Goal: Task Accomplishment & Management: Manage account settings

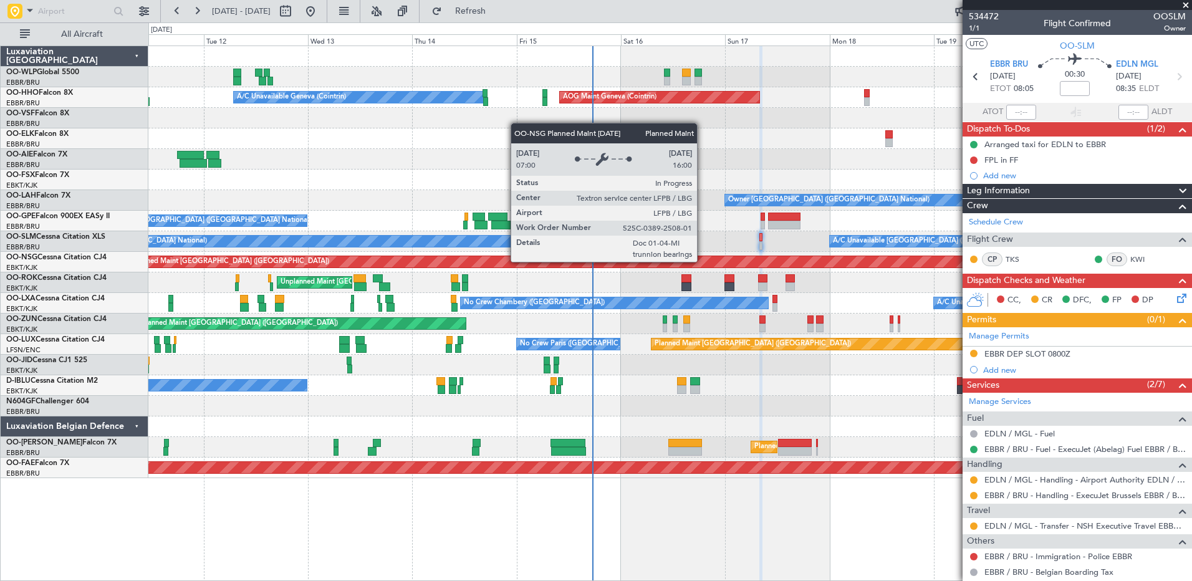
scroll to position [65, 0]
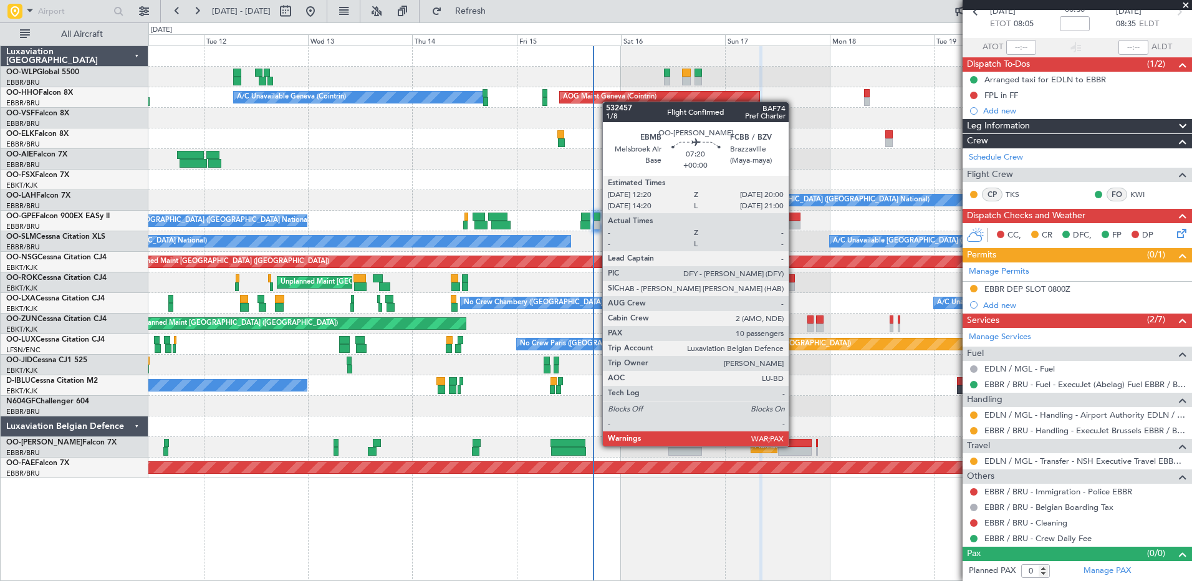
click at [794, 445] on div at bounding box center [795, 443] width 34 height 9
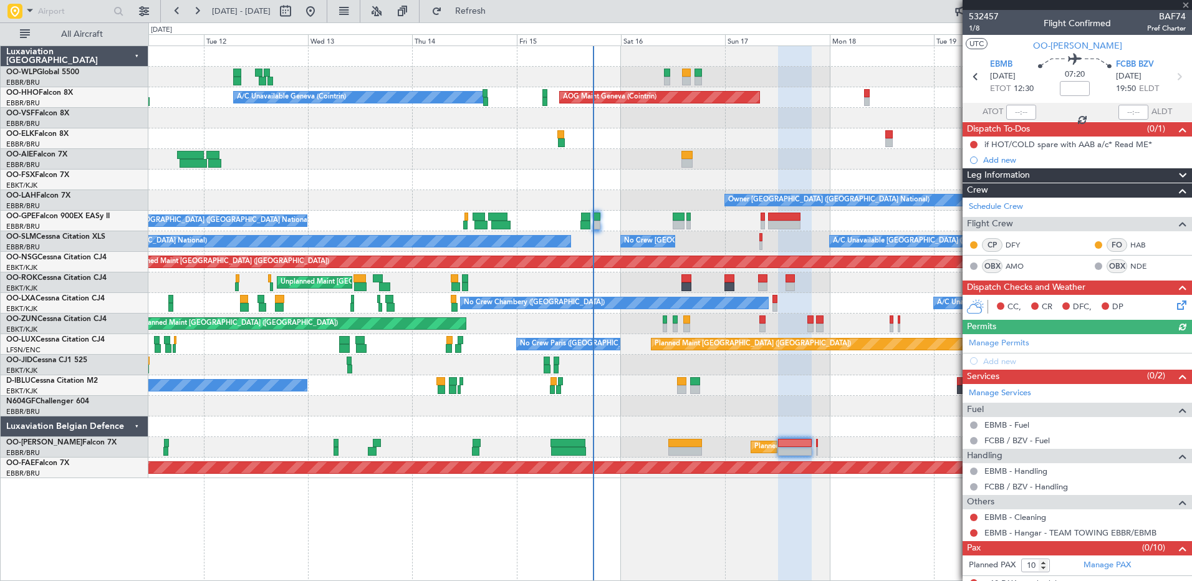
scroll to position [11, 0]
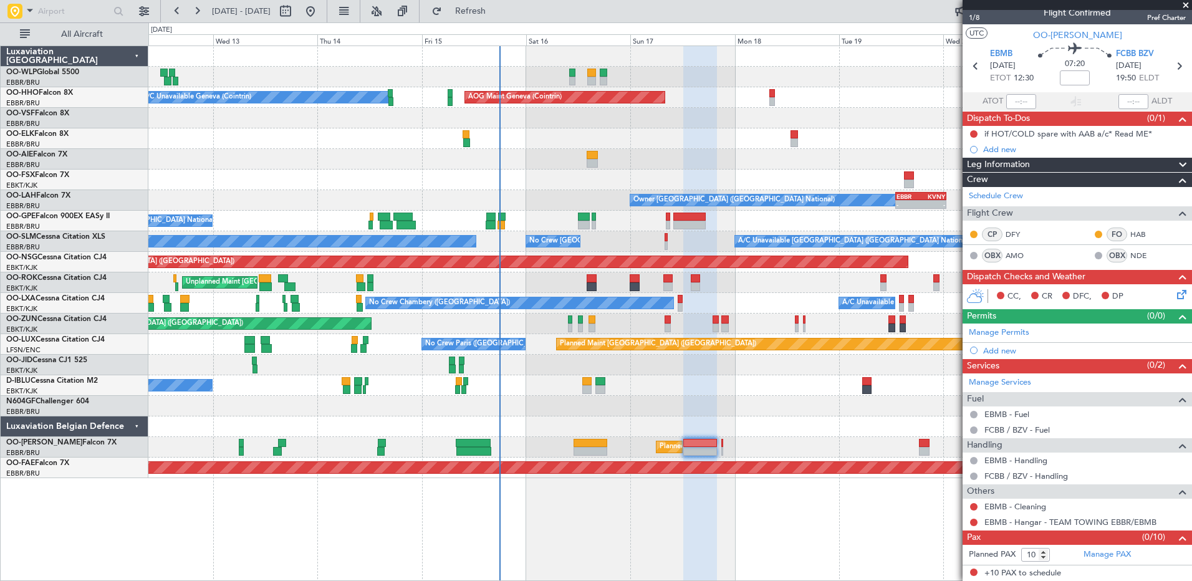
click at [787, 451] on div "Planned Maint [GEOGRAPHIC_DATA] ([GEOGRAPHIC_DATA] National) Unplanned Maint [G…" at bounding box center [669, 447] width 1043 height 21
click at [1109, 556] on link "Manage PAX" at bounding box center [1106, 554] width 47 height 12
click at [512, 23] on div "0 0 Tue 12 Wed 13 Thu 14 Fri 15 Sat 16 Sun 17 [DATE] Tue 19 Wed 20 Thu 21 Fri 22" at bounding box center [670, 34] width 1042 height 22
click at [497, 15] on span "Refresh" at bounding box center [470, 11] width 52 height 9
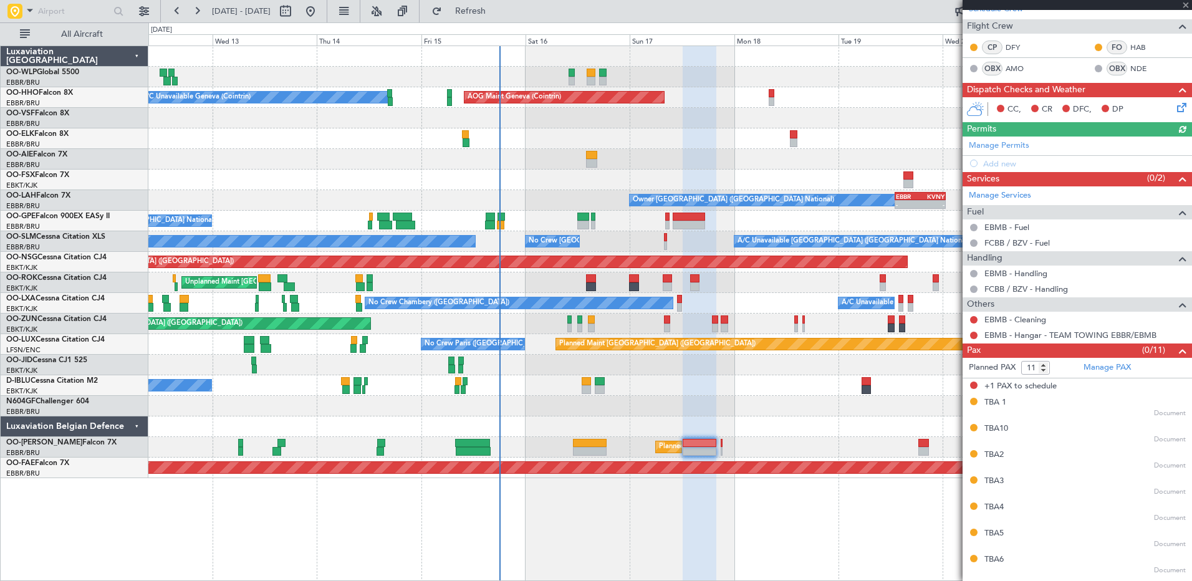
scroll to position [260, 0]
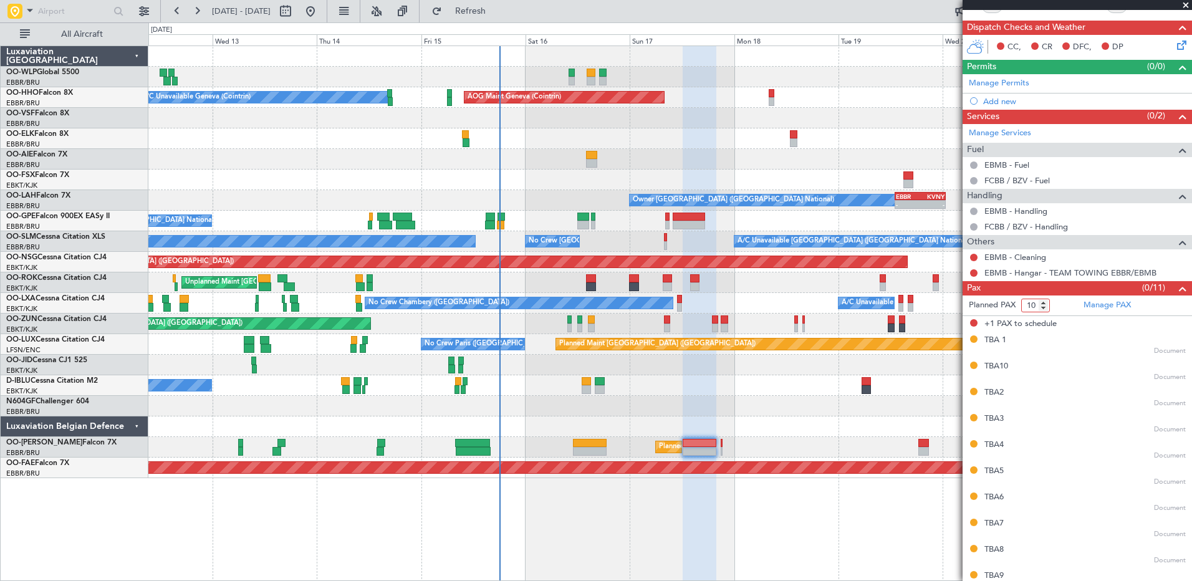
type input "10"
click at [1046, 309] on input "10" at bounding box center [1035, 306] width 29 height 14
click at [1066, 301] on form "Planned PAX 10" at bounding box center [1019, 305] width 115 height 20
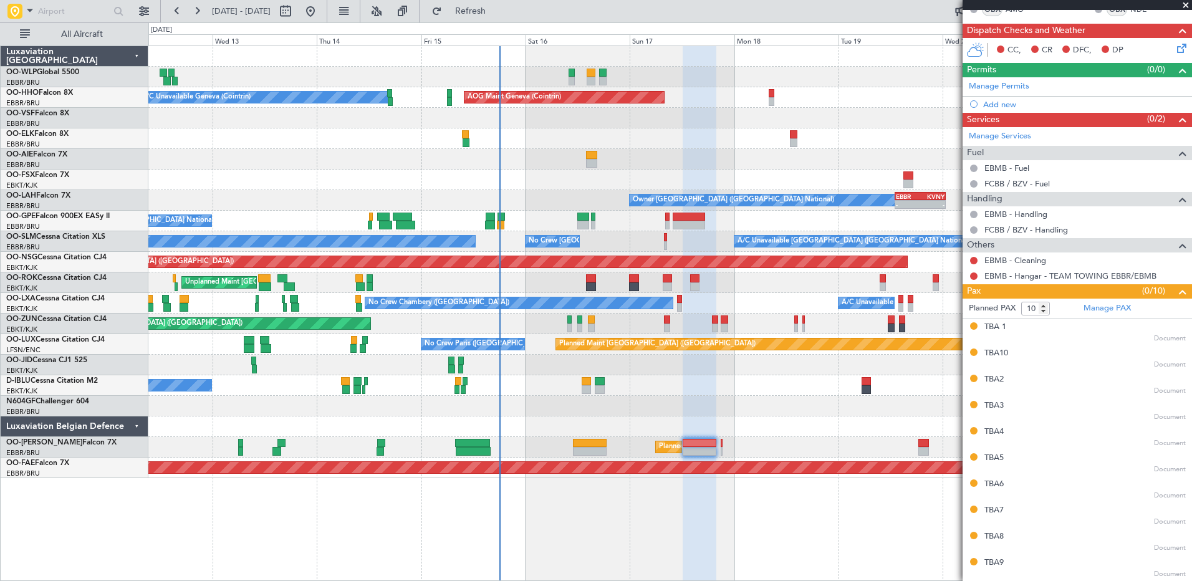
scroll to position [256, 0]
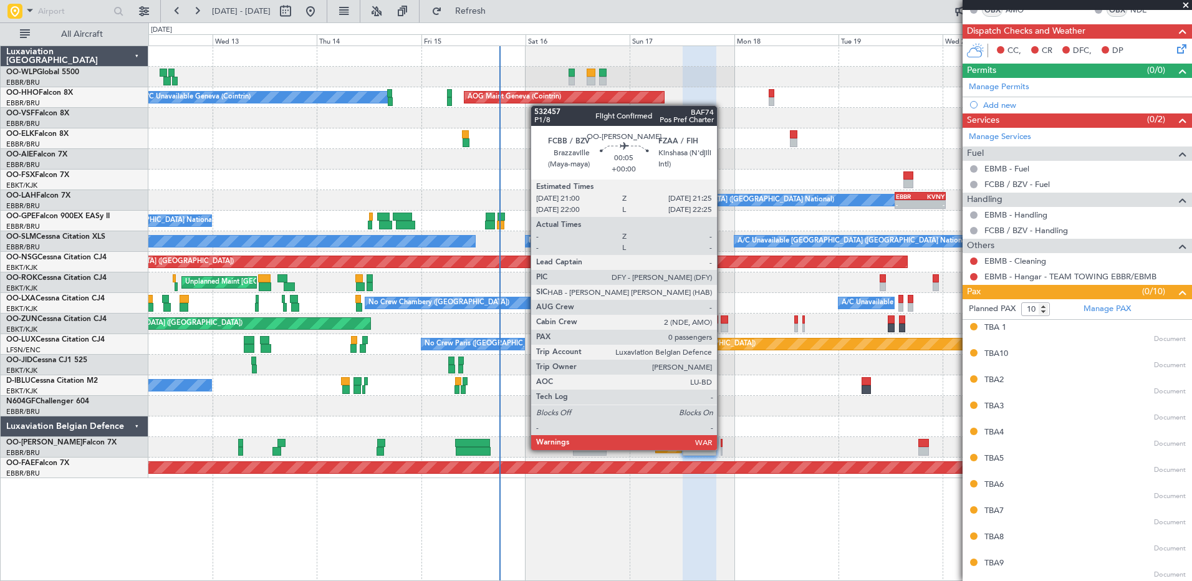
click at [722, 449] on div at bounding box center [721, 451] width 2 height 9
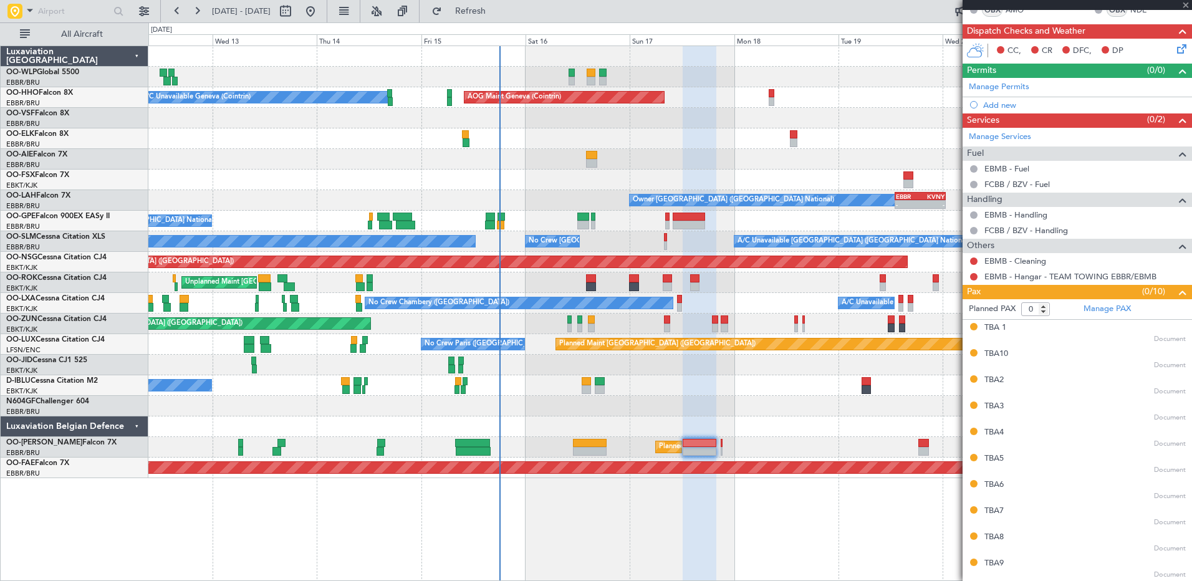
scroll to position [0, 0]
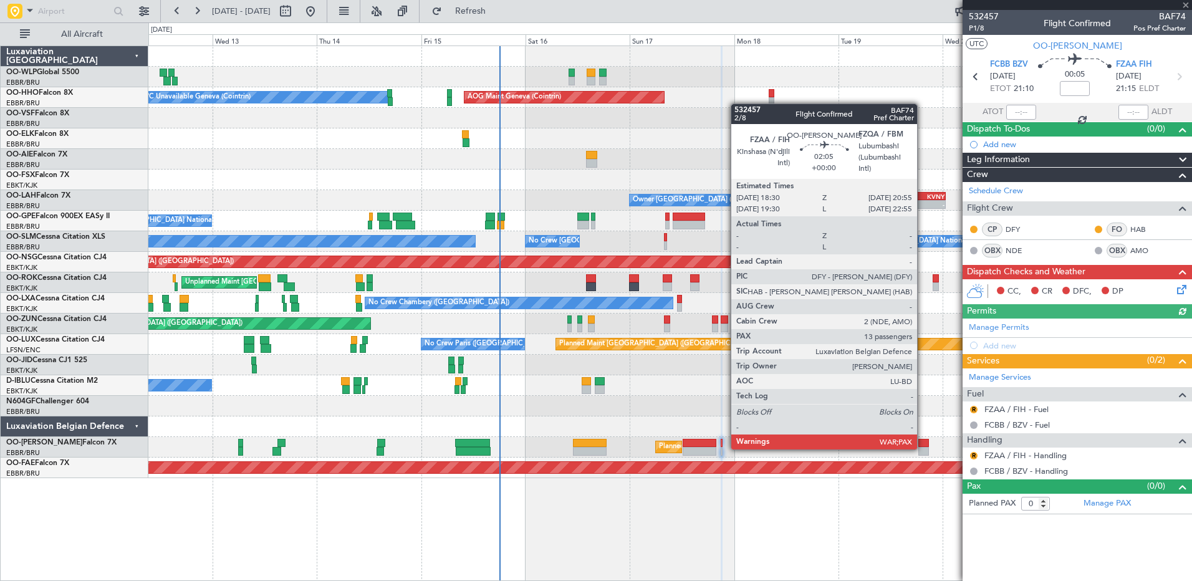
click at [922, 448] on div at bounding box center [923, 451] width 11 height 9
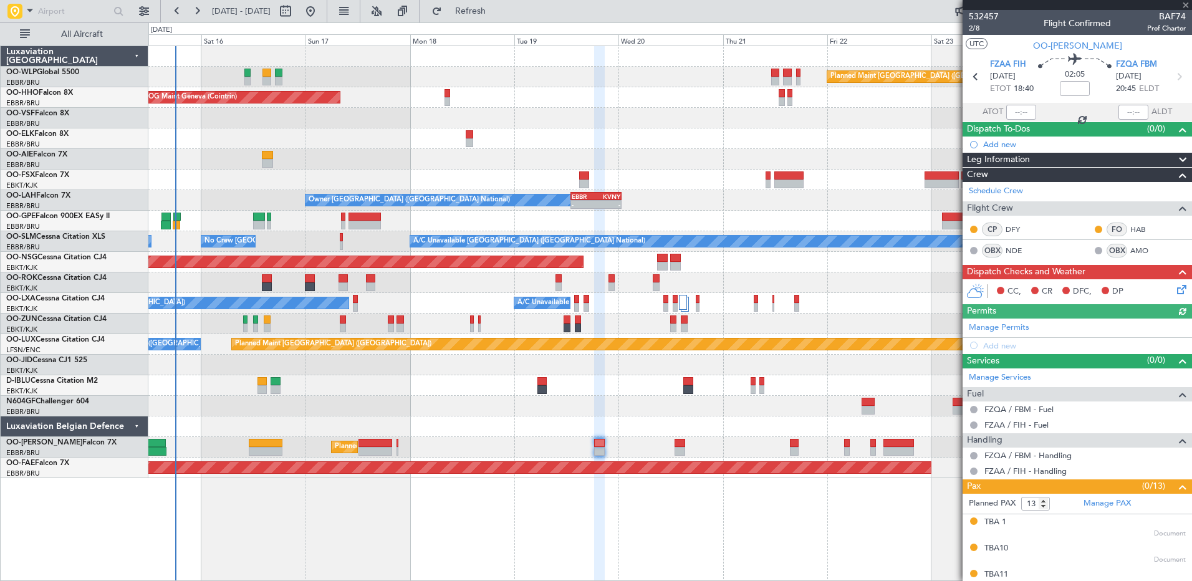
click at [589, 419] on div "Planned Maint [GEOGRAPHIC_DATA] ([GEOGRAPHIC_DATA]) AOG Maint Geneva ([GEOGRAPH…" at bounding box center [669, 262] width 1043 height 432
click at [672, 444] on div "Planned Maint [GEOGRAPHIC_DATA] ([GEOGRAPHIC_DATA] National)" at bounding box center [669, 447] width 1043 height 21
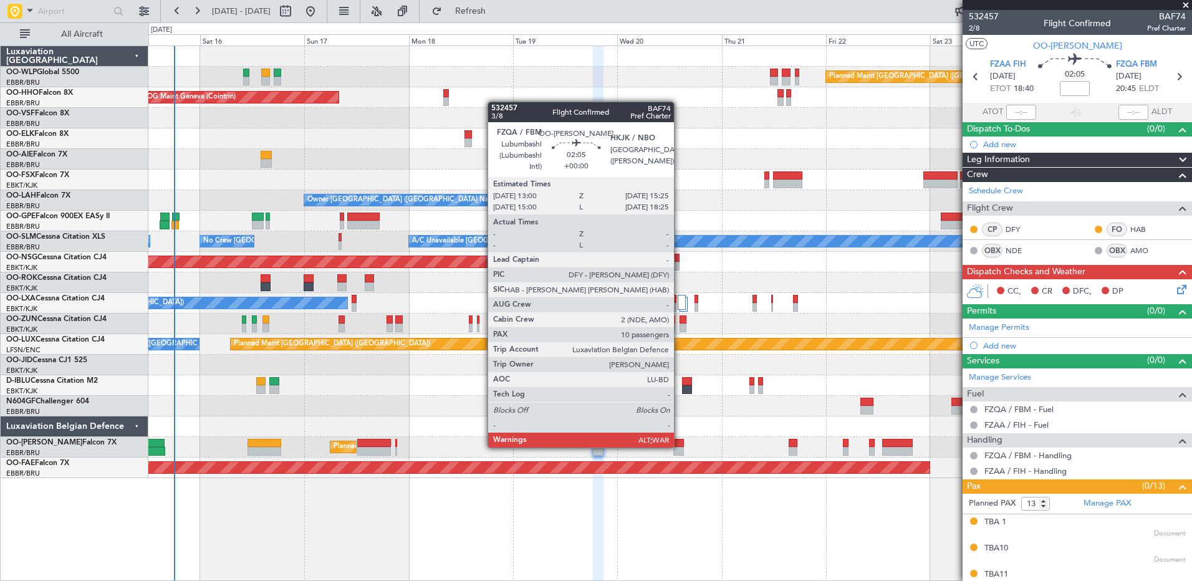
click at [679, 446] on div at bounding box center [678, 443] width 11 height 9
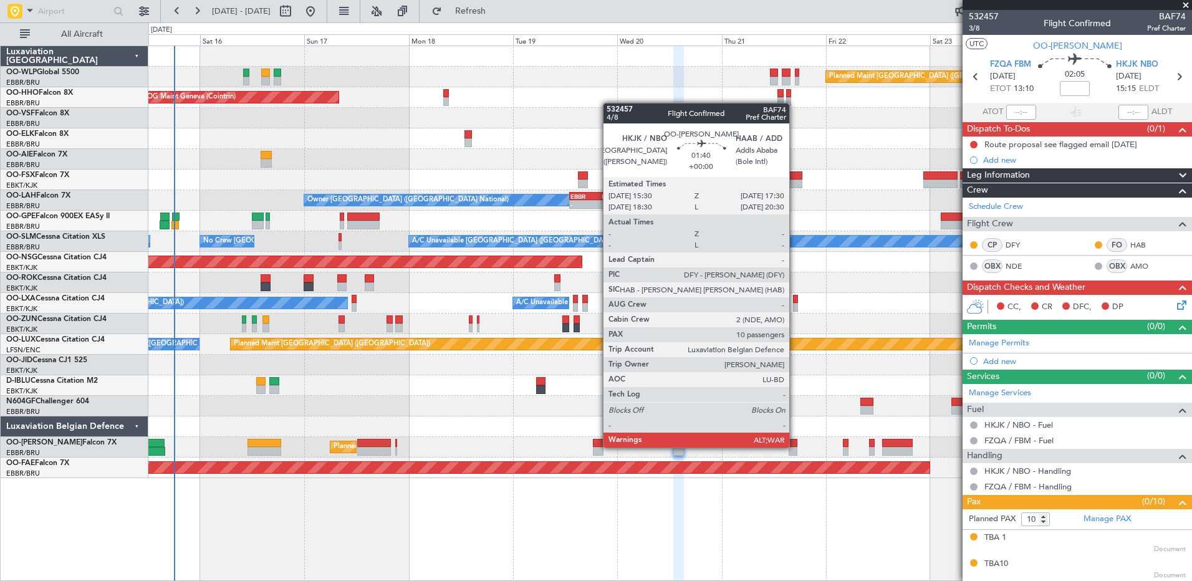
click at [795, 446] on div at bounding box center [792, 443] width 9 height 9
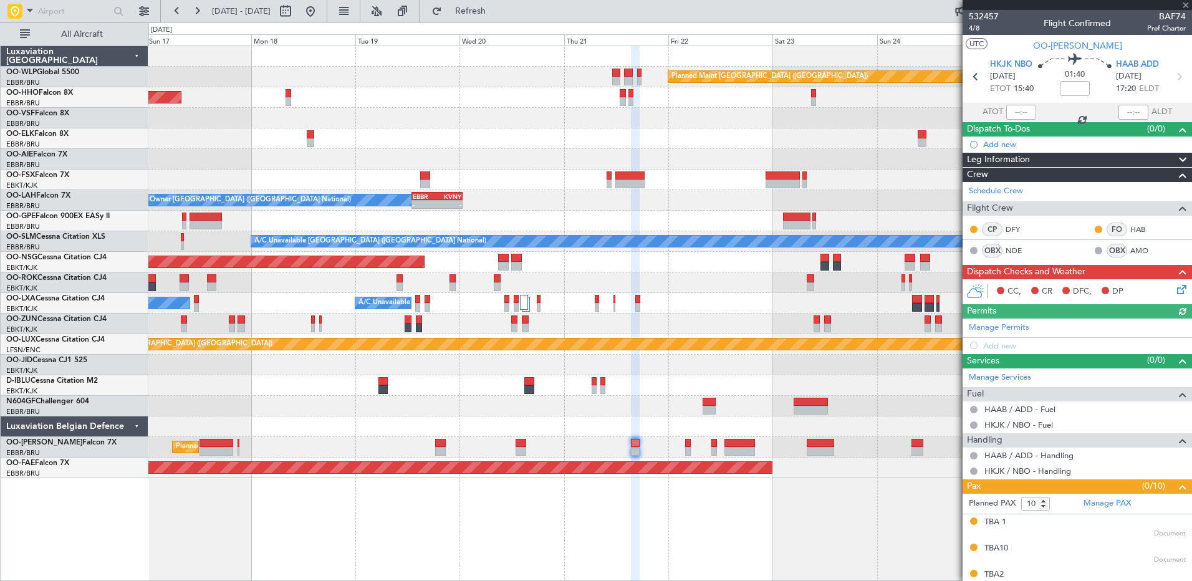
click at [651, 380] on div at bounding box center [669, 385] width 1043 height 21
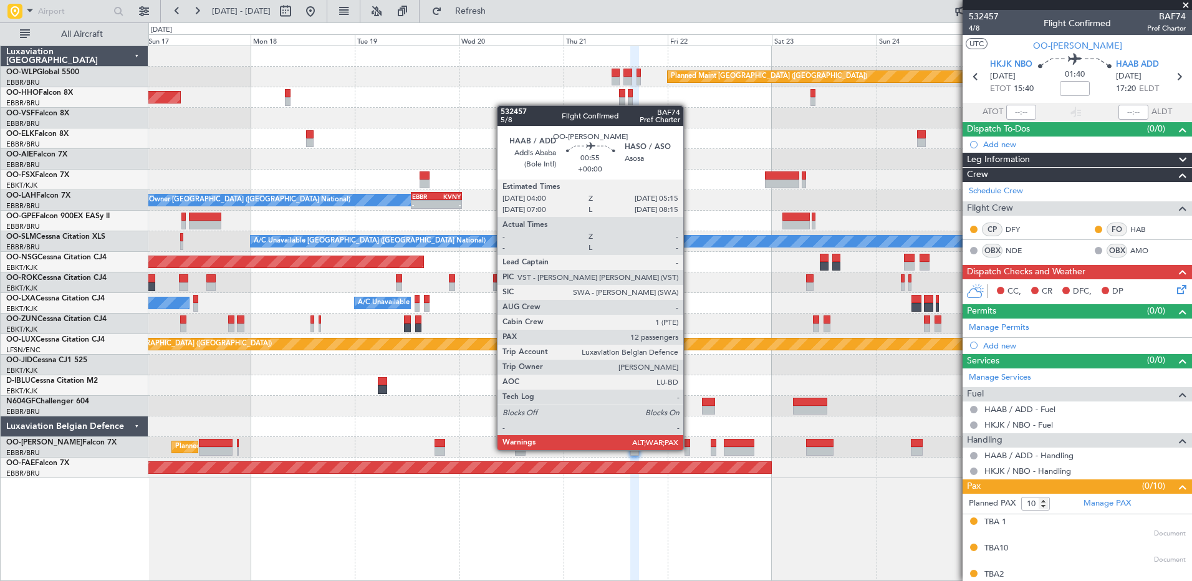
click at [689, 449] on div at bounding box center [687, 451] width 6 height 9
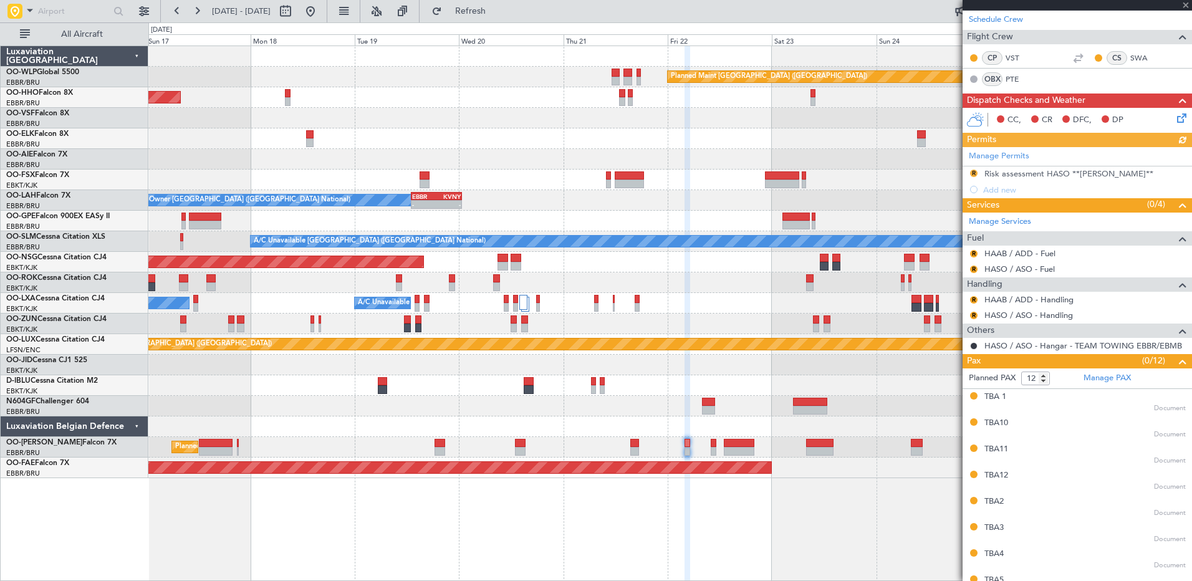
scroll to position [309, 0]
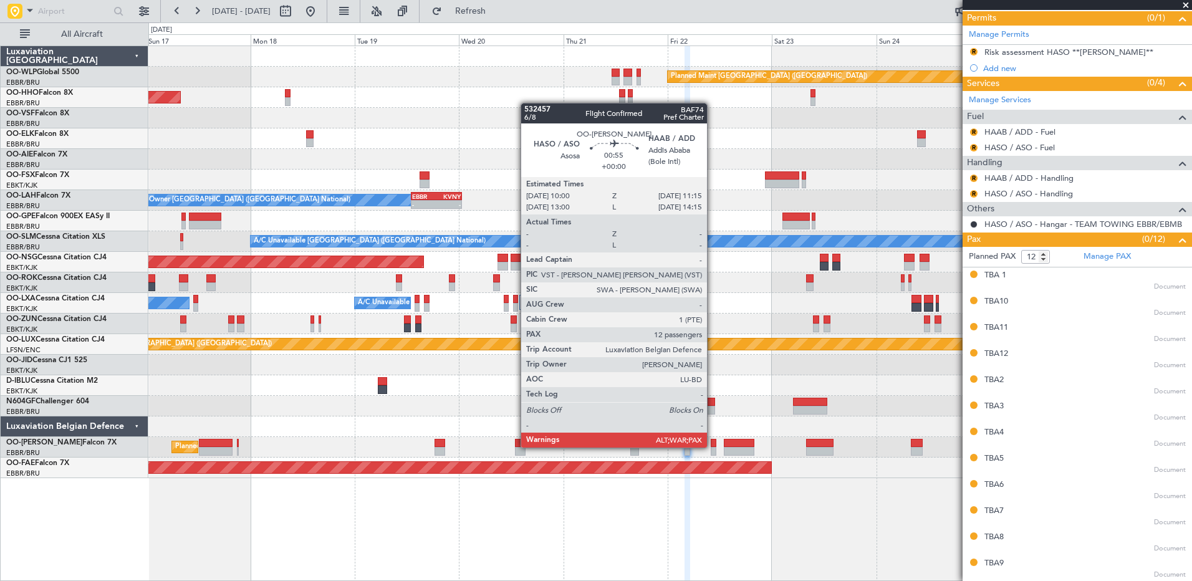
click at [713, 446] on div at bounding box center [714, 443] width 6 height 9
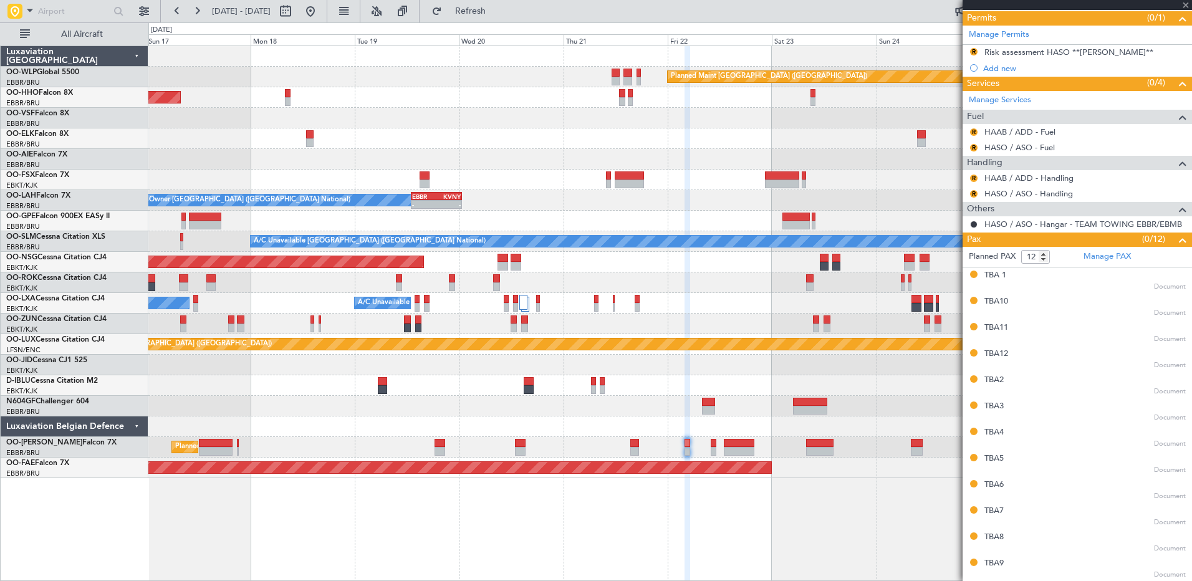
scroll to position [0, 0]
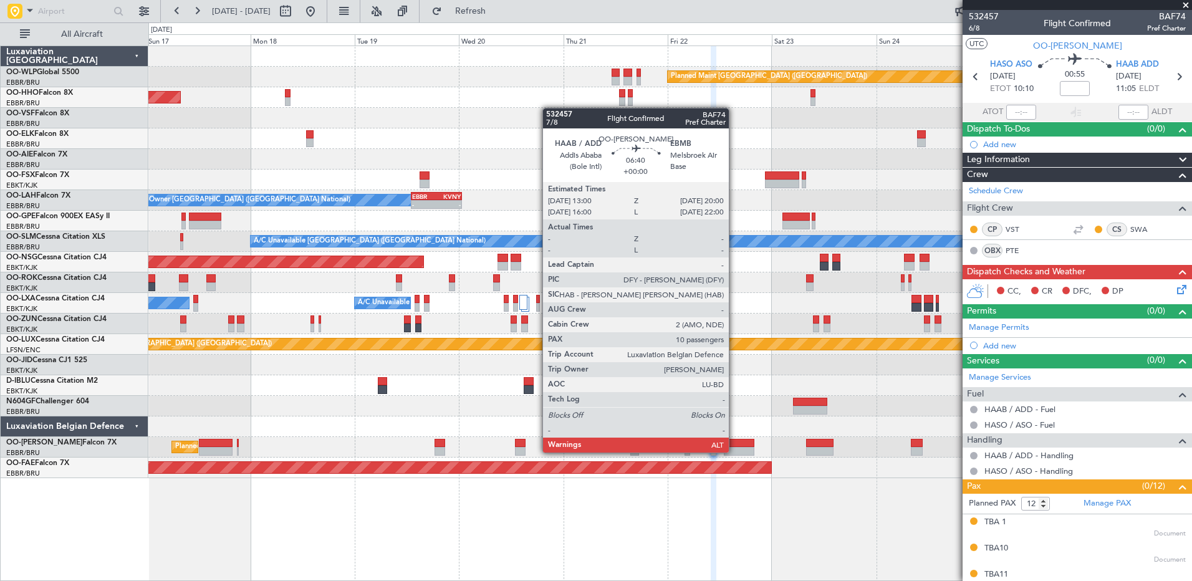
click at [734, 451] on div at bounding box center [739, 451] width 31 height 9
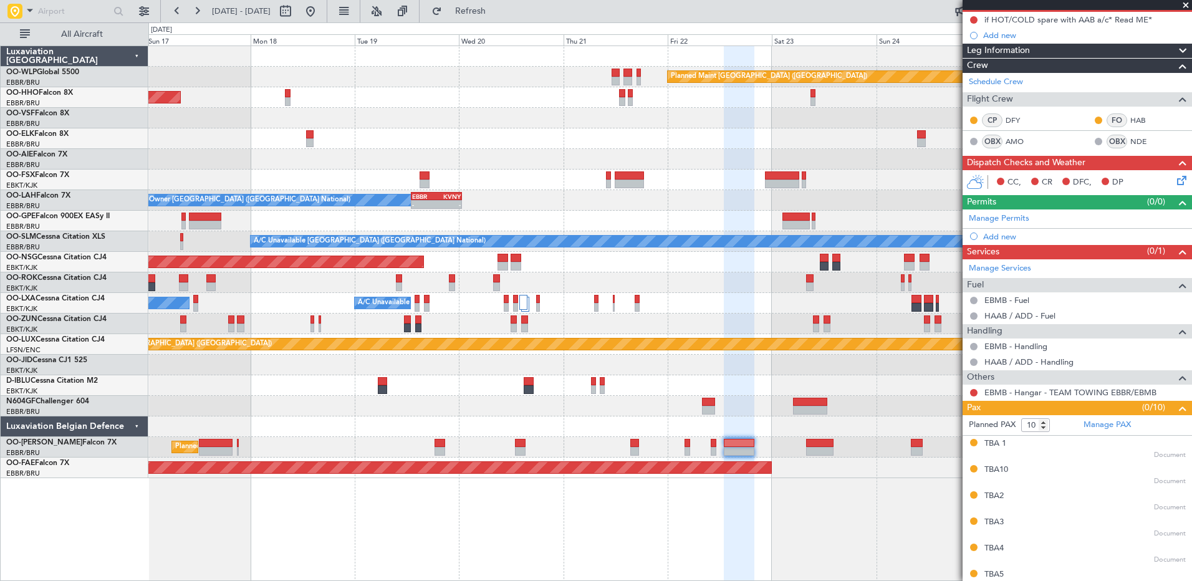
scroll to position [241, 0]
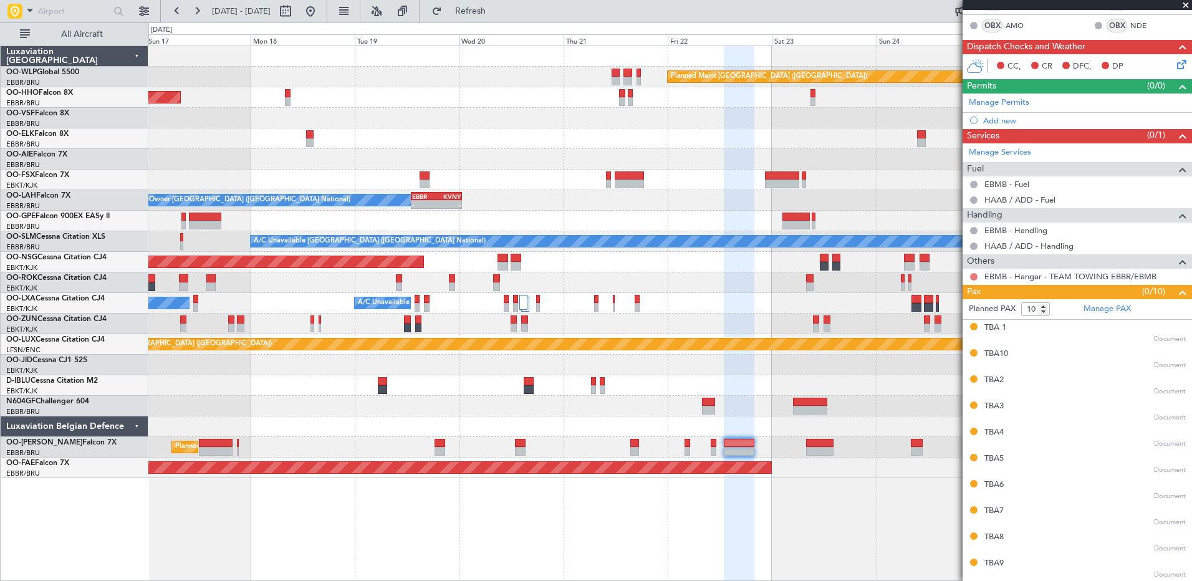
click at [974, 276] on button at bounding box center [973, 276] width 7 height 7
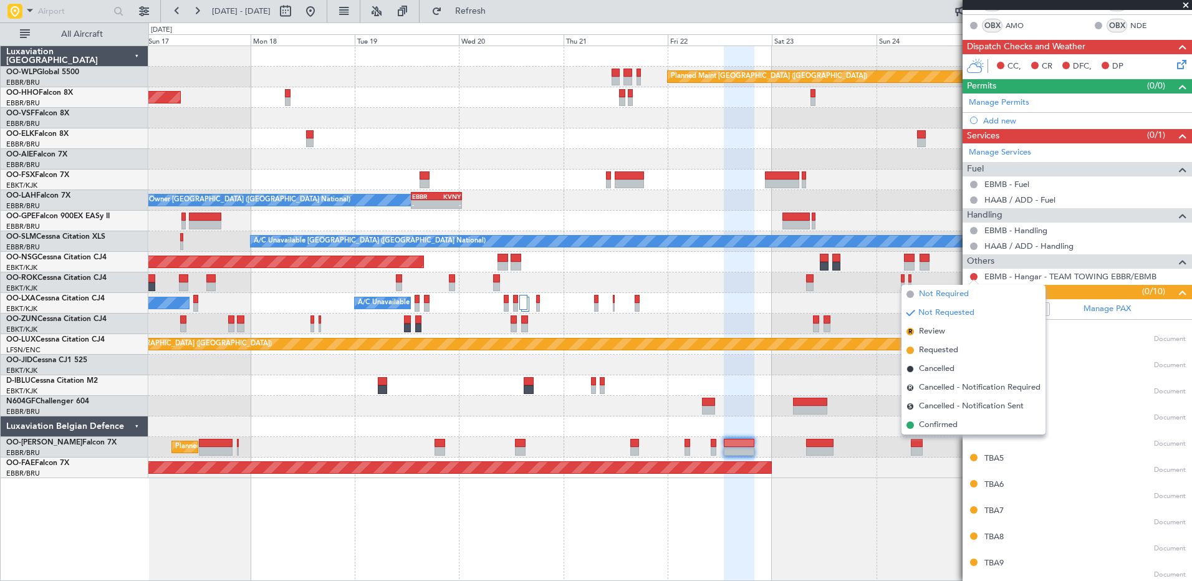
click at [936, 295] on span "Not Required" at bounding box center [944, 294] width 50 height 12
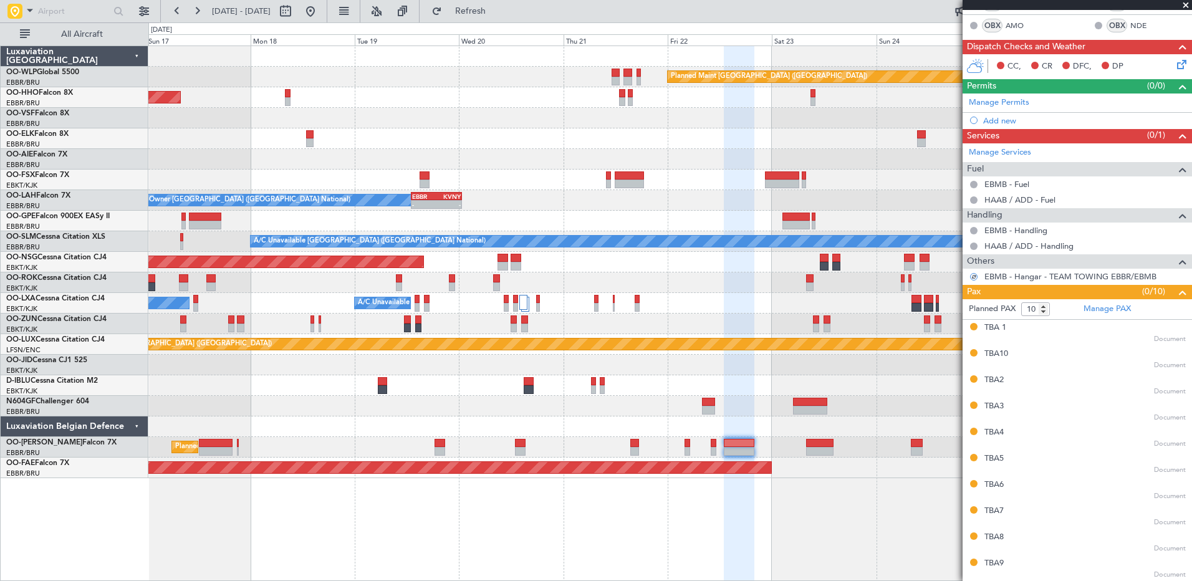
scroll to position [0, 0]
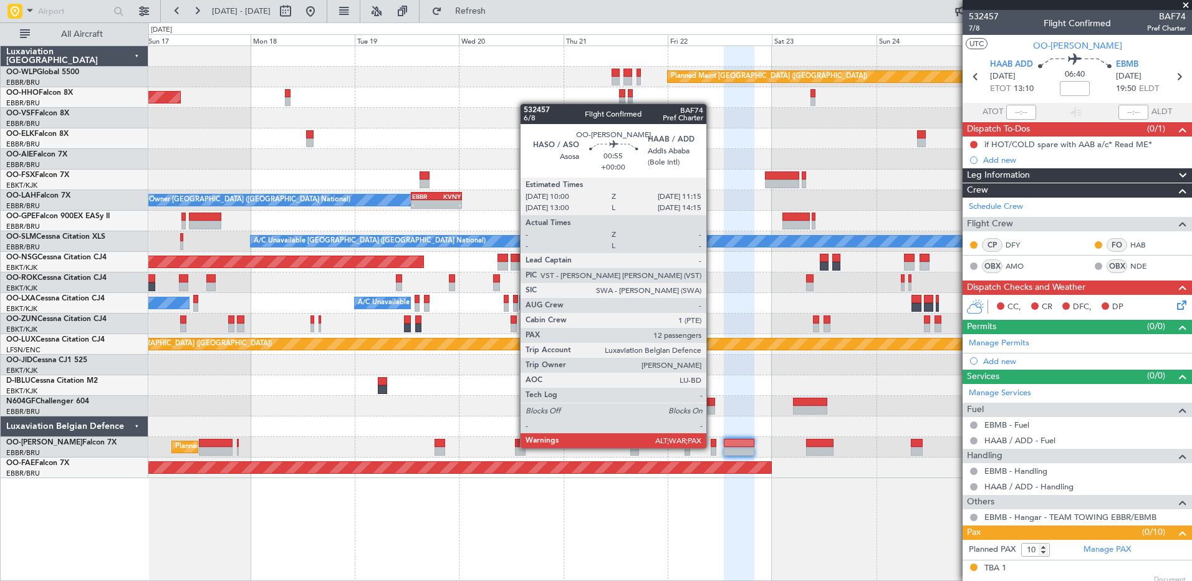
click at [712, 447] on div at bounding box center [714, 451] width 6 height 9
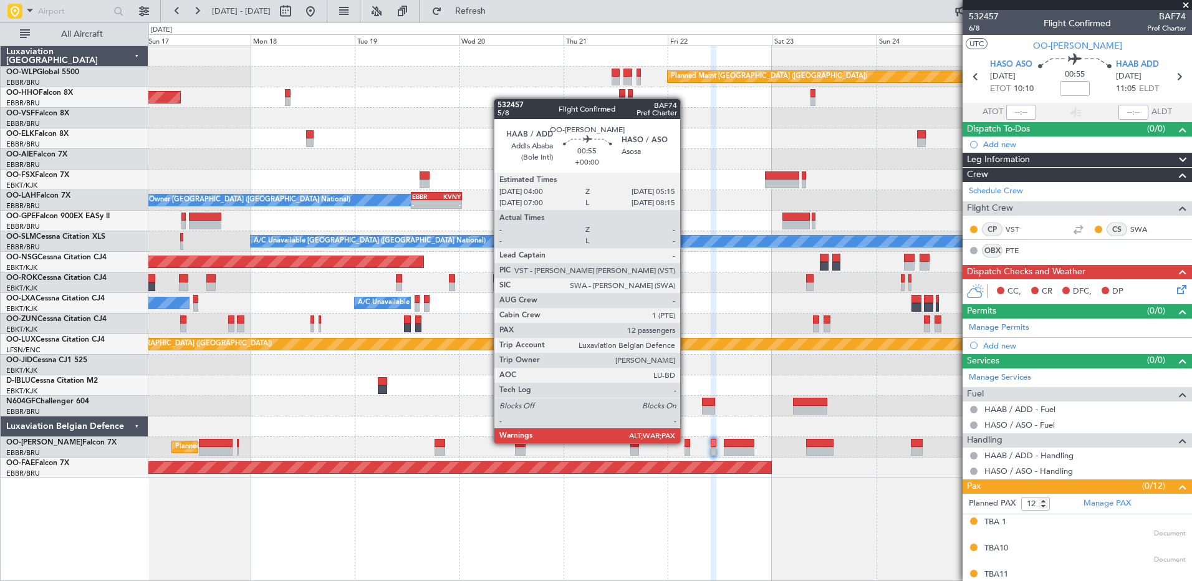
click at [686, 442] on div at bounding box center [687, 443] width 6 height 9
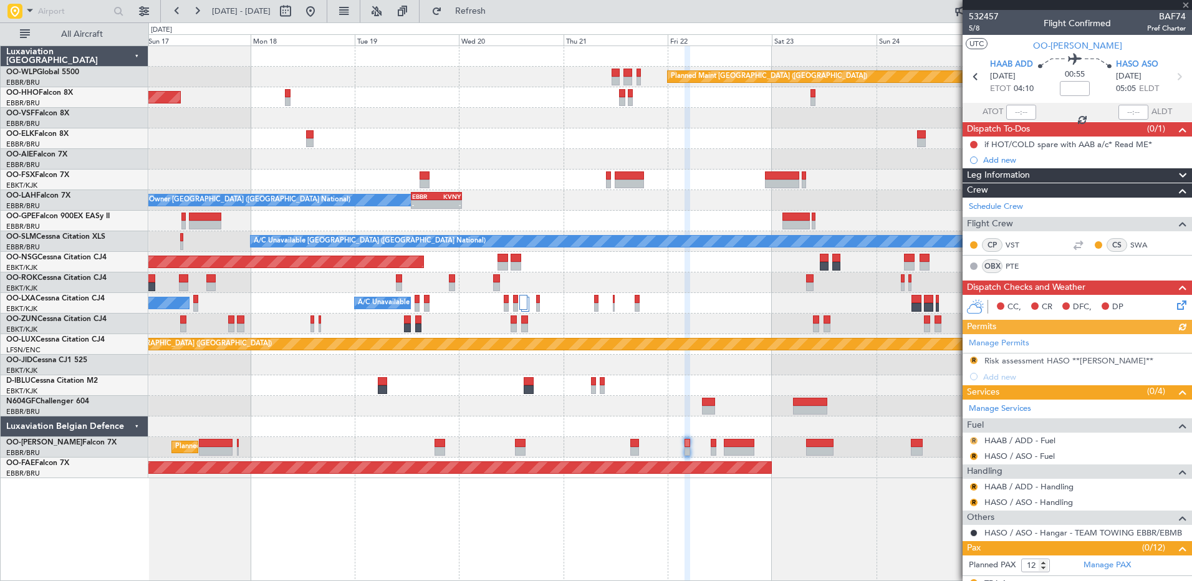
click at [974, 439] on button "R" at bounding box center [973, 440] width 7 height 7
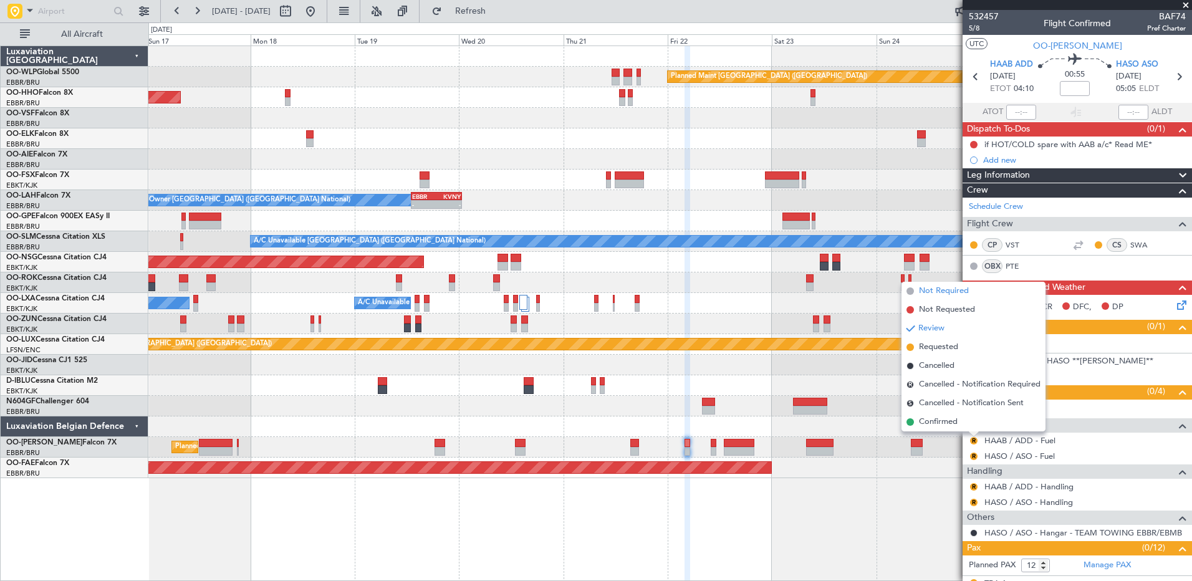
click at [956, 292] on span "Not Required" at bounding box center [944, 291] width 50 height 12
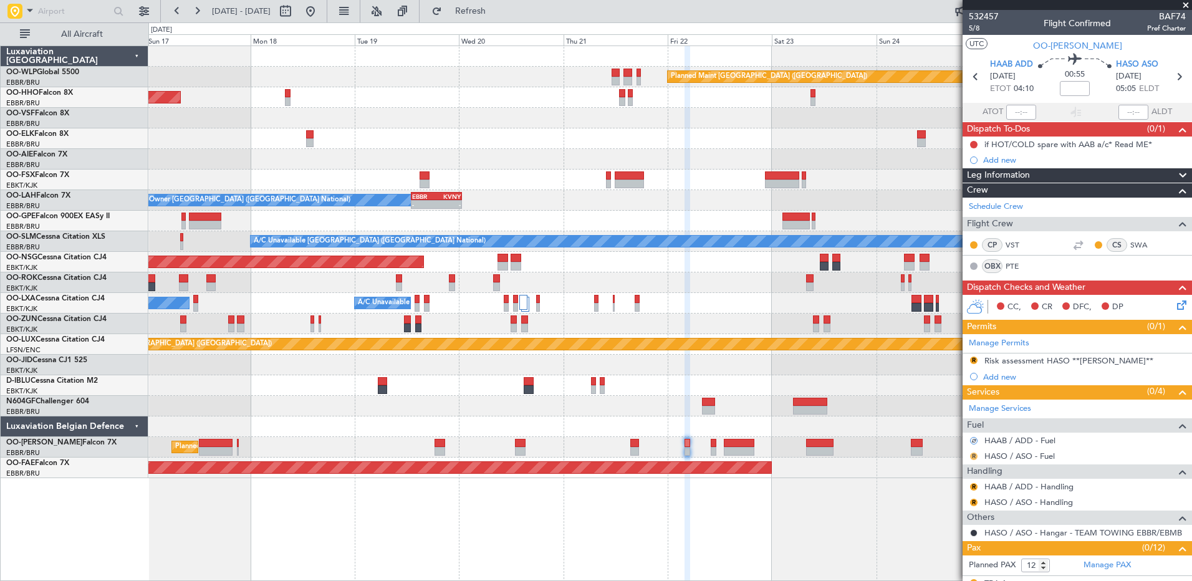
click at [973, 456] on button "R" at bounding box center [973, 455] width 7 height 7
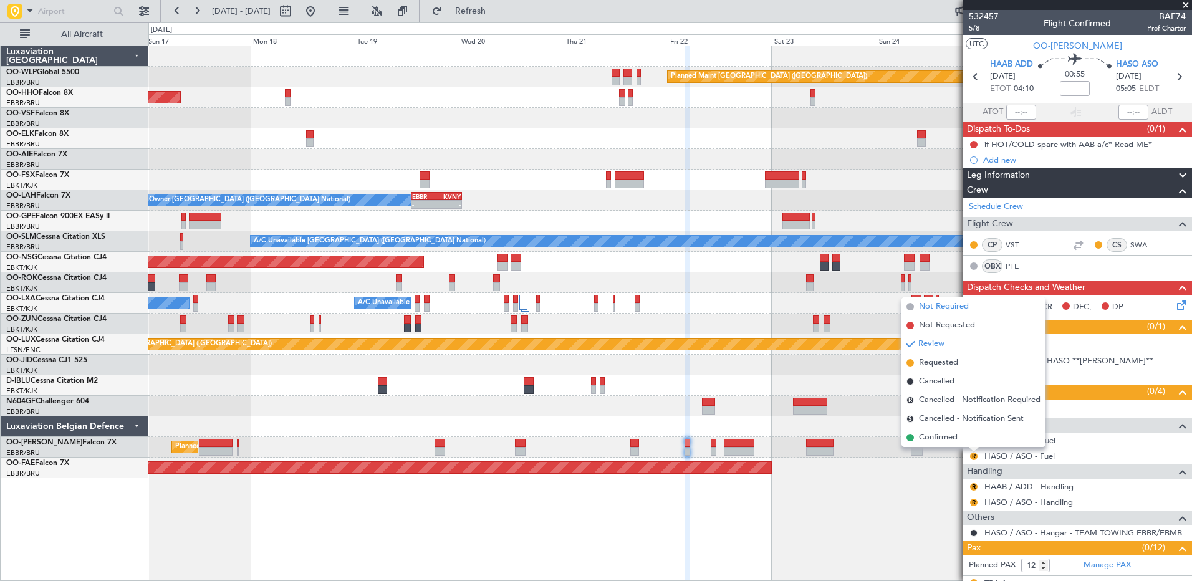
click at [953, 310] on span "Not Required" at bounding box center [944, 306] width 50 height 12
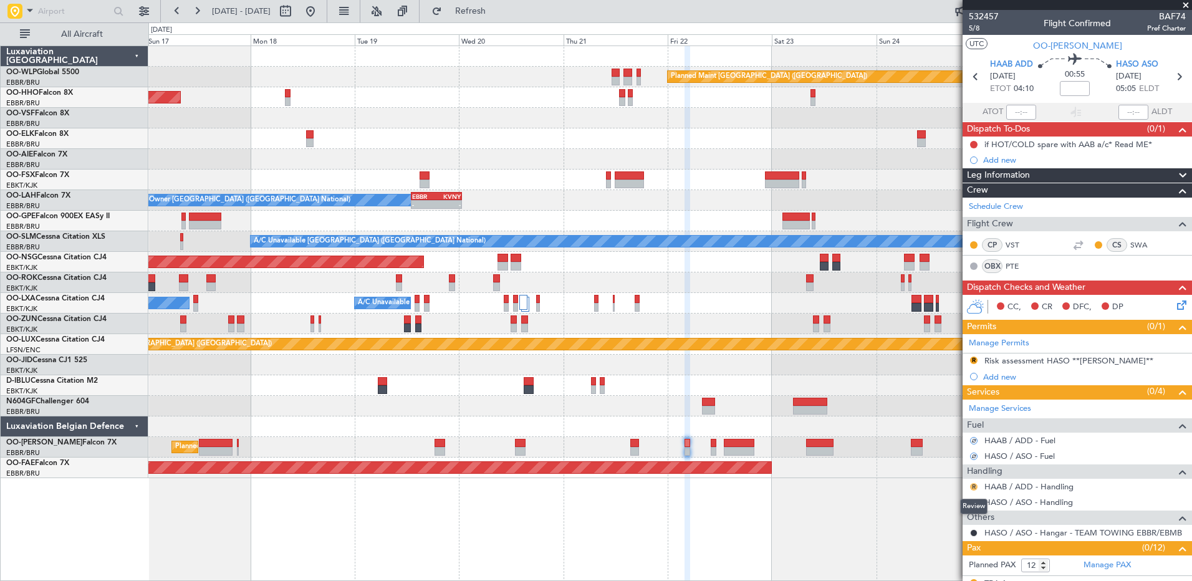
click at [973, 487] on button "R" at bounding box center [973, 486] width 7 height 7
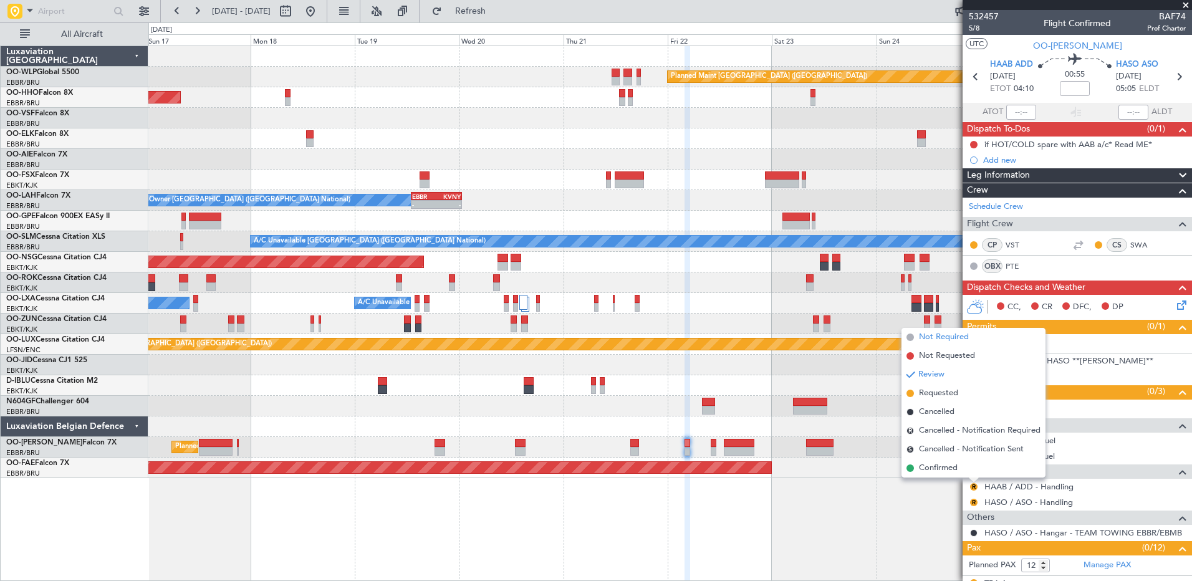
click at [924, 340] on span "Not Required" at bounding box center [944, 337] width 50 height 12
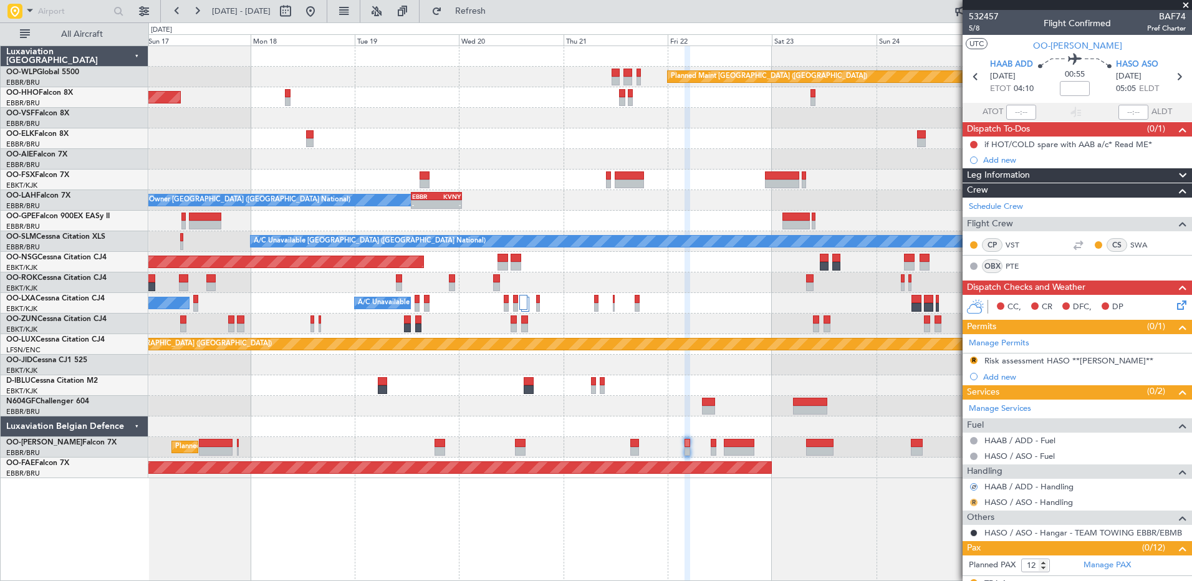
click at [974, 502] on button "R" at bounding box center [973, 502] width 7 height 7
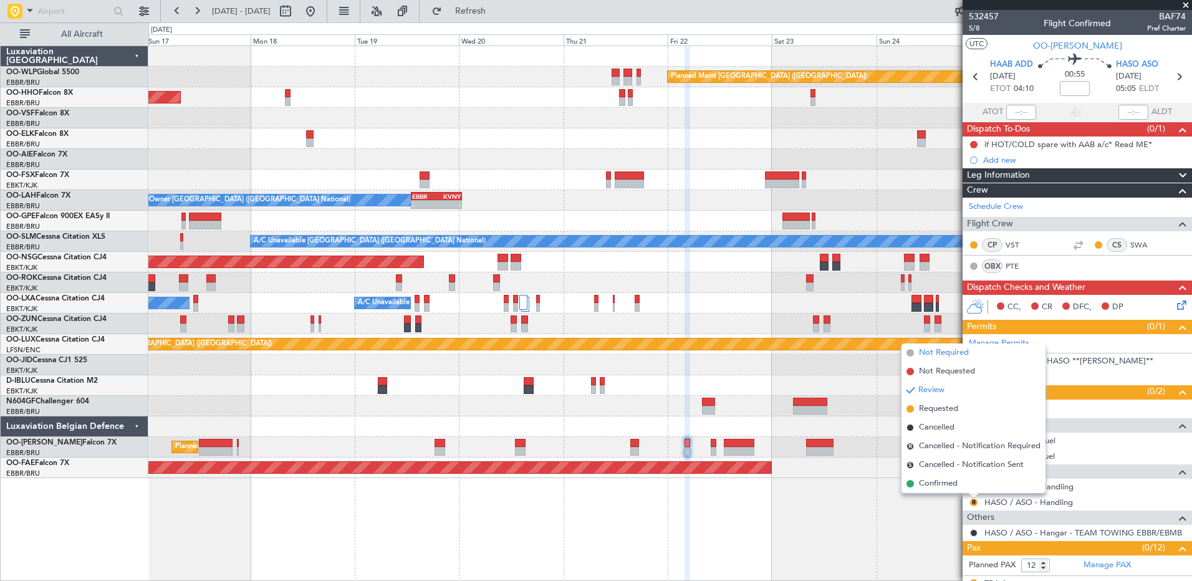
click at [941, 357] on span "Not Required" at bounding box center [944, 353] width 50 height 12
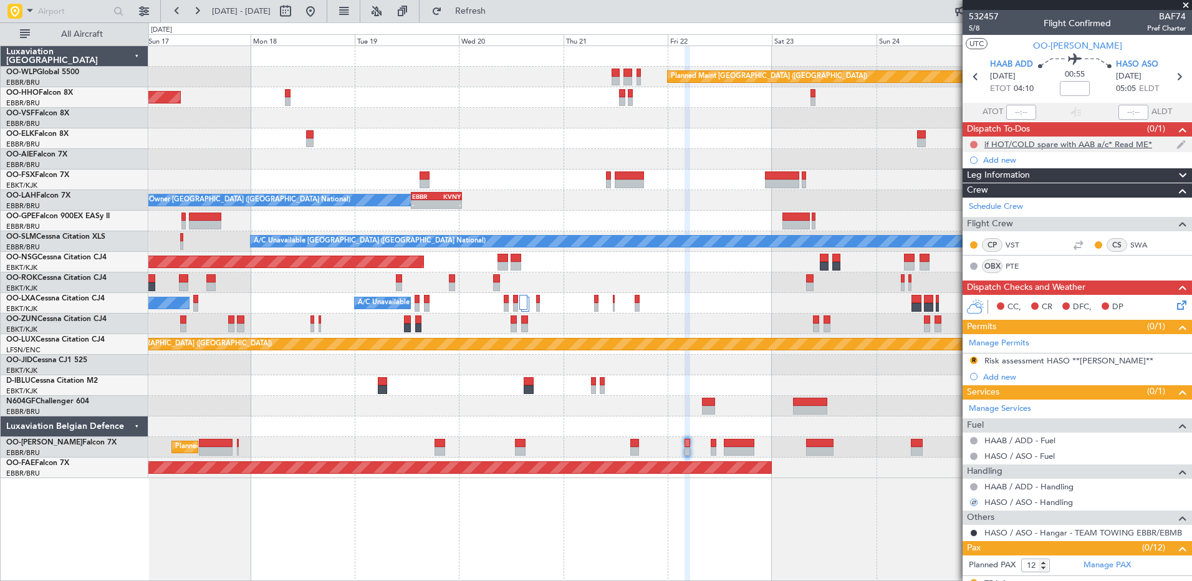
click at [974, 141] on button at bounding box center [973, 144] width 7 height 7
click at [960, 196] on span "Completed" at bounding box center [979, 199] width 41 height 12
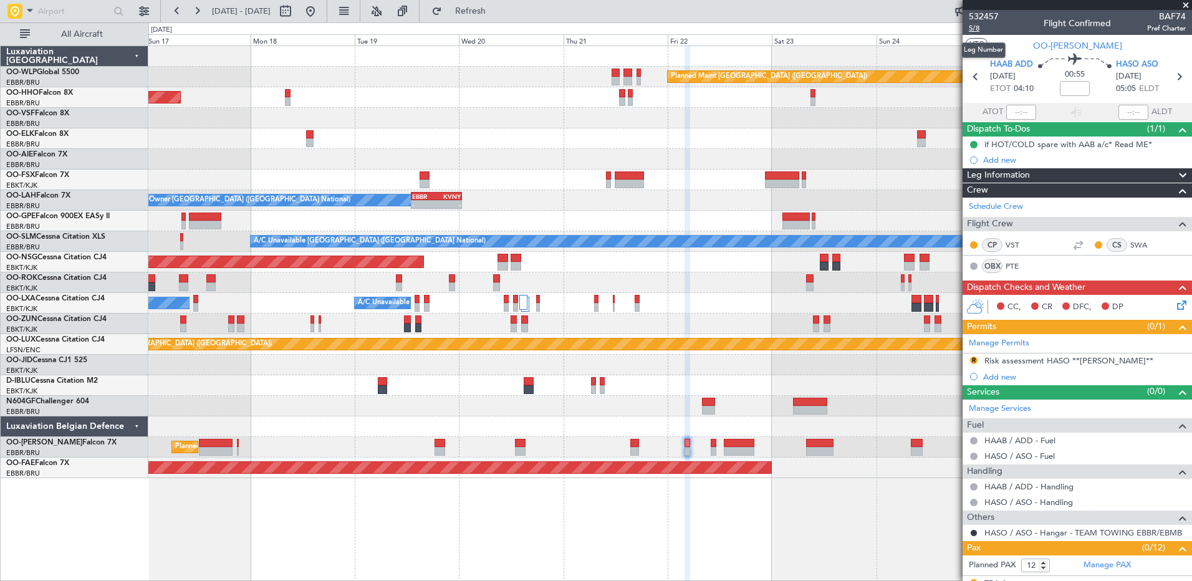
click at [972, 24] on span "5/8" at bounding box center [984, 28] width 30 height 11
click at [974, 359] on button "R" at bounding box center [973, 360] width 7 height 7
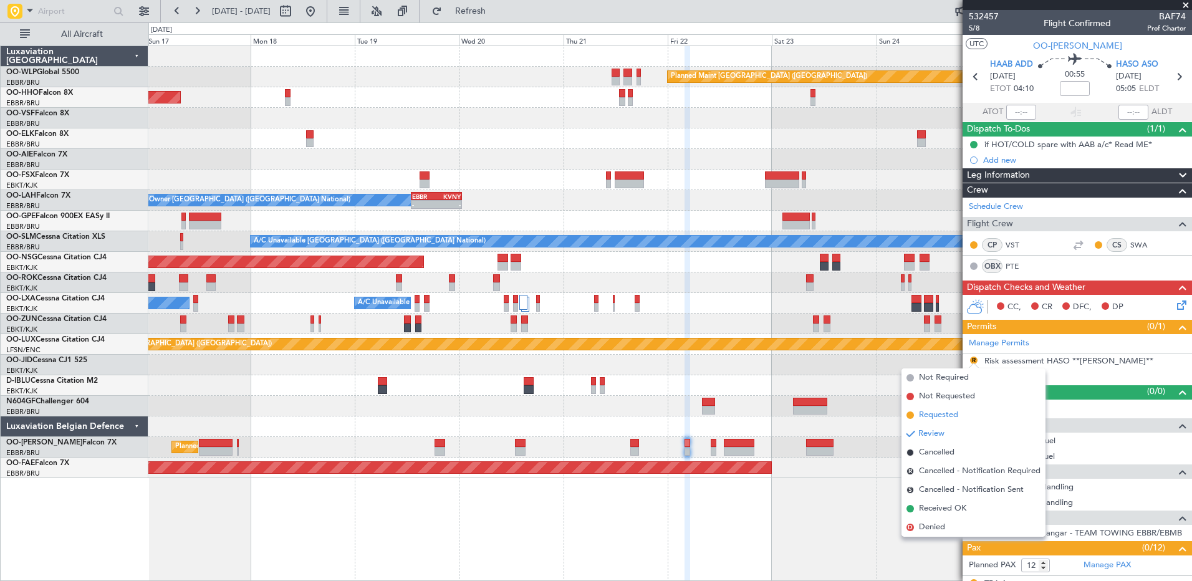
click at [943, 416] on span "Requested" at bounding box center [938, 415] width 39 height 12
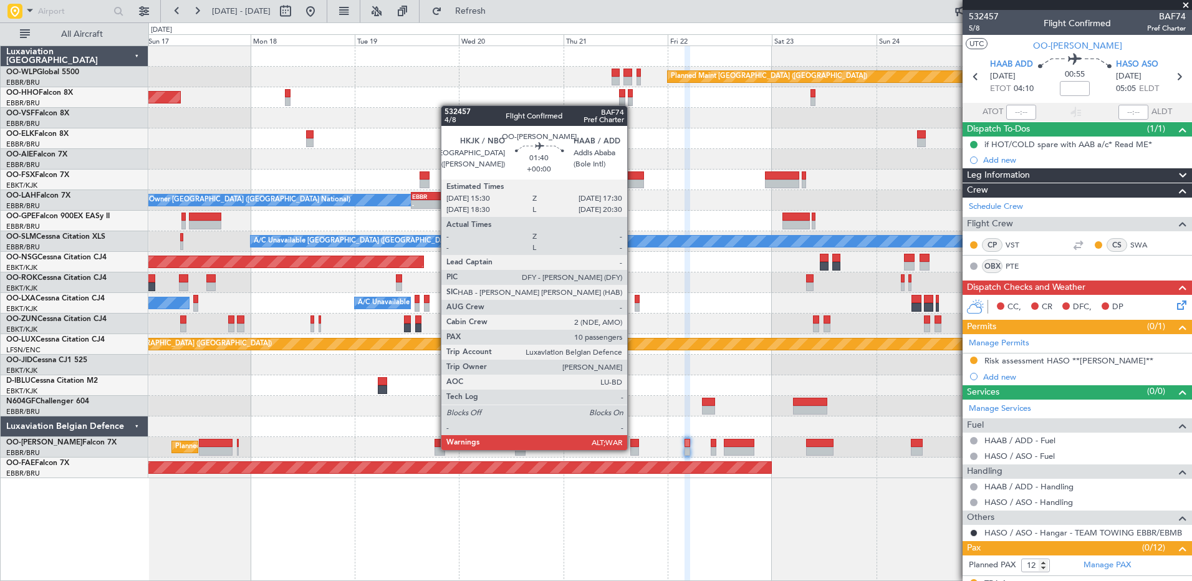
click at [633, 449] on div at bounding box center [634, 451] width 9 height 9
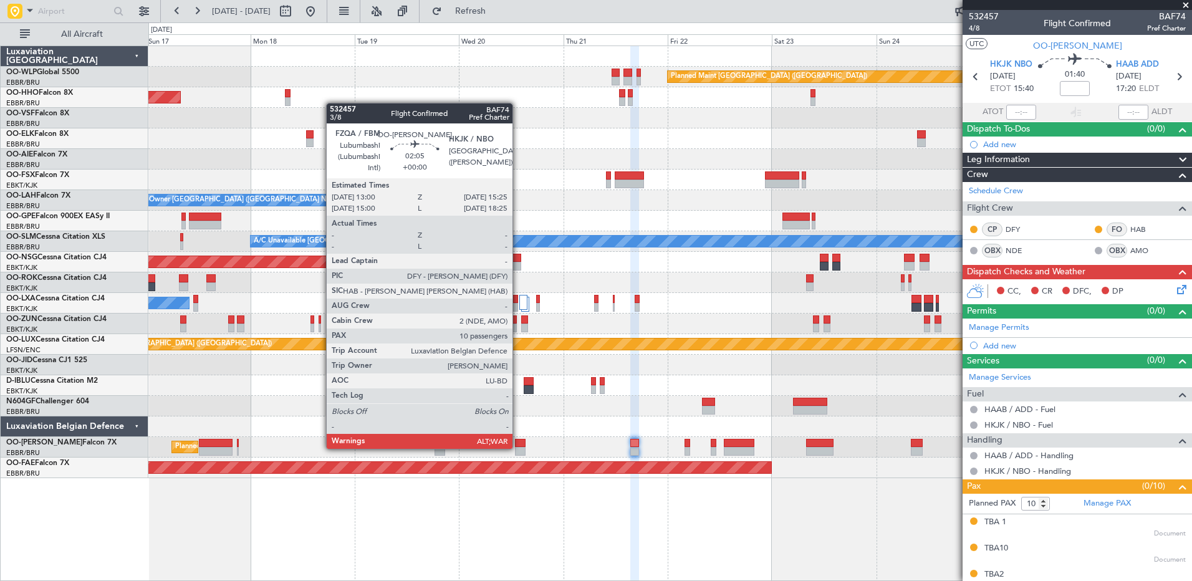
click at [519, 448] on div at bounding box center [520, 451] width 11 height 9
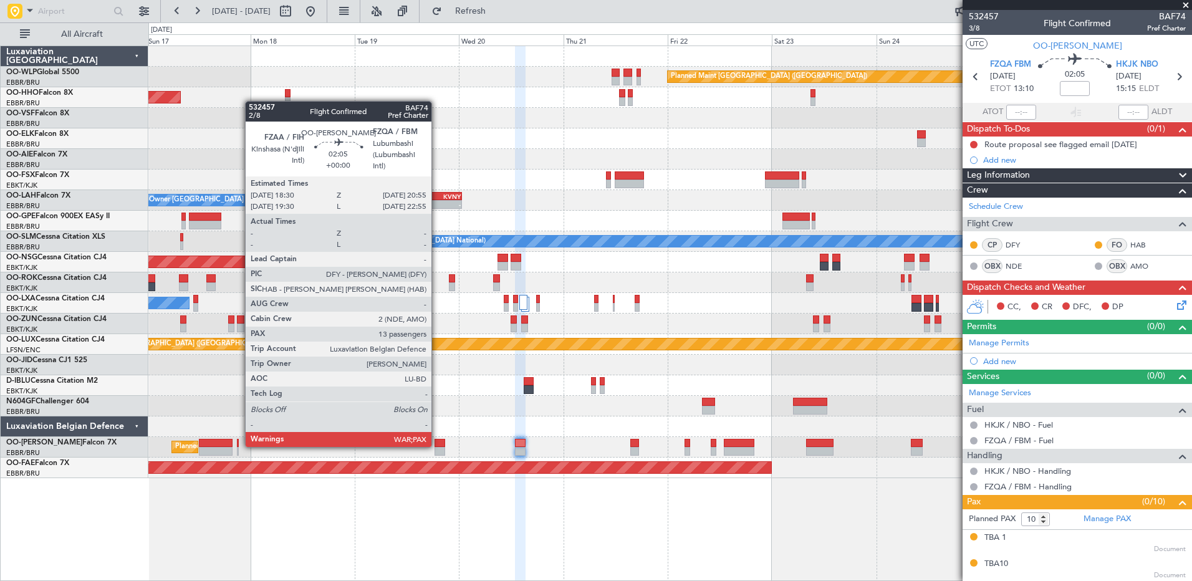
click at [437, 446] on div at bounding box center [439, 443] width 11 height 9
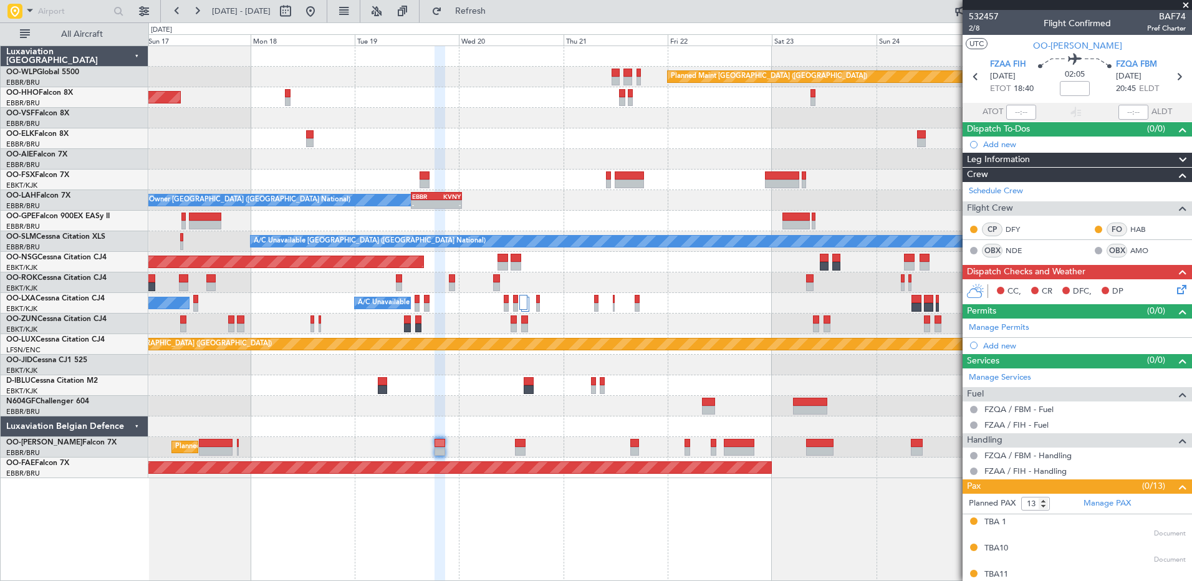
click at [239, 445] on div "Planned Maint [GEOGRAPHIC_DATA] ([GEOGRAPHIC_DATA] National) Planned Maint [GEO…" at bounding box center [669, 447] width 1043 height 21
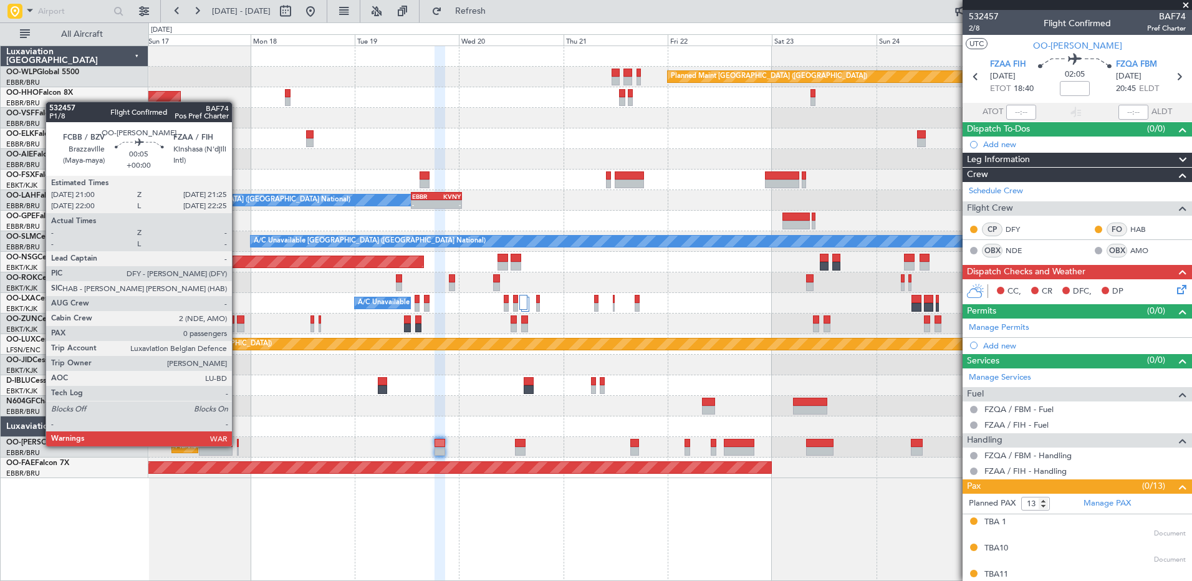
click at [237, 445] on div at bounding box center [238, 443] width 2 height 9
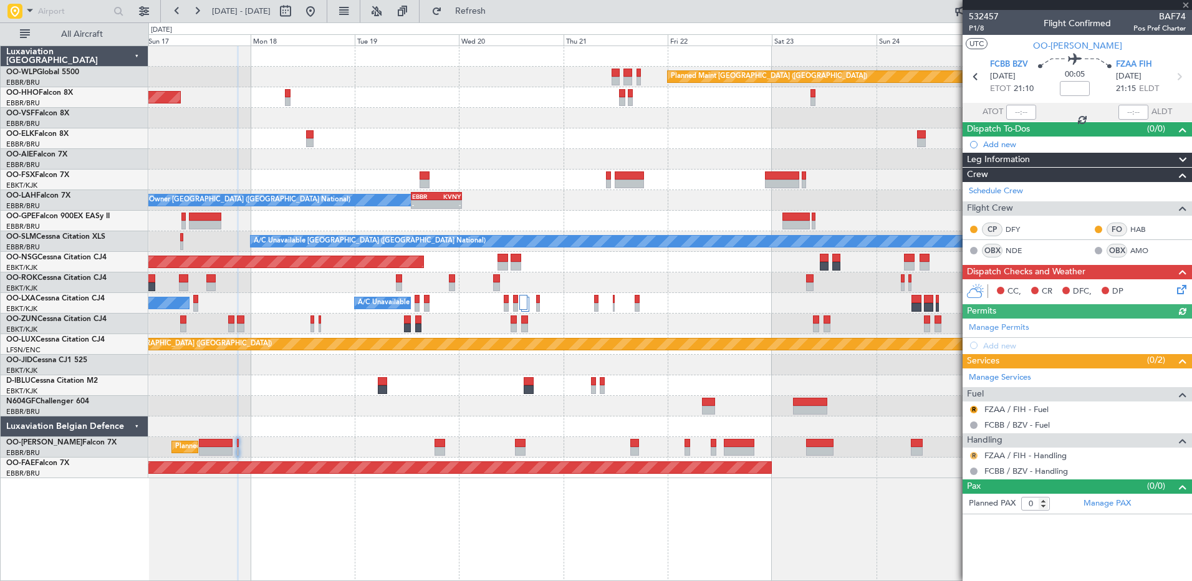
click at [975, 456] on button "R" at bounding box center [973, 455] width 7 height 7
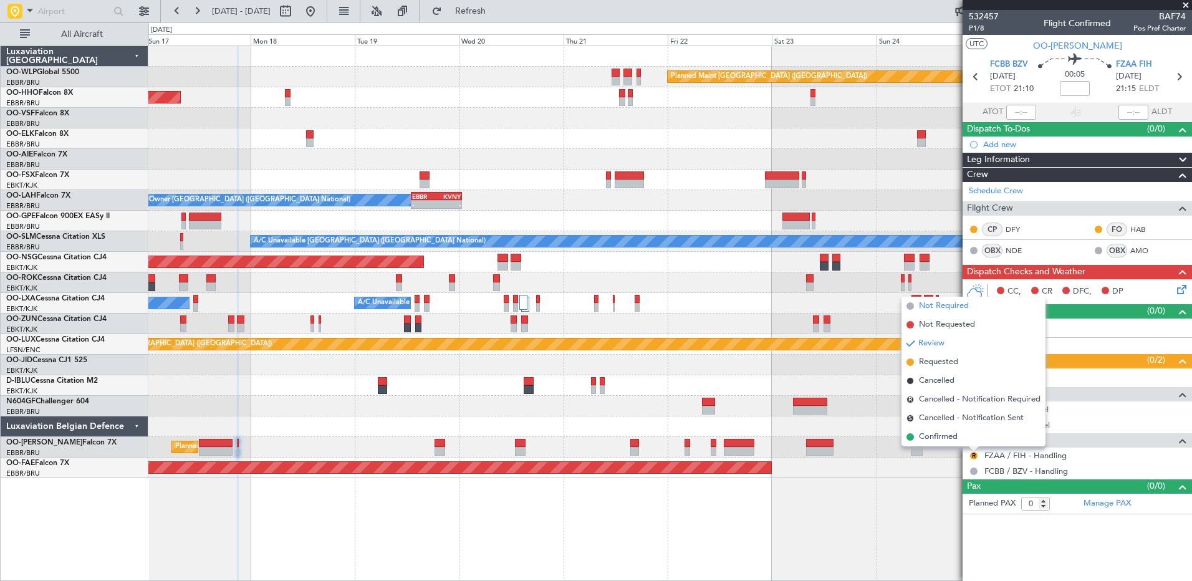
click at [943, 307] on span "Not Required" at bounding box center [944, 306] width 50 height 12
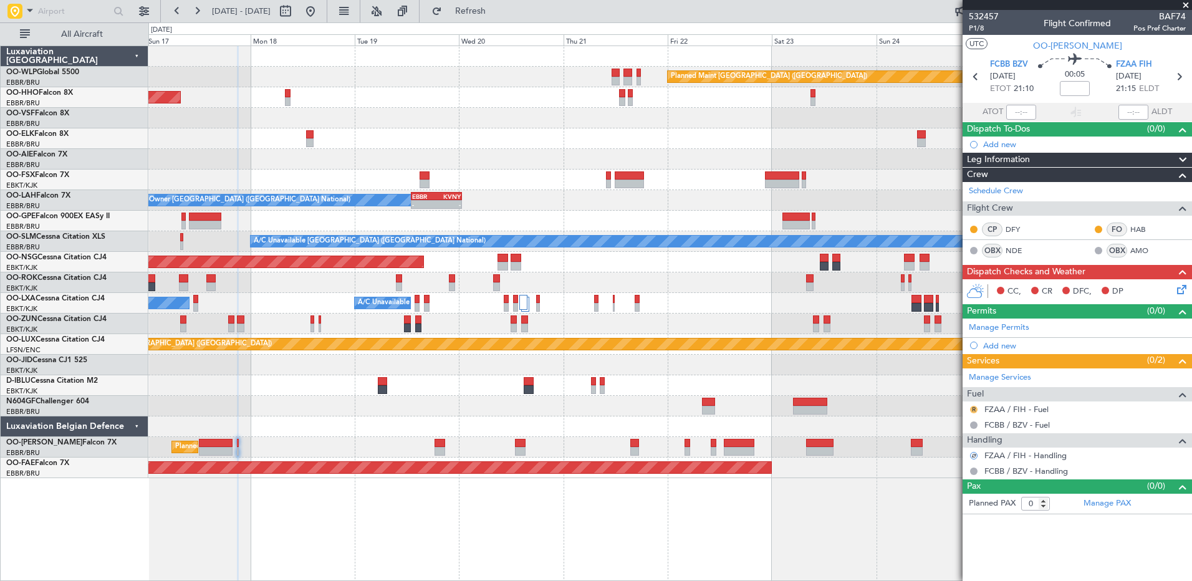
click at [973, 406] on button "R" at bounding box center [973, 409] width 7 height 7
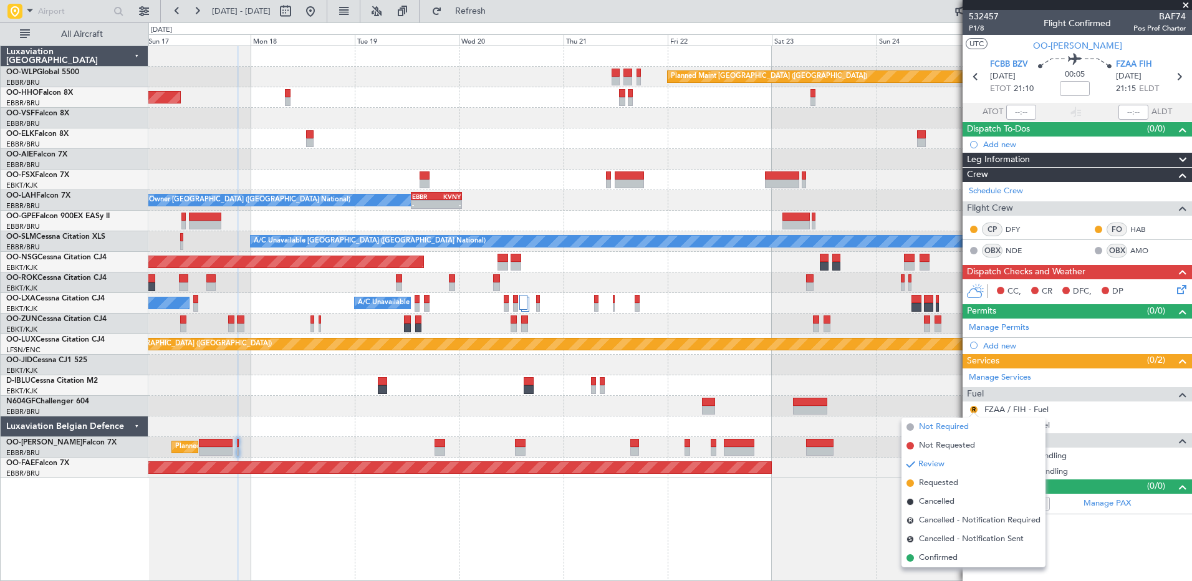
click at [933, 427] on span "Not Required" at bounding box center [944, 427] width 50 height 12
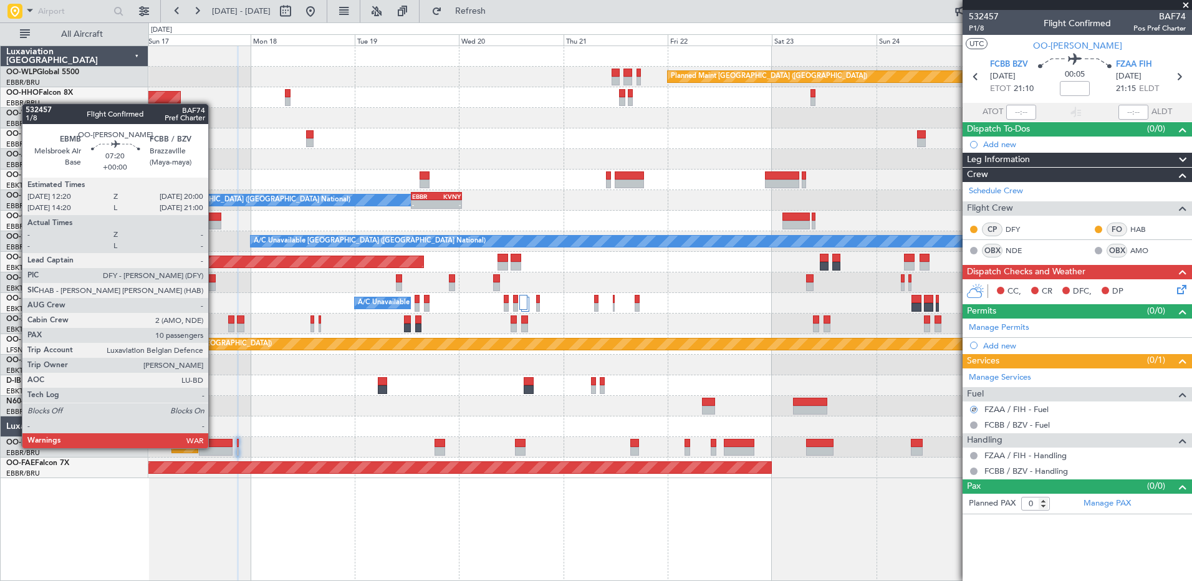
click at [218, 444] on div at bounding box center [216, 443] width 34 height 9
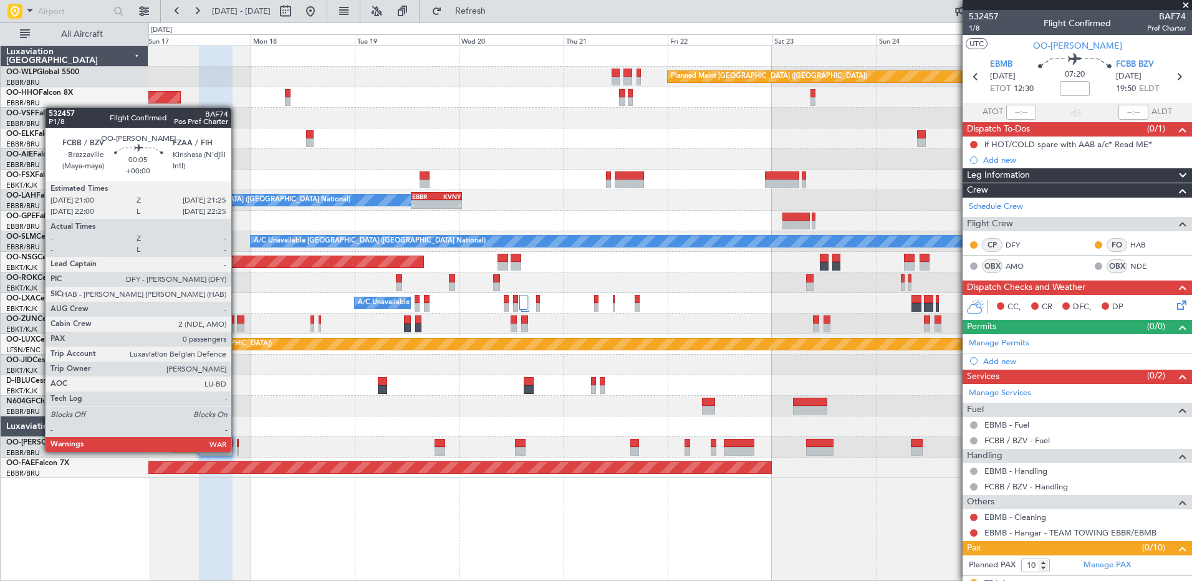
click at [237, 451] on div at bounding box center [238, 451] width 2 height 9
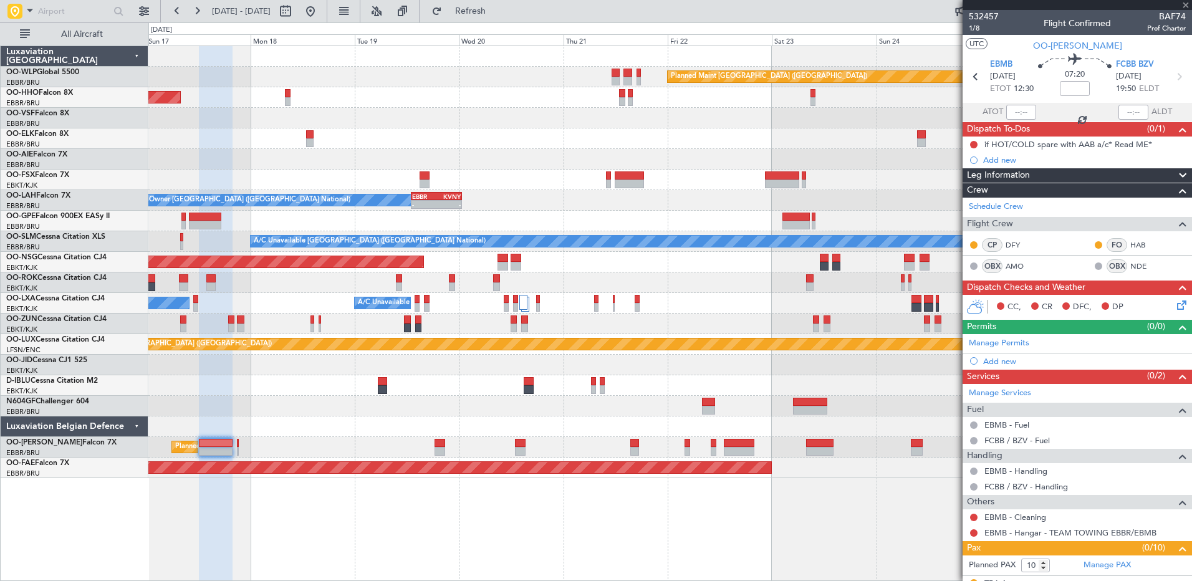
type input "0"
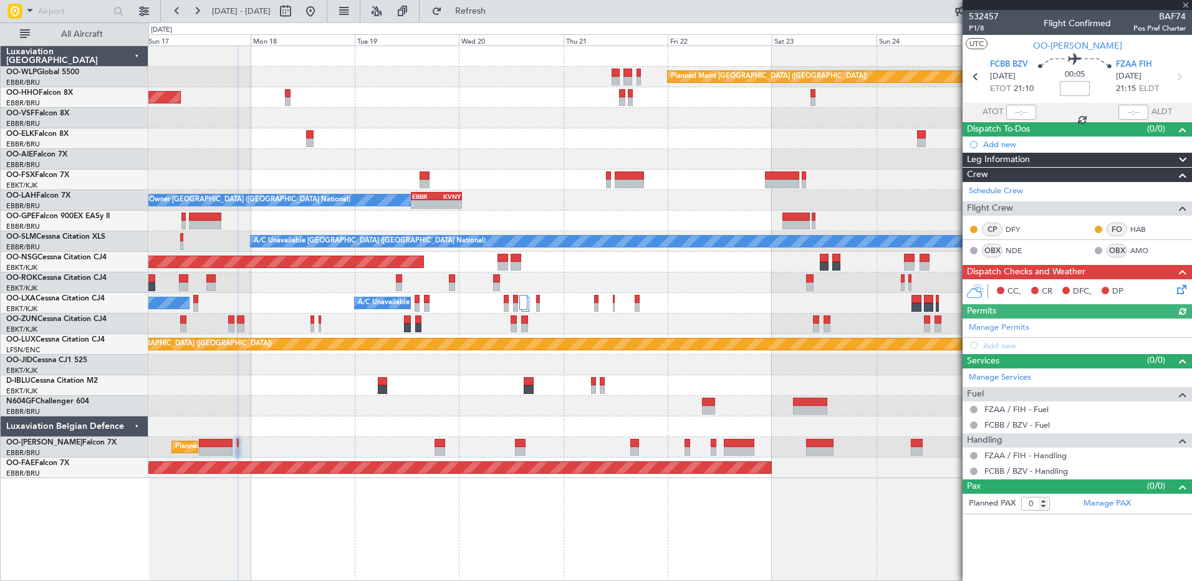
click at [1076, 89] on input at bounding box center [1075, 88] width 30 height 15
type input "+00:00"
click at [1177, 289] on icon at bounding box center [1179, 287] width 10 height 10
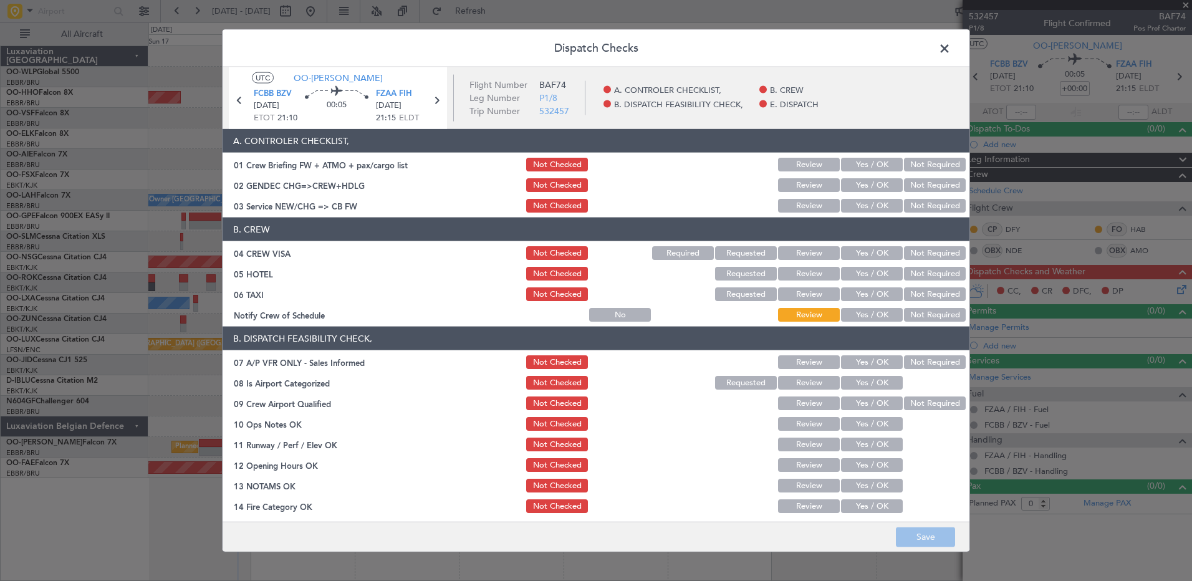
click at [843, 315] on button "Yes / OK" at bounding box center [872, 315] width 62 height 14
drag, startPoint x: 920, startPoint y: 292, endPoint x: 922, endPoint y: 285, distance: 7.1
click at [921, 290] on button "Not Required" at bounding box center [935, 294] width 62 height 14
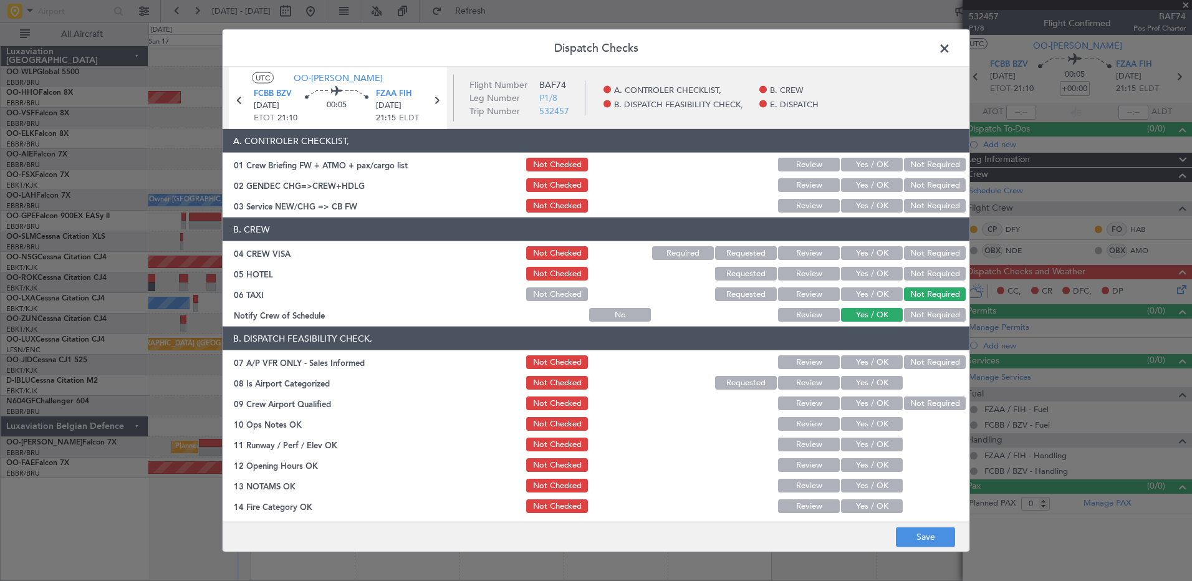
click at [926, 278] on button "Not Required" at bounding box center [935, 274] width 62 height 14
click at [931, 257] on button "Not Required" at bounding box center [935, 253] width 62 height 14
click at [879, 207] on button "Yes / OK" at bounding box center [872, 206] width 62 height 14
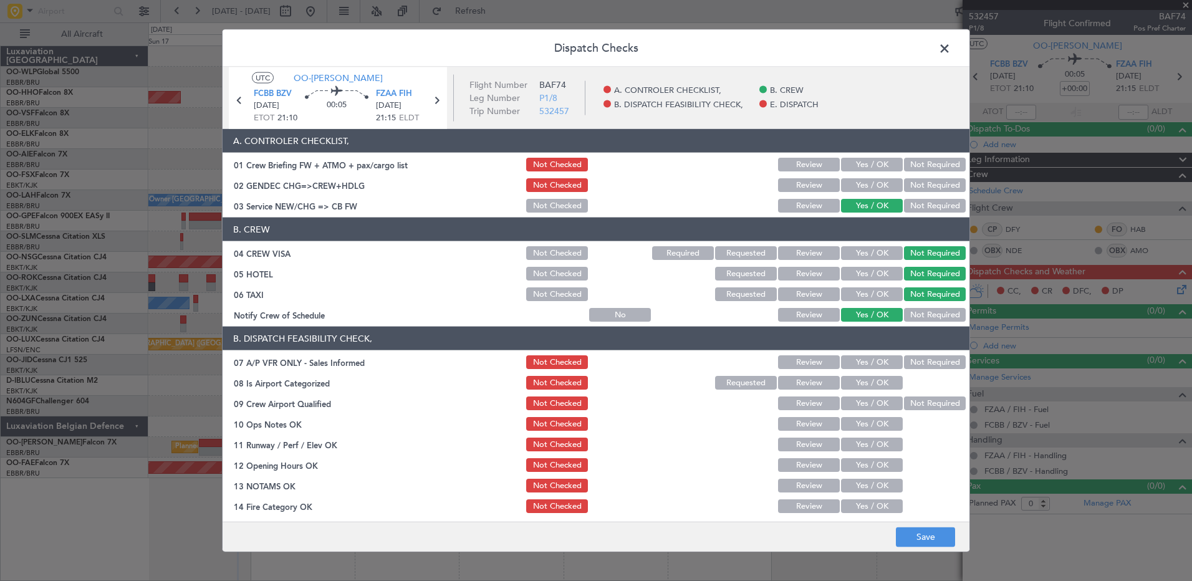
click at [905, 361] on button "Not Required" at bounding box center [935, 362] width 62 height 14
click at [862, 389] on button "Yes / OK" at bounding box center [872, 383] width 62 height 14
drag, startPoint x: 904, startPoint y: 397, endPoint x: 907, endPoint y: 403, distance: 6.7
click at [907, 402] on button "Not Required" at bounding box center [935, 403] width 62 height 14
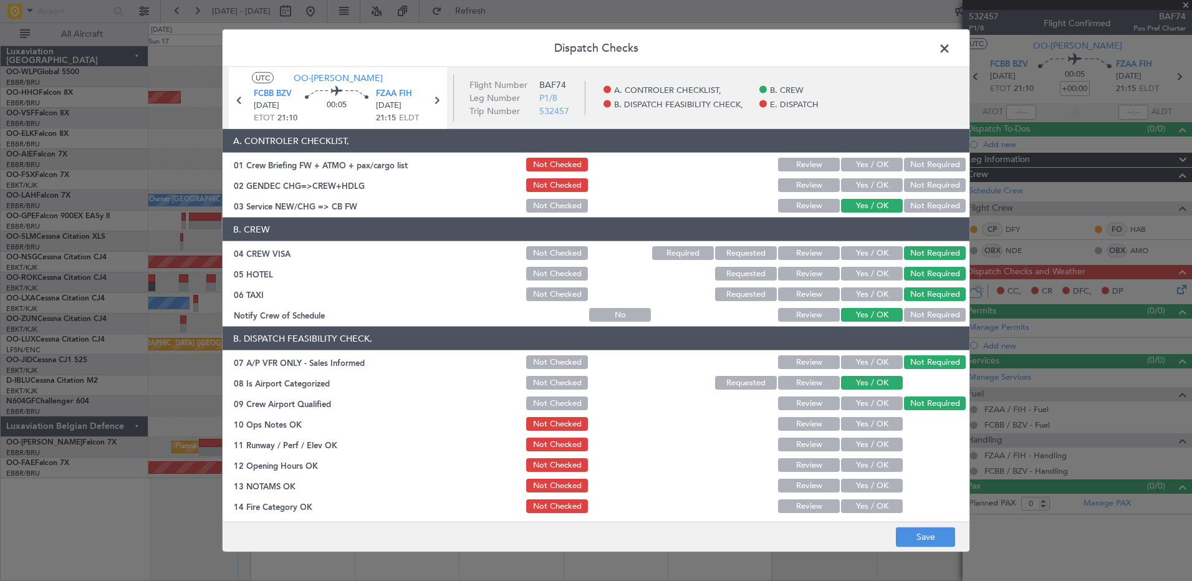
click at [876, 423] on button "Yes / OK" at bounding box center [872, 424] width 62 height 14
drag, startPoint x: 872, startPoint y: 441, endPoint x: 871, endPoint y: 448, distance: 7.6
click at [871, 444] on button "Yes / OK" at bounding box center [872, 445] width 62 height 14
drag, startPoint x: 868, startPoint y: 462, endPoint x: 864, endPoint y: 474, distance: 12.4
click at [868, 462] on button "Yes / OK" at bounding box center [872, 465] width 62 height 14
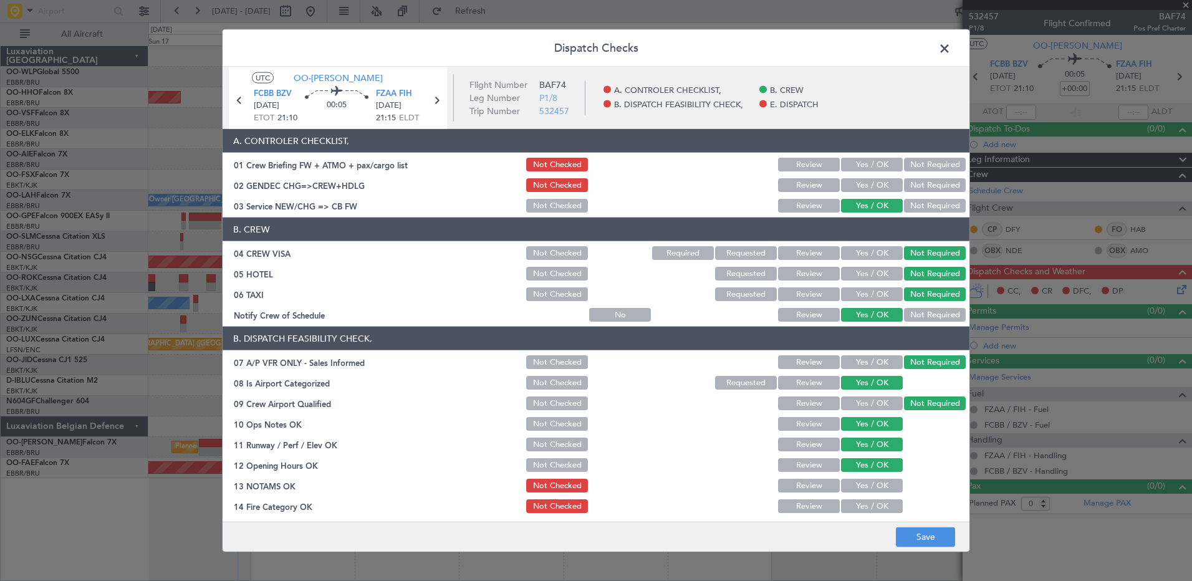
drag, startPoint x: 861, startPoint y: 486, endPoint x: 859, endPoint y: 497, distance: 10.7
click at [859, 494] on section "B. DISPATCH FEASIBILITY CHECK, 07 A/P VFR ONLY - Sales Informed Not Checked Rev…" at bounding box center [596, 462] width 747 height 270
click at [860, 507] on button "Yes / OK" at bounding box center [872, 506] width 62 height 14
click at [869, 492] on div "Yes / OK" at bounding box center [870, 485] width 63 height 17
click at [872, 488] on button "Yes / OK" at bounding box center [872, 486] width 62 height 14
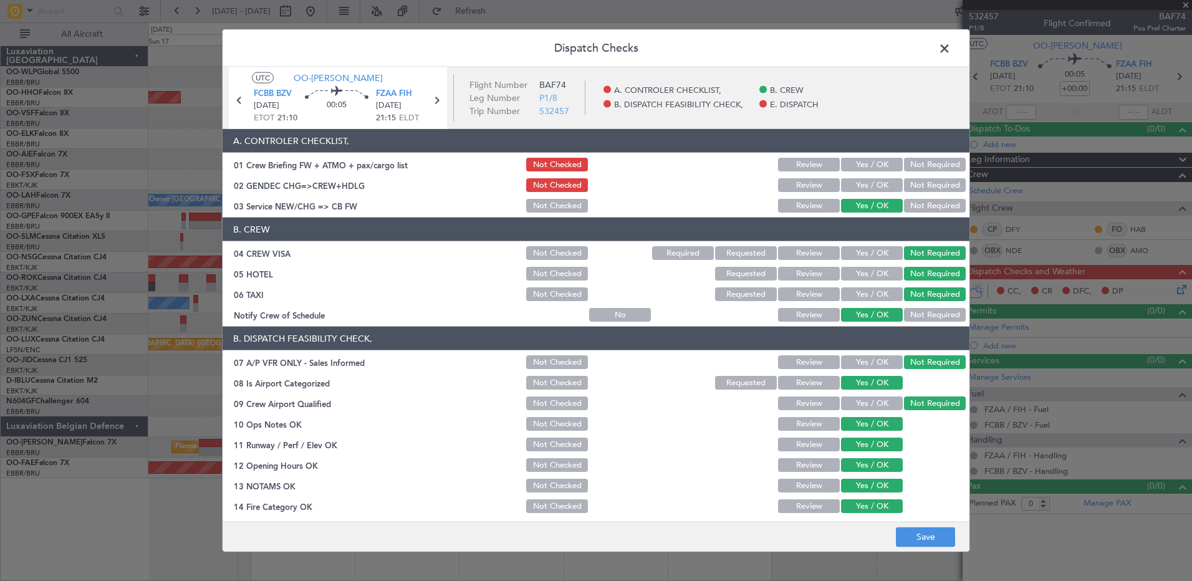
scroll to position [196, 0]
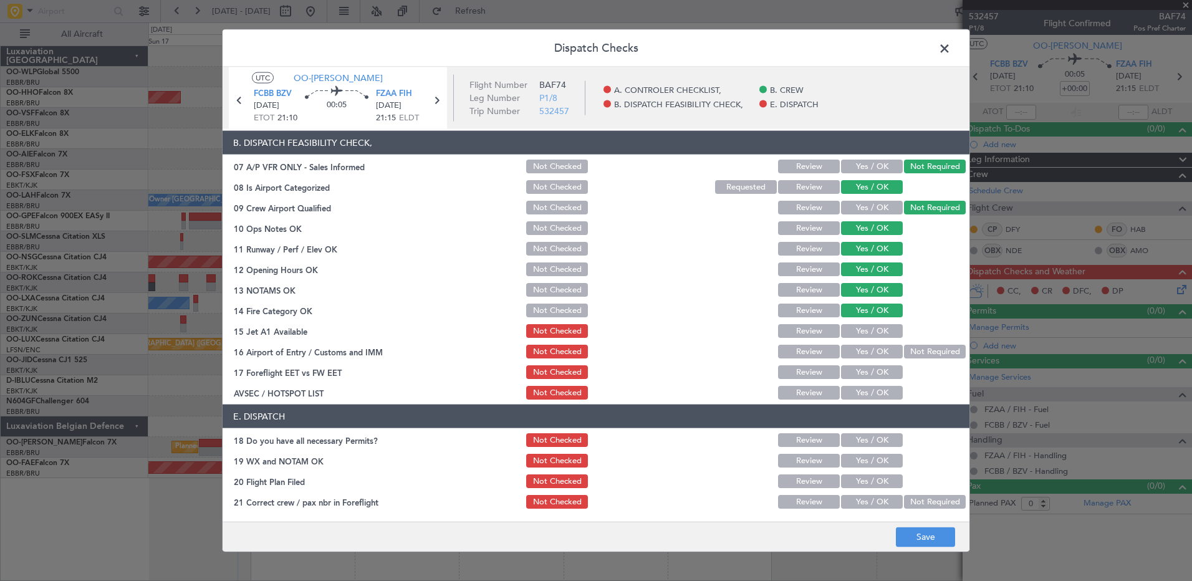
click at [863, 337] on button "Yes / OK" at bounding box center [872, 331] width 62 height 14
click at [866, 350] on button "Yes / OK" at bounding box center [872, 352] width 62 height 14
click at [868, 375] on button "Yes / OK" at bounding box center [872, 372] width 62 height 14
drag, startPoint x: 870, startPoint y: 391, endPoint x: 870, endPoint y: 398, distance: 6.9
click at [870, 394] on button "Yes / OK" at bounding box center [872, 393] width 62 height 14
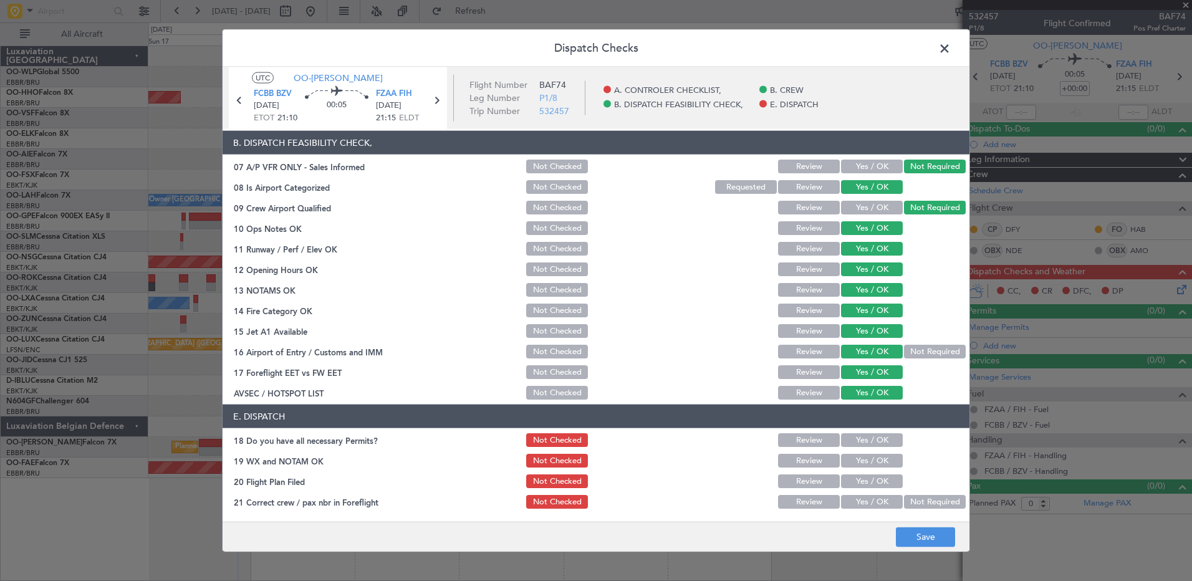
click at [867, 438] on button "Yes / OK" at bounding box center [872, 440] width 62 height 14
click at [568, 440] on button "Not Checked" at bounding box center [557, 440] width 62 height 14
click at [926, 536] on button "Save" at bounding box center [925, 537] width 59 height 20
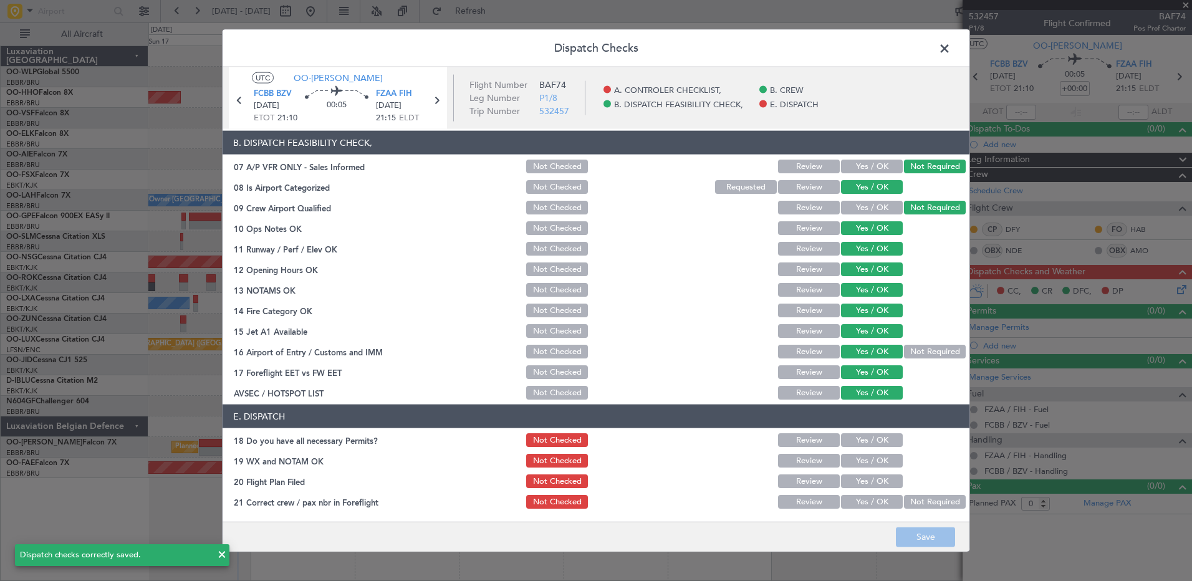
scroll to position [0, 0]
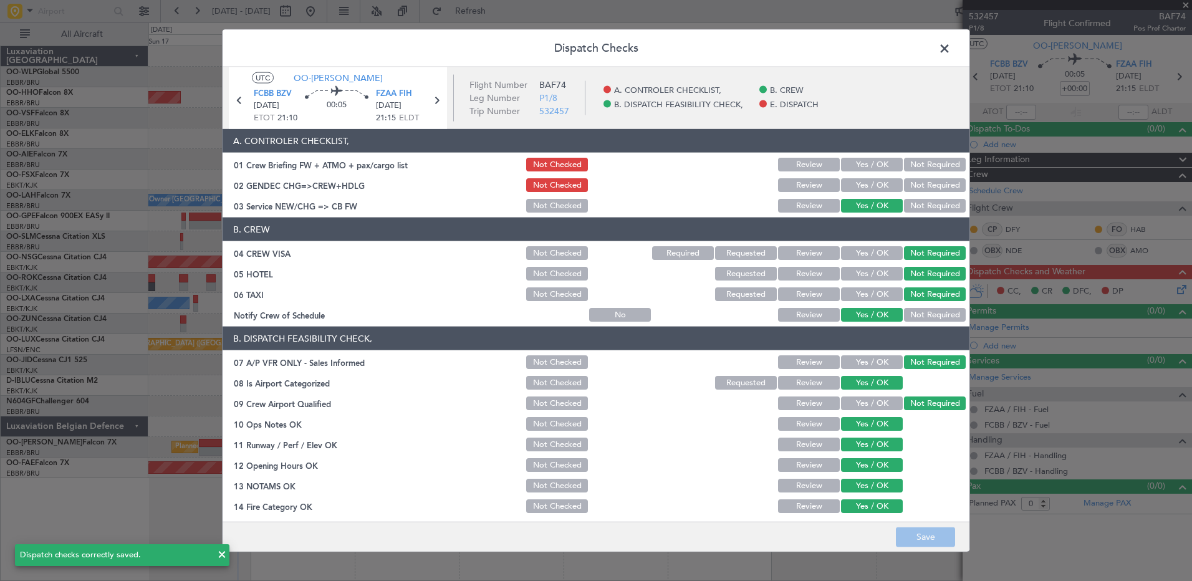
click at [921, 193] on div "Not Required" at bounding box center [933, 184] width 63 height 17
click at [926, 184] on button "Not Required" at bounding box center [935, 185] width 62 height 14
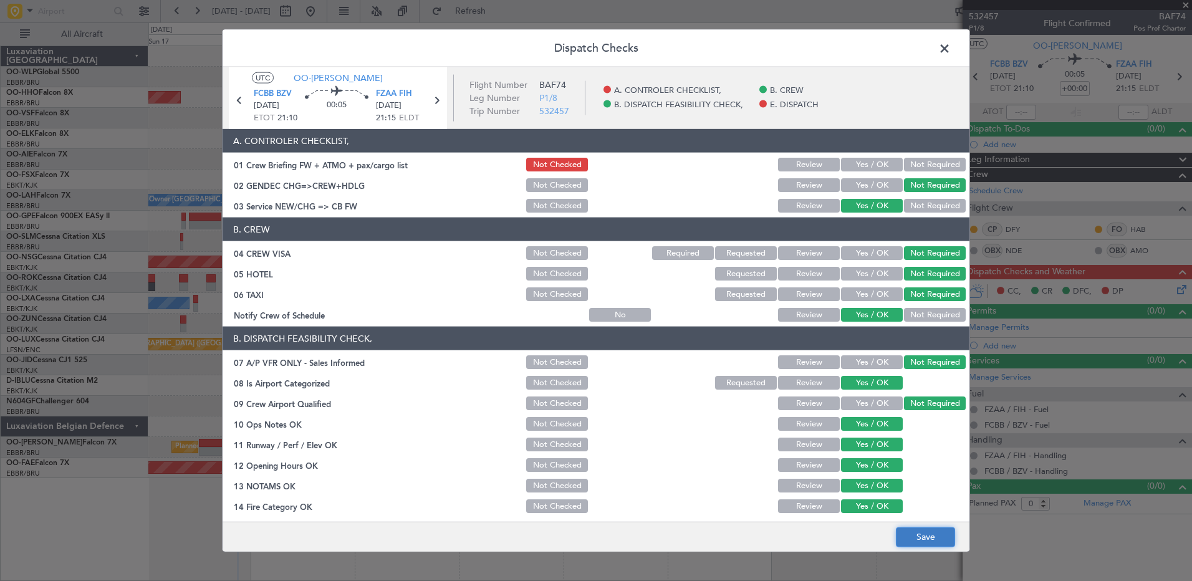
click at [902, 535] on button "Save" at bounding box center [925, 537] width 59 height 20
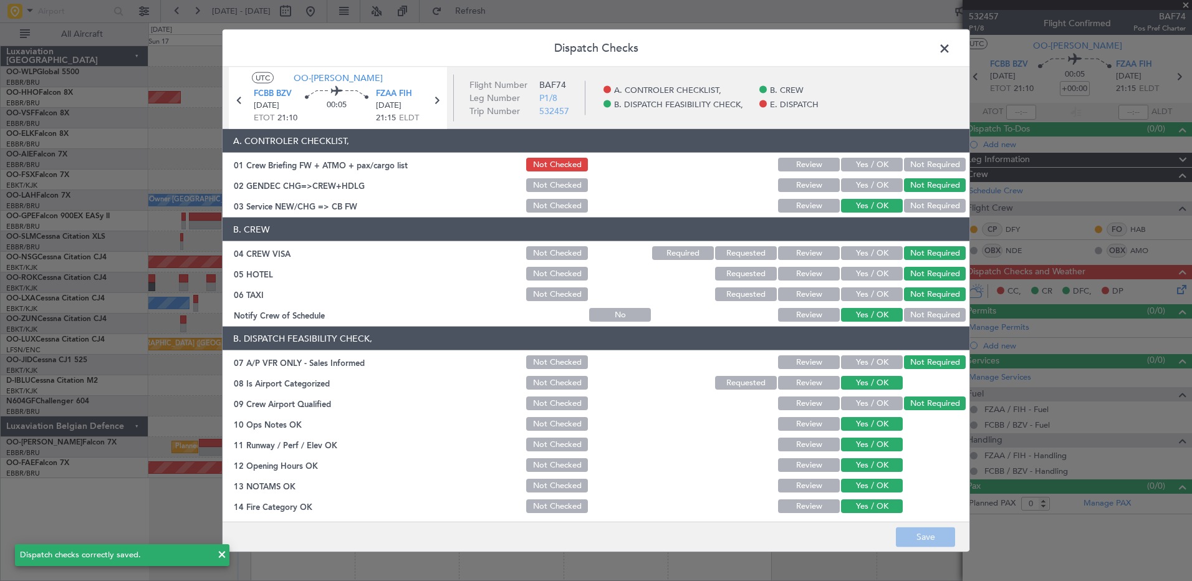
click at [950, 53] on span at bounding box center [950, 51] width 0 height 25
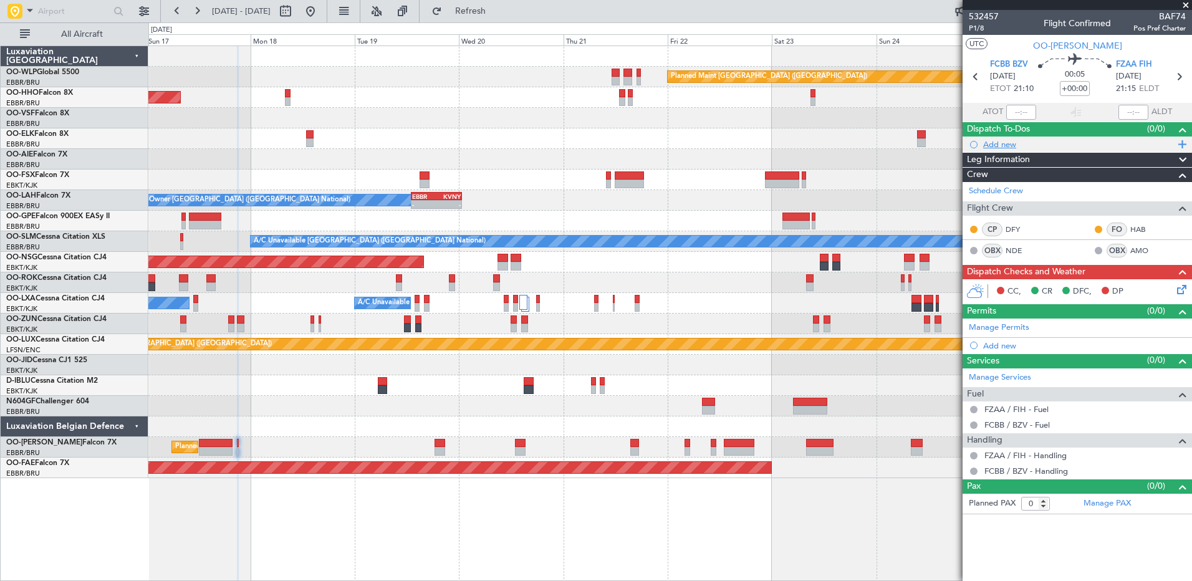
click at [1005, 140] on div "Add new" at bounding box center [1078, 144] width 191 height 11
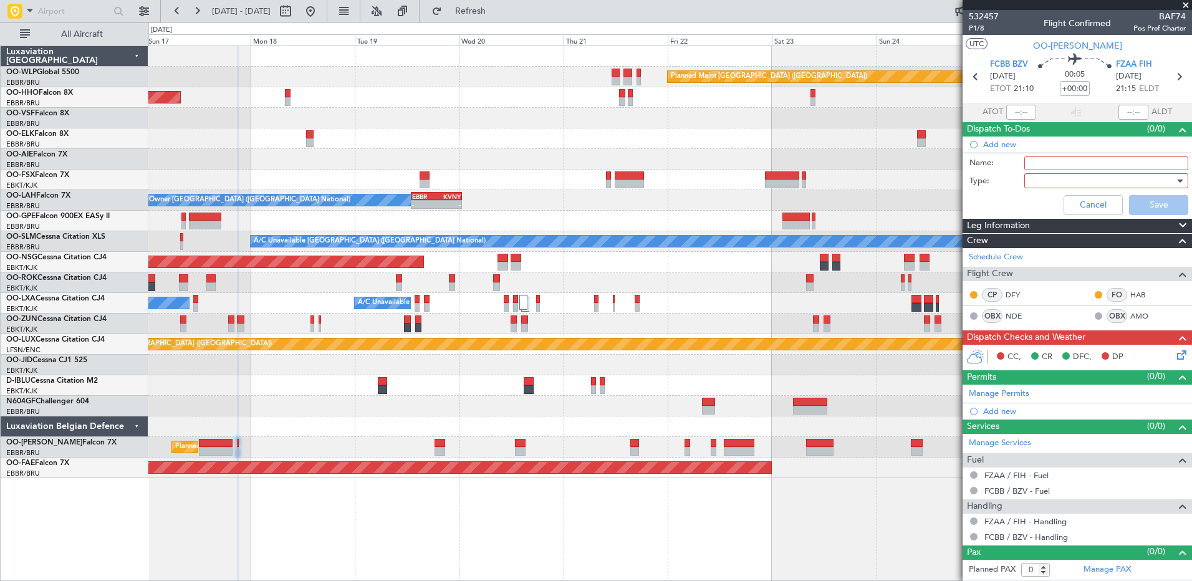
click at [1065, 160] on input "Name:" at bounding box center [1106, 163] width 164 height 14
type input "FPL in FF and release to the crew"
click at [1079, 178] on div at bounding box center [1101, 180] width 145 height 19
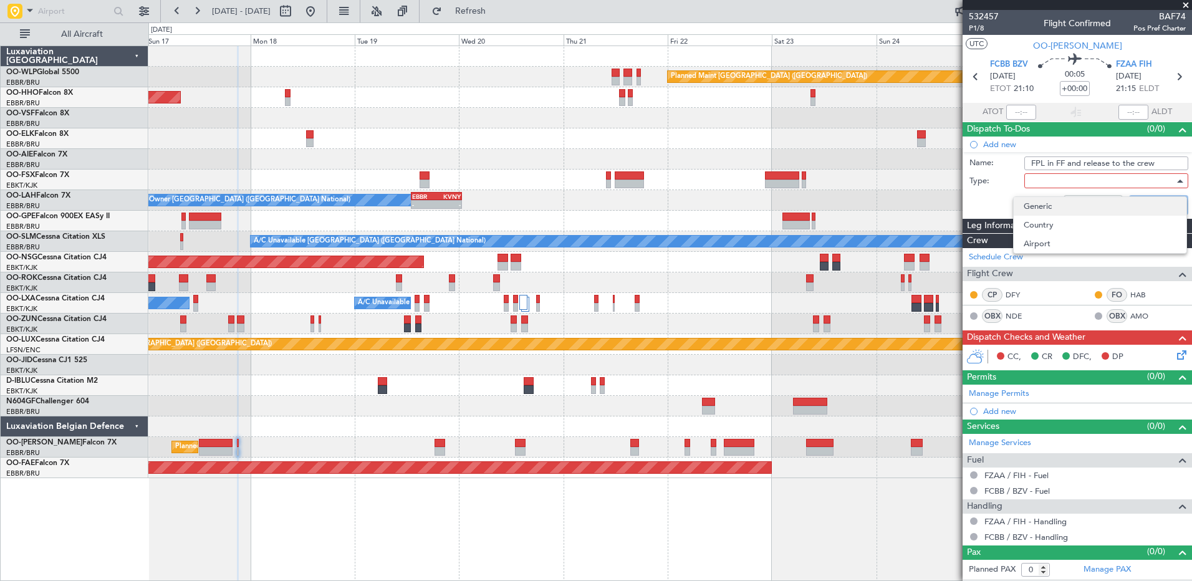
click at [1066, 204] on span "Generic" at bounding box center [1099, 206] width 153 height 19
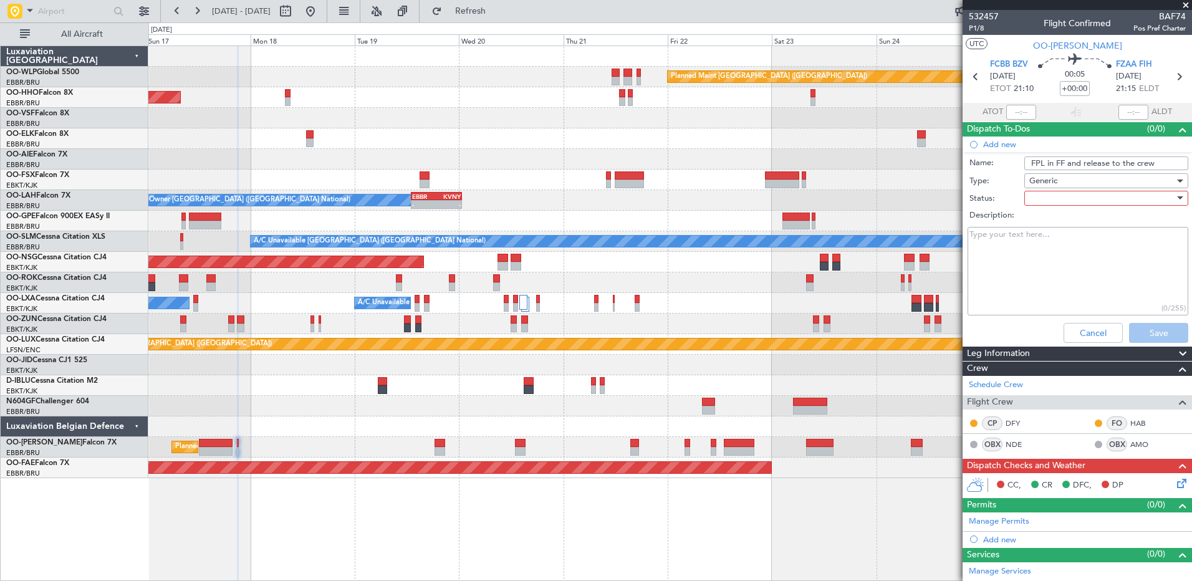
click at [1066, 190] on div at bounding box center [1101, 198] width 145 height 19
click at [1065, 222] on span "Not Started" at bounding box center [1100, 223] width 146 height 19
click at [1077, 196] on div "Not Started" at bounding box center [1101, 198] width 145 height 19
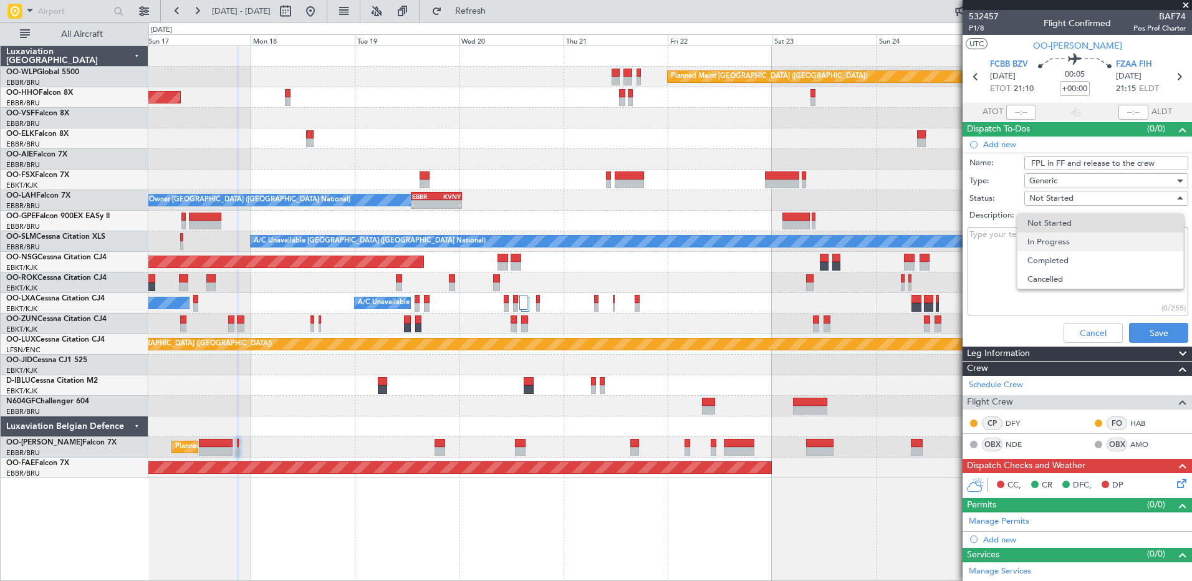
click at [1075, 249] on span "In Progress" at bounding box center [1100, 241] width 146 height 19
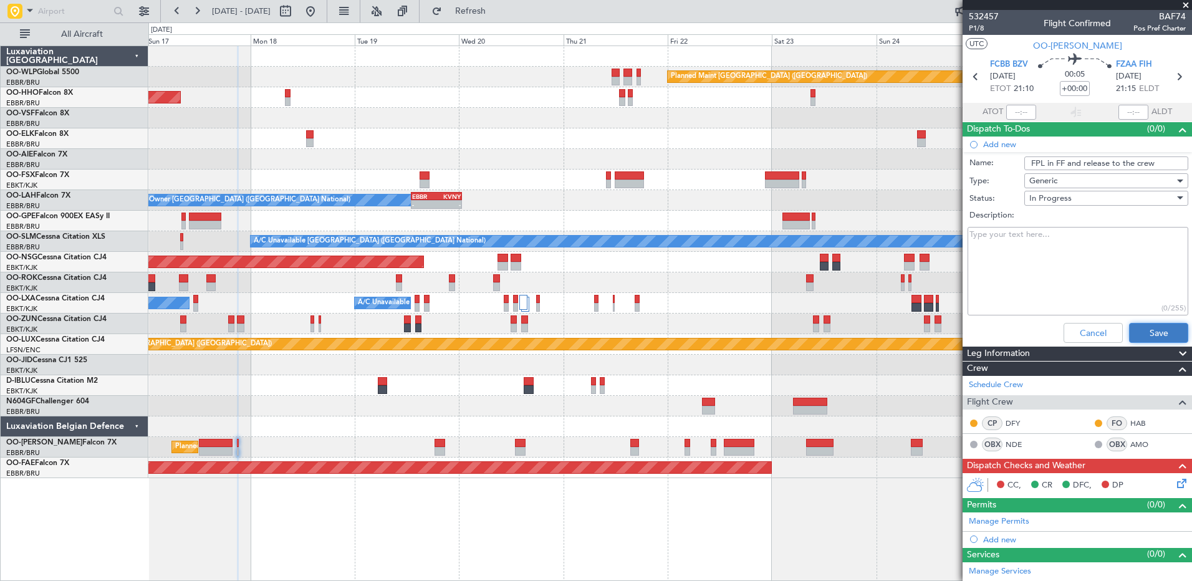
click at [1155, 337] on button "Save" at bounding box center [1158, 333] width 59 height 20
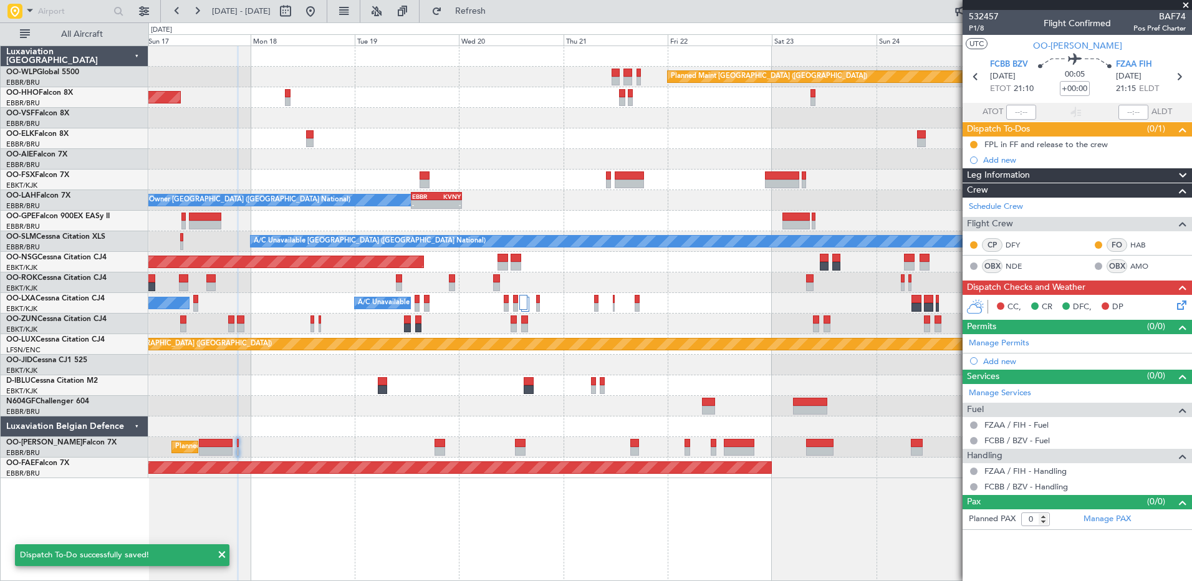
click at [1178, 300] on icon at bounding box center [1179, 303] width 10 height 10
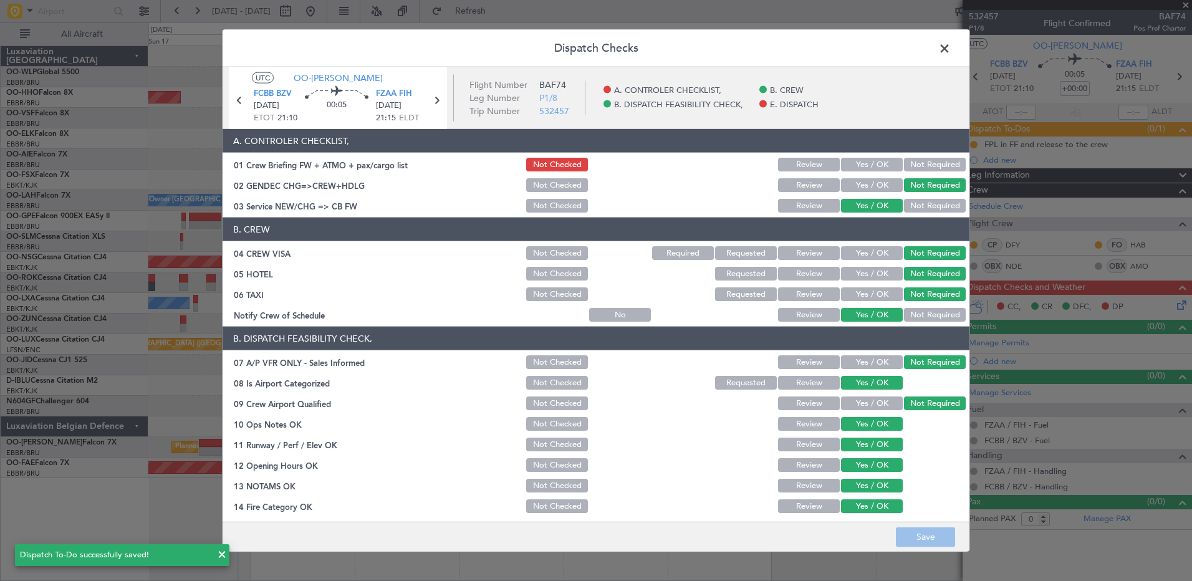
click at [853, 158] on button "Yes / OK" at bounding box center [872, 165] width 62 height 14
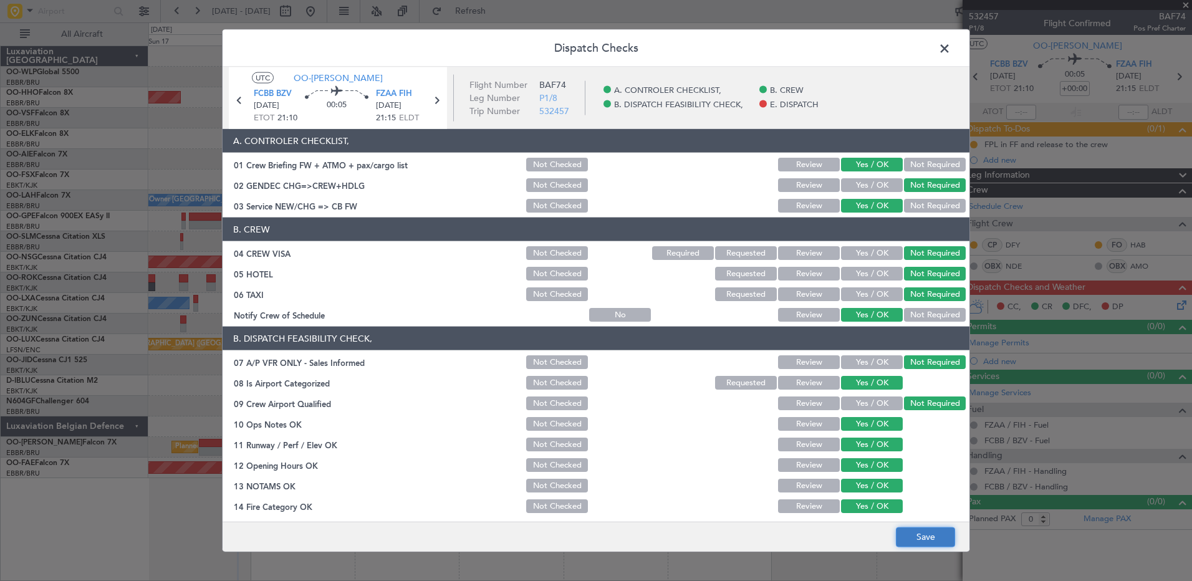
click at [923, 547] on button "Save" at bounding box center [925, 537] width 59 height 20
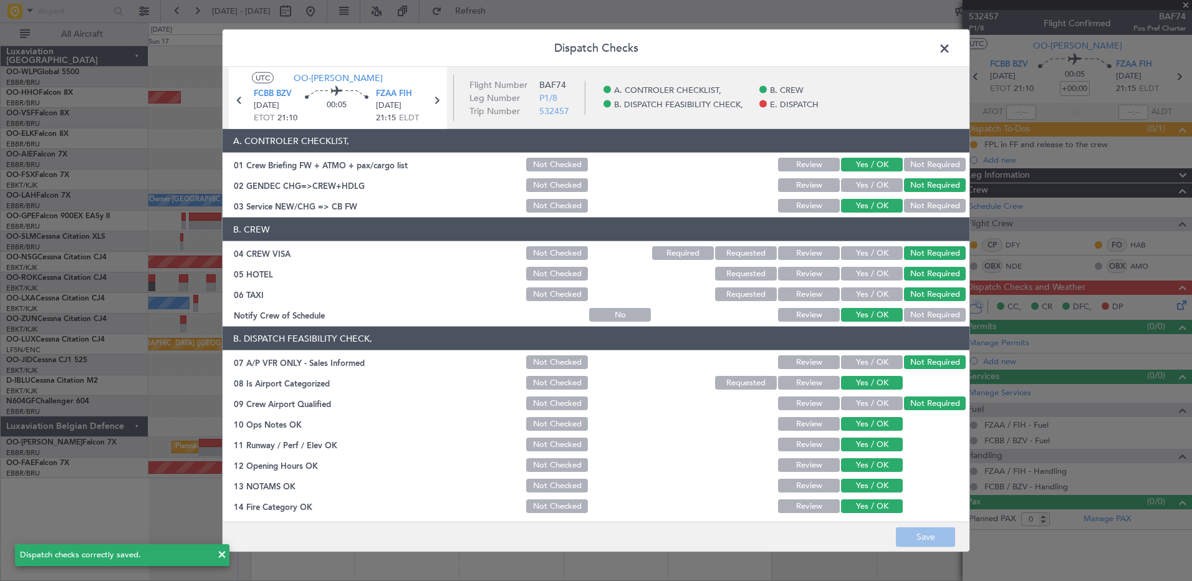
click at [950, 49] on span at bounding box center [950, 51] width 0 height 25
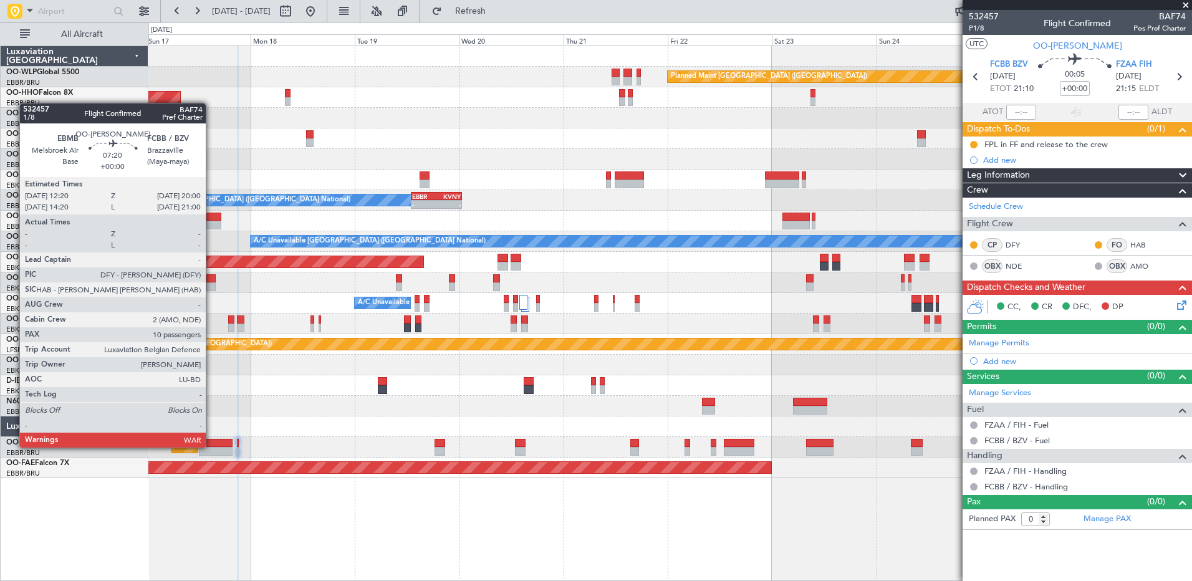
click at [211, 446] on div at bounding box center [216, 443] width 34 height 9
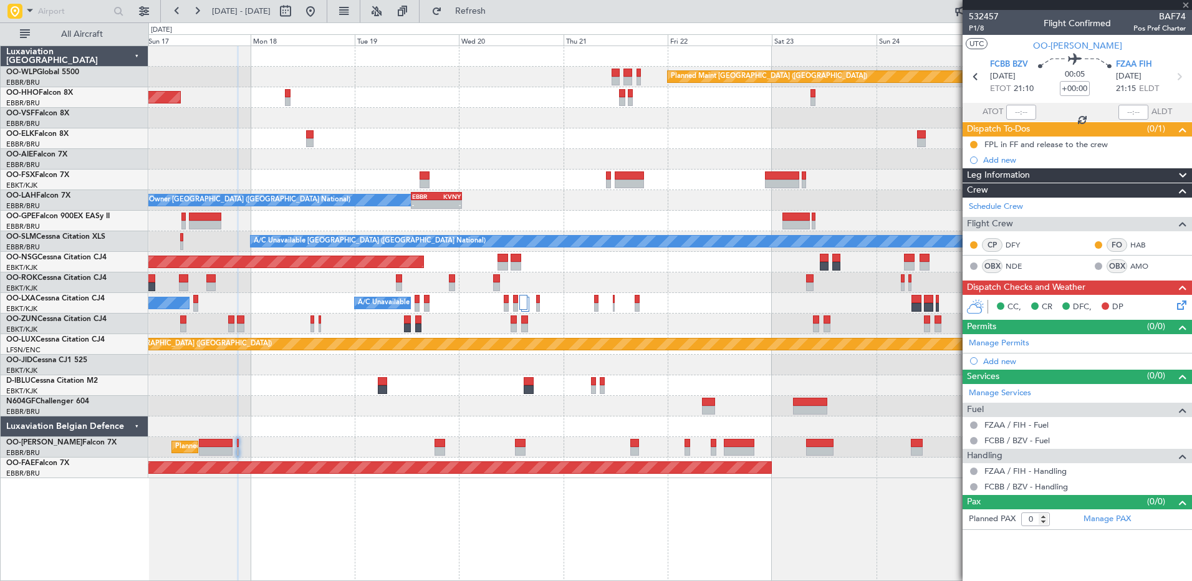
type input "10"
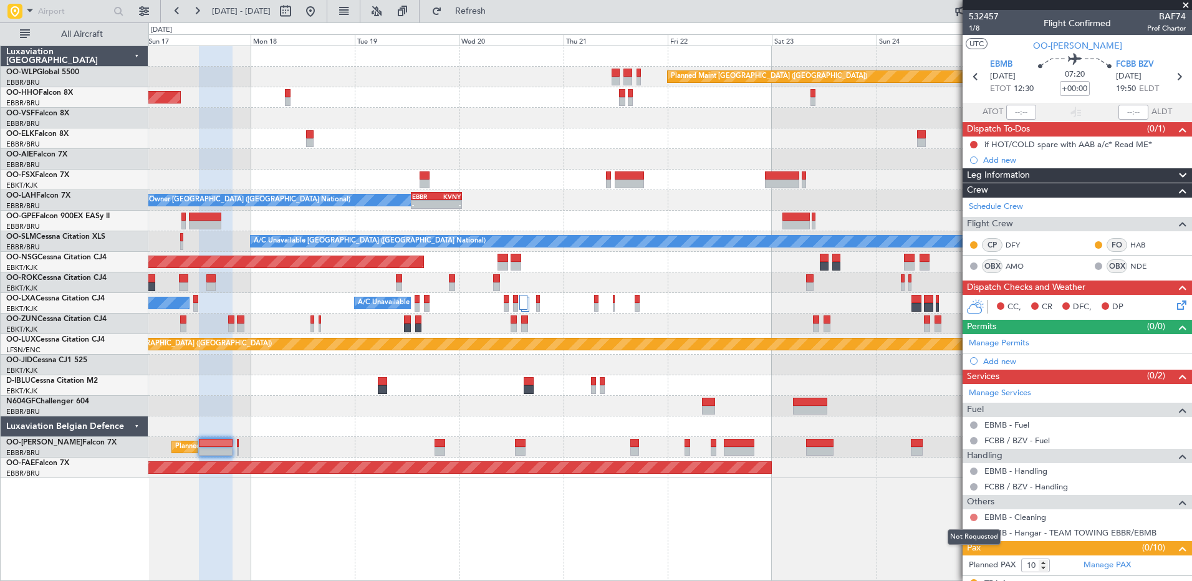
click at [974, 518] on button at bounding box center [973, 517] width 7 height 7
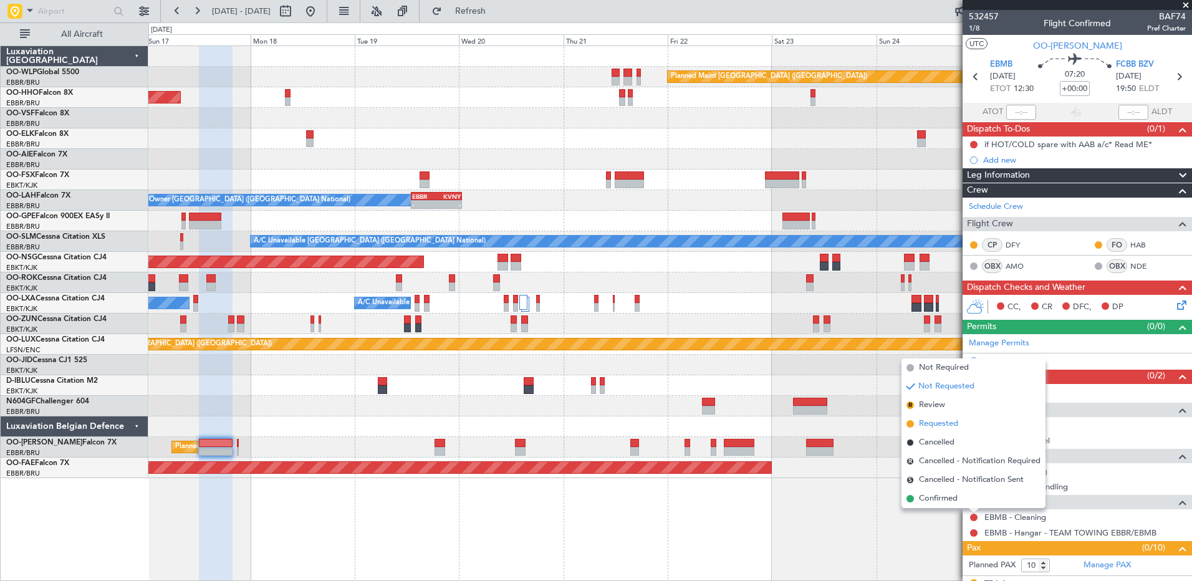
click at [945, 426] on span "Requested" at bounding box center [938, 424] width 39 height 12
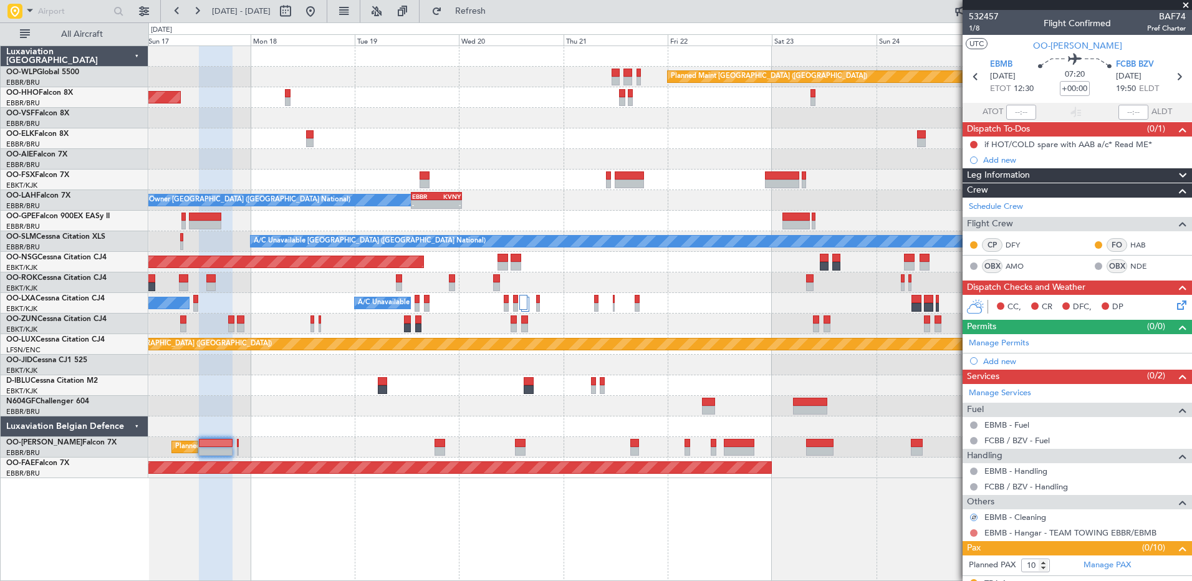
click at [970, 533] on button at bounding box center [973, 532] width 7 height 7
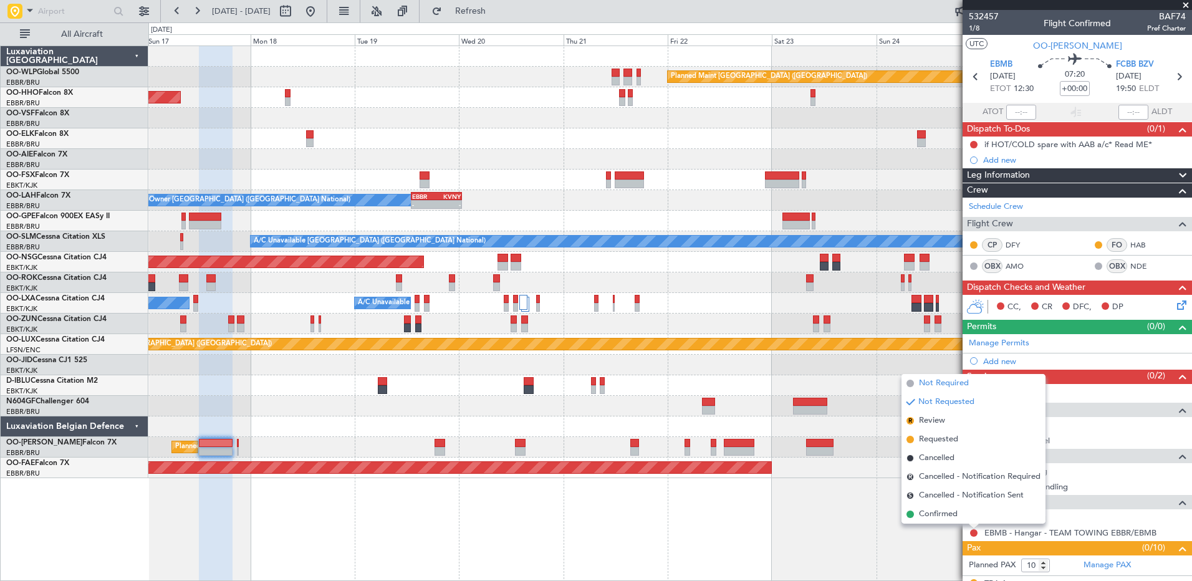
click at [941, 380] on span "Not Required" at bounding box center [944, 383] width 50 height 12
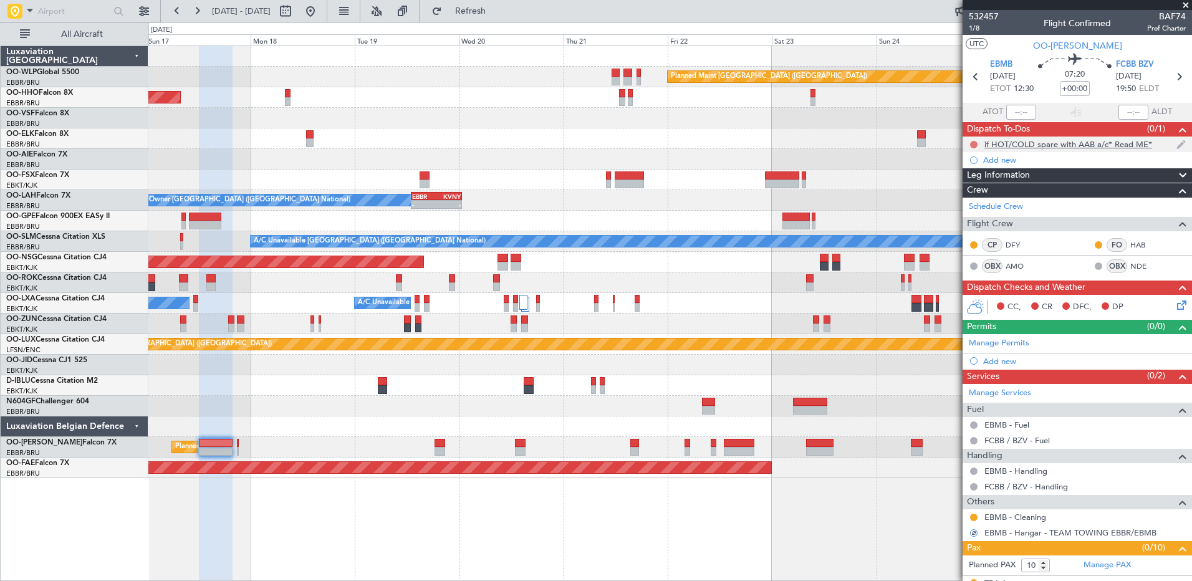
click at [972, 143] on button at bounding box center [973, 144] width 7 height 7
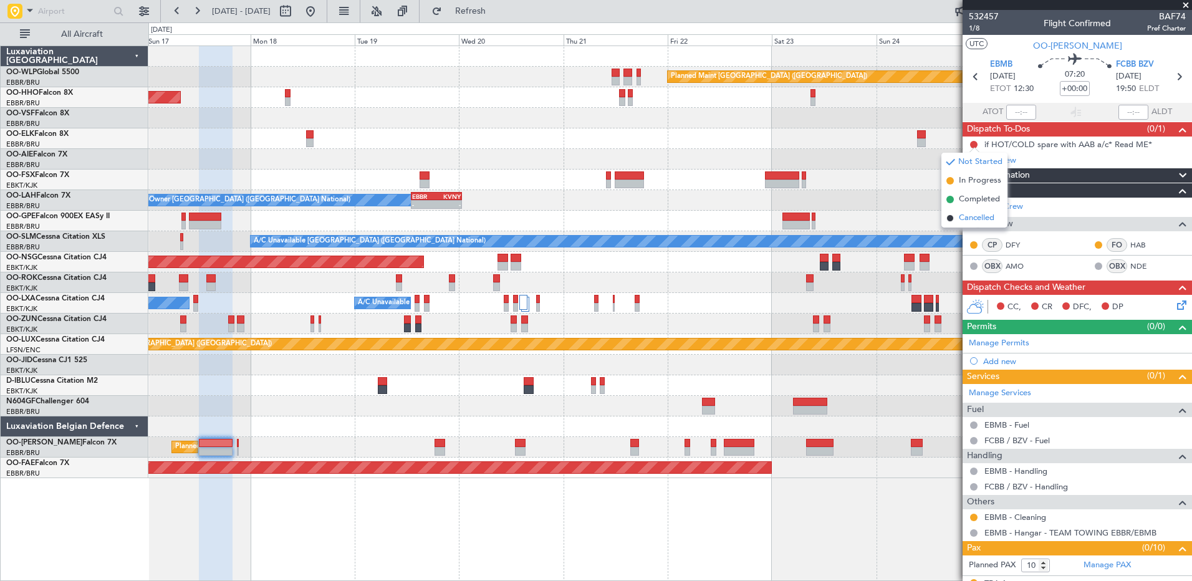
click at [972, 216] on span "Cancelled" at bounding box center [977, 218] width 36 height 12
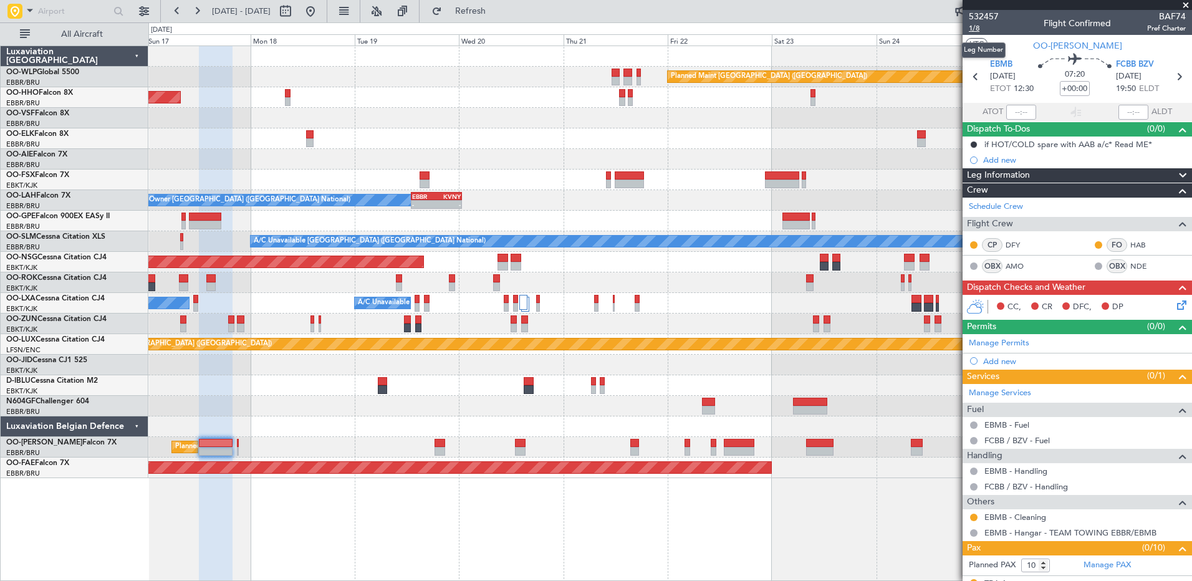
click at [977, 27] on span "1/8" at bounding box center [984, 28] width 30 height 11
click at [1177, 305] on icon at bounding box center [1179, 303] width 10 height 10
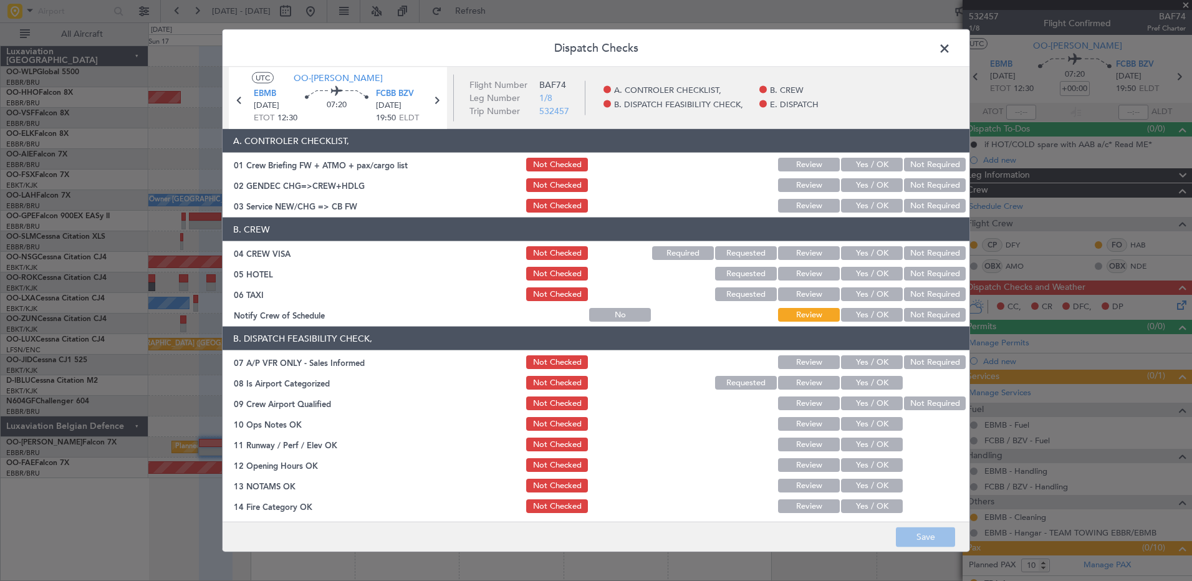
click at [853, 311] on button "Yes / OK" at bounding box center [872, 315] width 62 height 14
click at [916, 293] on button "Not Required" at bounding box center [935, 294] width 62 height 14
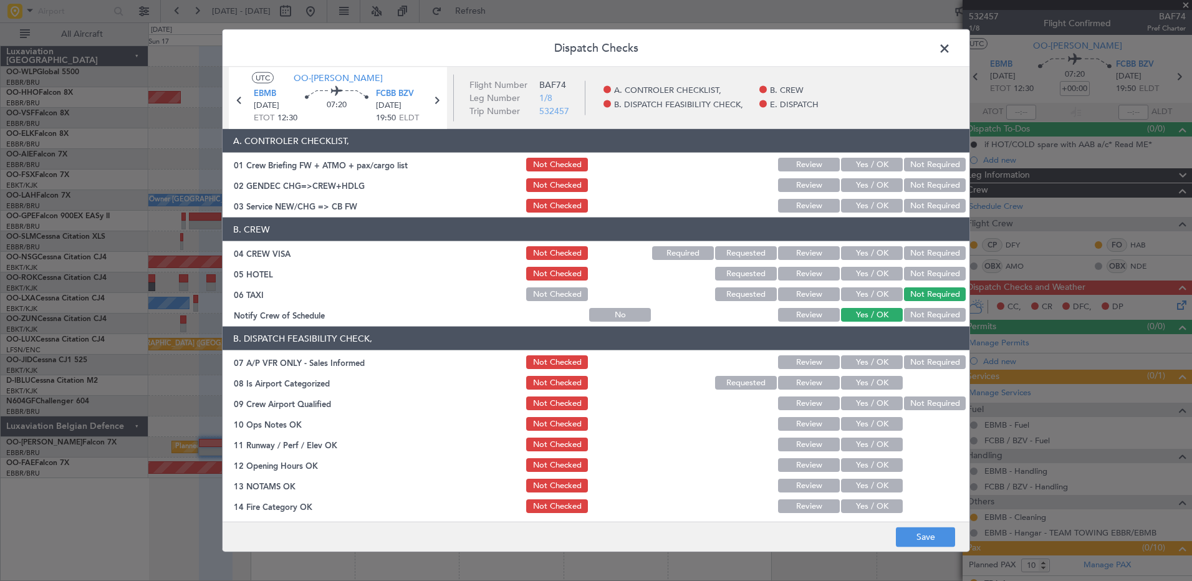
click at [921, 269] on button "Not Required" at bounding box center [935, 274] width 62 height 14
click at [927, 252] on button "Not Required" at bounding box center [935, 253] width 62 height 14
click at [857, 201] on button "Yes / OK" at bounding box center [872, 206] width 62 height 14
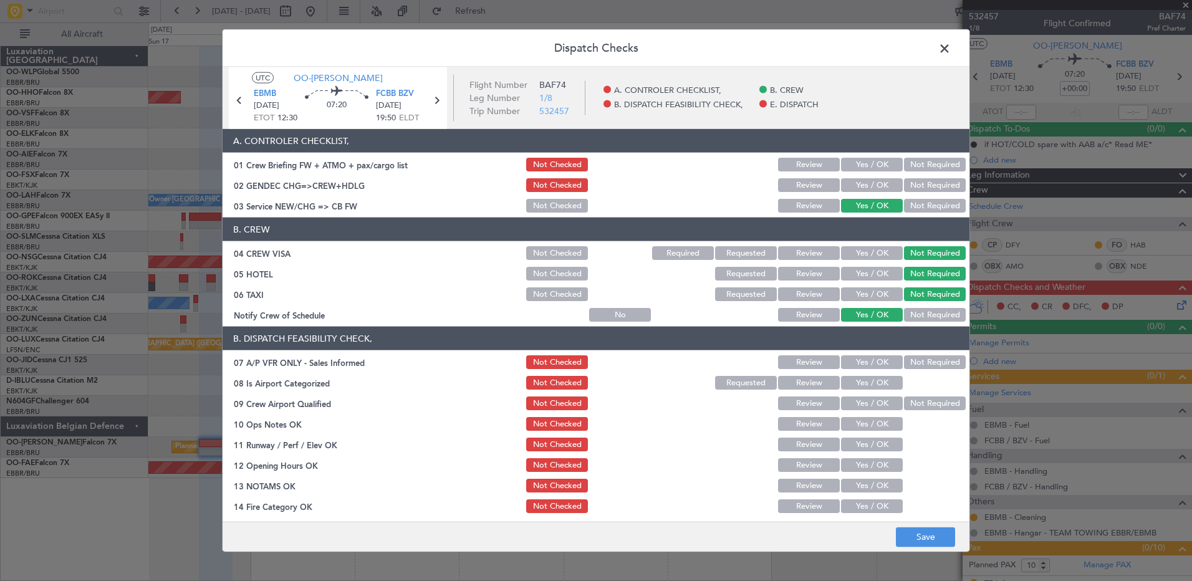
click at [870, 184] on button "Yes / OK" at bounding box center [872, 185] width 62 height 14
click at [932, 184] on button "Not Required" at bounding box center [935, 185] width 62 height 14
click at [907, 361] on button "Not Required" at bounding box center [935, 362] width 62 height 14
click at [873, 386] on button "Yes / OK" at bounding box center [872, 383] width 62 height 14
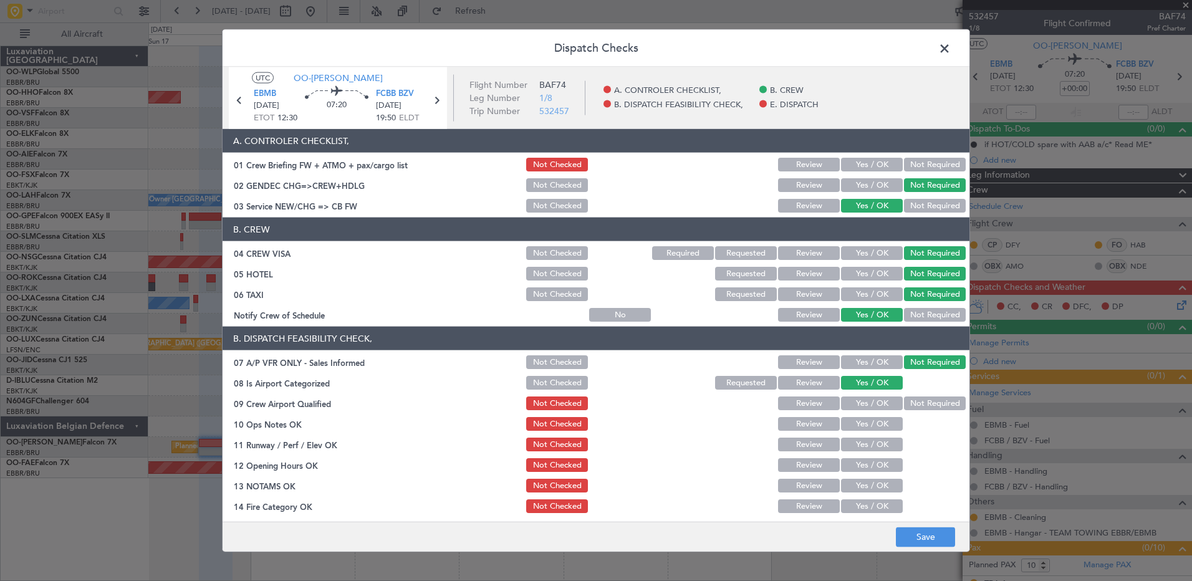
click at [888, 401] on button "Yes / OK" at bounding box center [872, 403] width 62 height 14
click at [910, 403] on button "Not Required" at bounding box center [935, 403] width 62 height 14
click at [877, 423] on button "Yes / OK" at bounding box center [872, 424] width 62 height 14
click at [874, 452] on div "Yes / OK" at bounding box center [870, 444] width 63 height 17
click at [871, 482] on section "B. DISPATCH FEASIBILITY CHECK, 07 A/P VFR ONLY - Sales Informed Not Checked Rev…" at bounding box center [596, 462] width 747 height 270
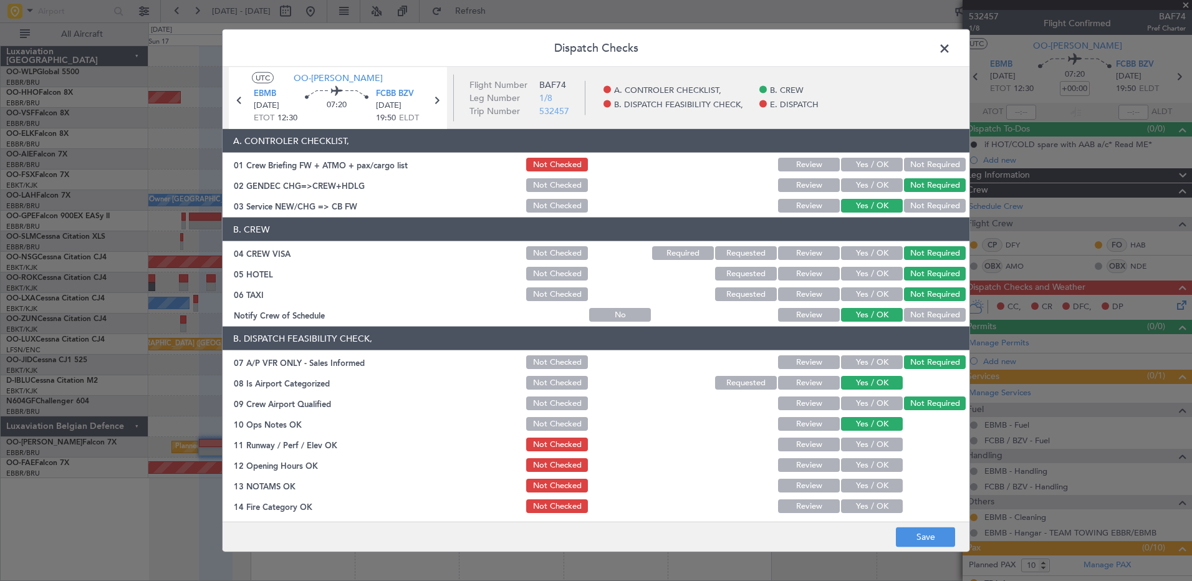
click at [874, 464] on button "Yes / OK" at bounding box center [872, 465] width 62 height 14
click at [873, 451] on button "Yes / OK" at bounding box center [872, 445] width 62 height 14
click at [871, 487] on button "Yes / OK" at bounding box center [872, 486] width 62 height 14
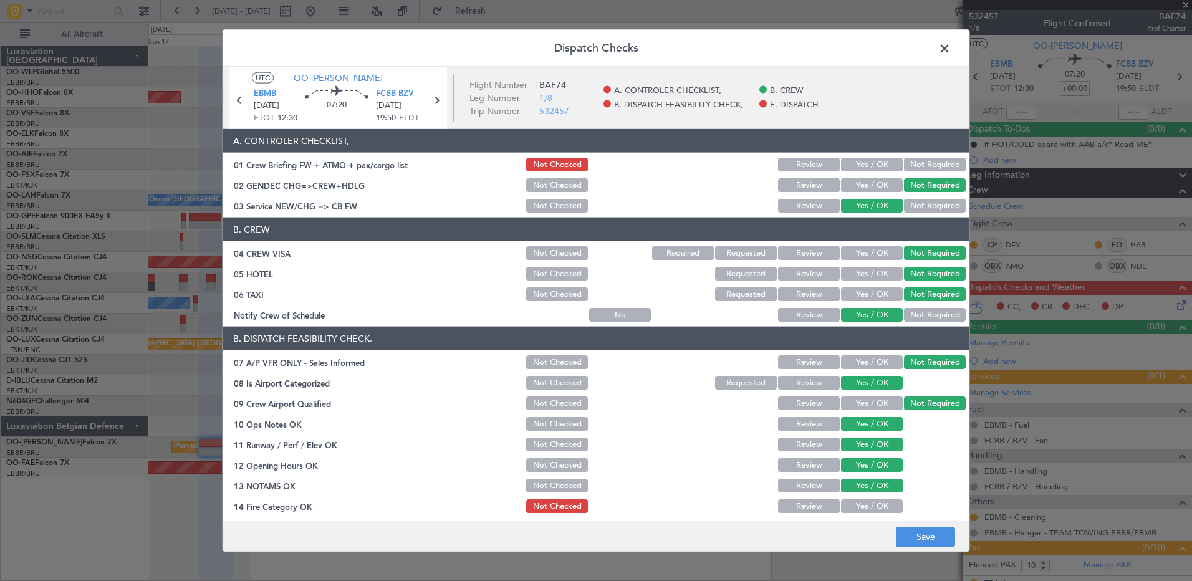
click at [871, 501] on button "Yes / OK" at bounding box center [872, 506] width 62 height 14
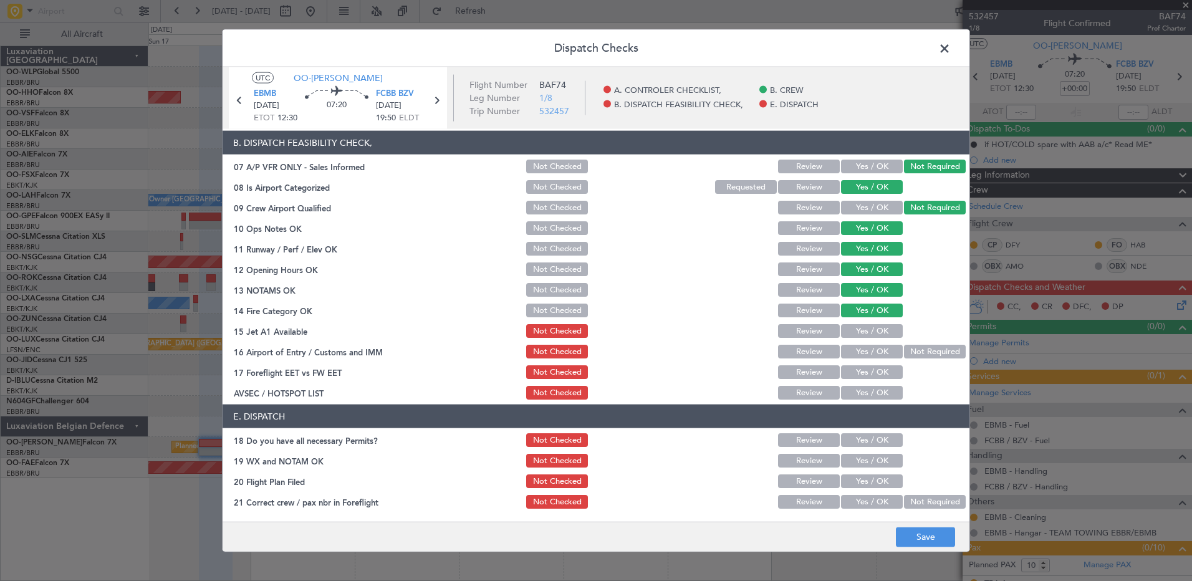
click at [874, 332] on button "Yes / OK" at bounding box center [872, 331] width 62 height 14
click at [876, 355] on button "Yes / OK" at bounding box center [872, 352] width 62 height 14
click at [876, 371] on button "Yes / OK" at bounding box center [872, 372] width 62 height 14
click at [878, 390] on button "Yes / OK" at bounding box center [872, 393] width 62 height 14
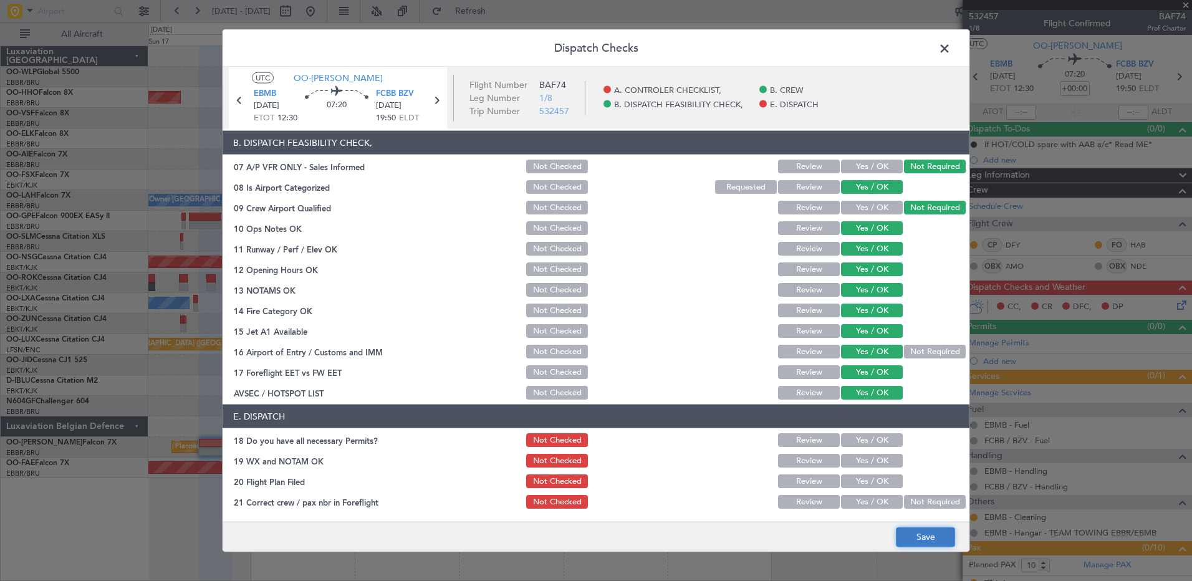
click at [918, 542] on button "Save" at bounding box center [925, 537] width 59 height 20
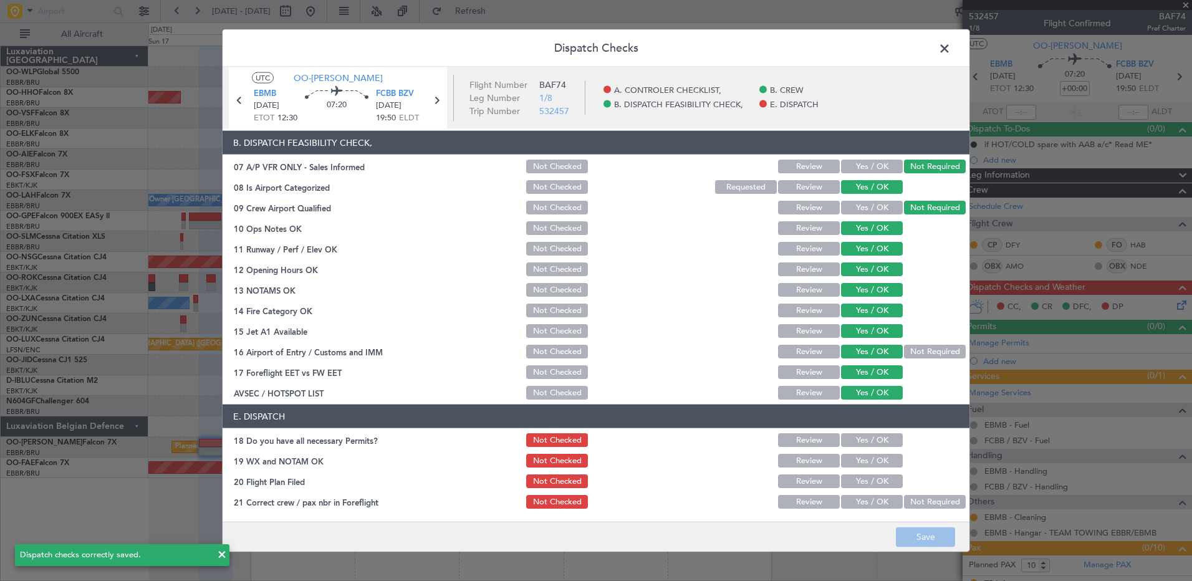
click at [950, 45] on span at bounding box center [950, 51] width 0 height 25
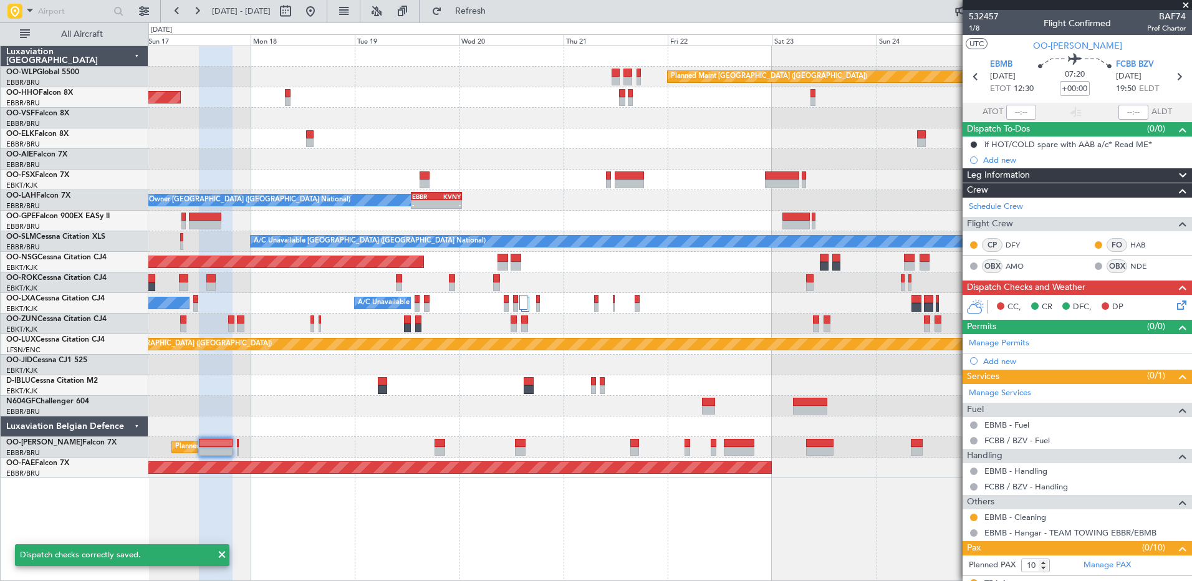
click at [1082, 83] on mat-tooltip-component "Flight Time" at bounding box center [1071, 97] width 57 height 33
click at [1078, 88] on mat-tooltip-component "Flight Time" at bounding box center [1071, 97] width 57 height 33
click at [1078, 85] on input "+00:00" at bounding box center [1075, 88] width 30 height 15
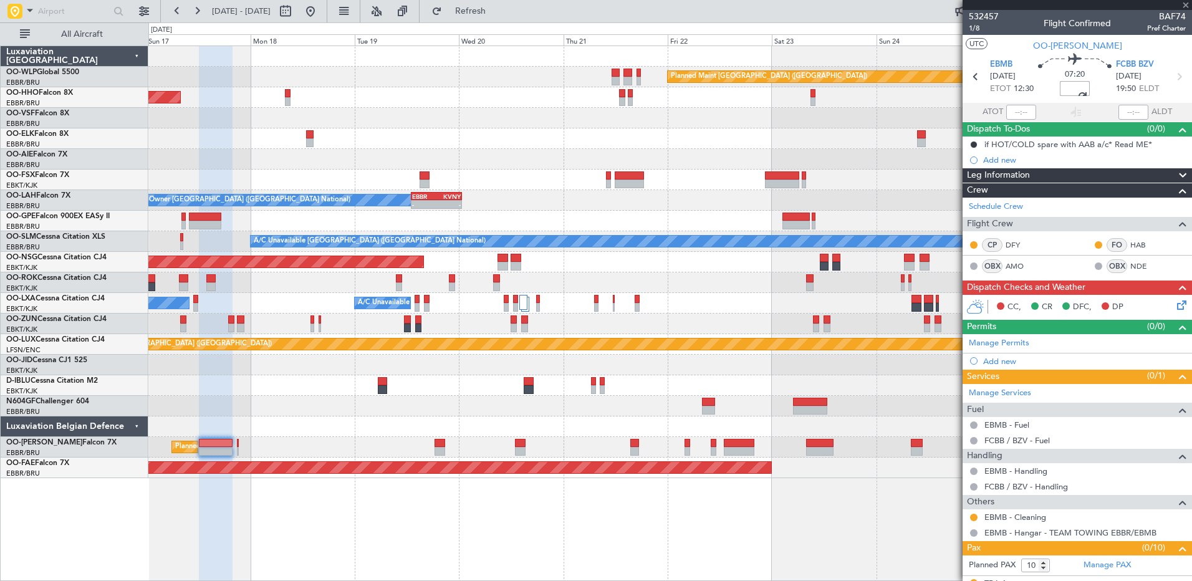
scroll to position [0, 0]
type input "+00:05"
click at [1174, 305] on icon at bounding box center [1179, 303] width 10 height 10
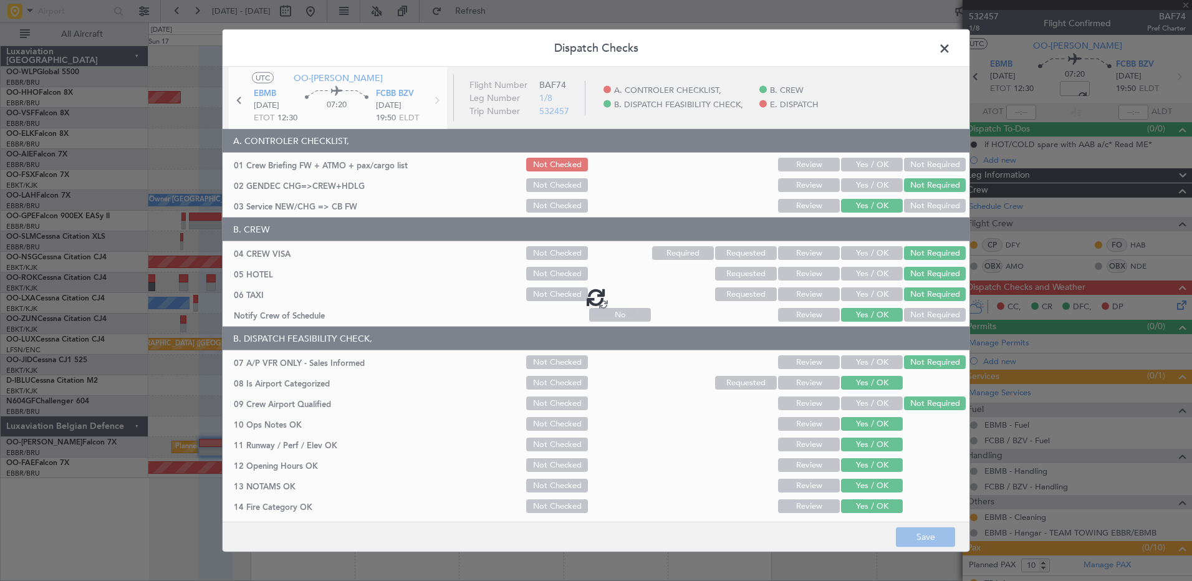
click at [877, 162] on div at bounding box center [596, 296] width 747 height 459
type input "+00:05"
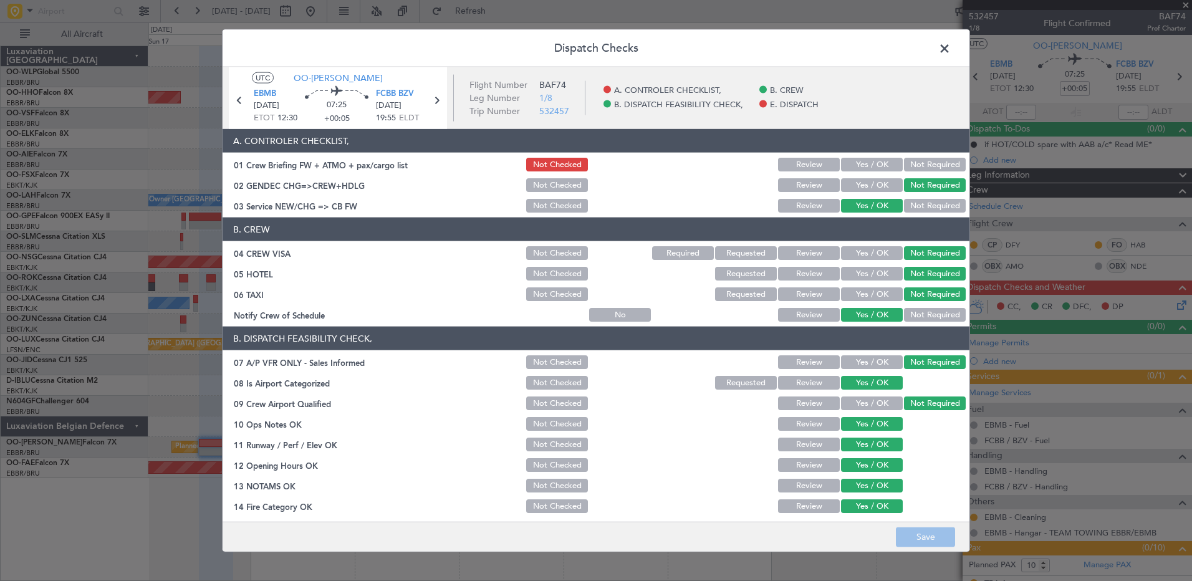
click at [877, 162] on button "Yes / OK" at bounding box center [872, 165] width 62 height 14
click at [932, 545] on button "Save" at bounding box center [925, 537] width 59 height 20
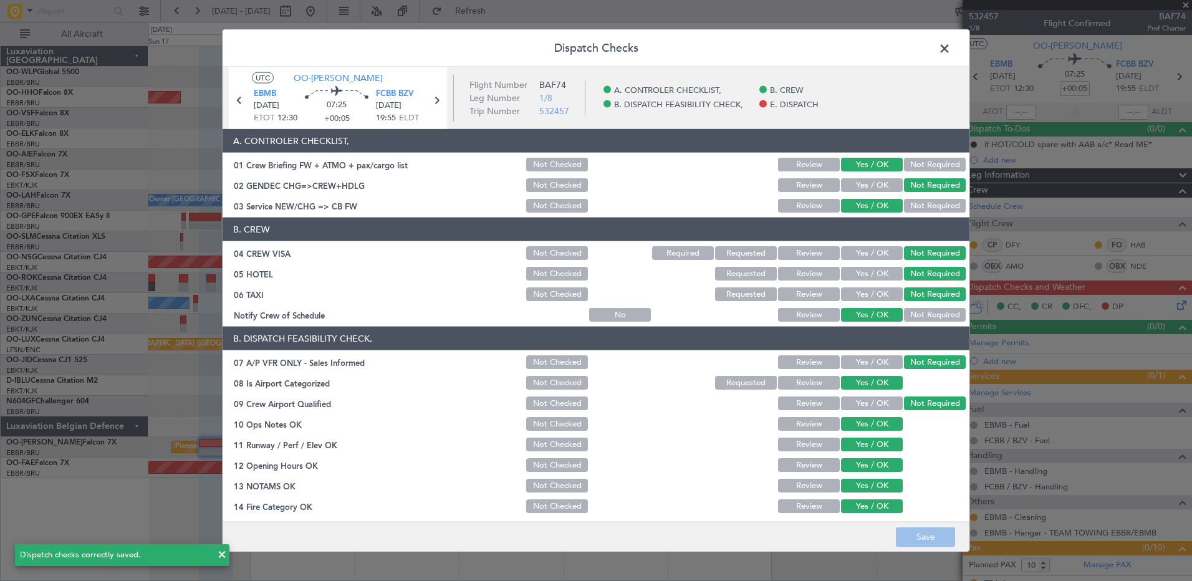
click at [950, 47] on span at bounding box center [950, 51] width 0 height 25
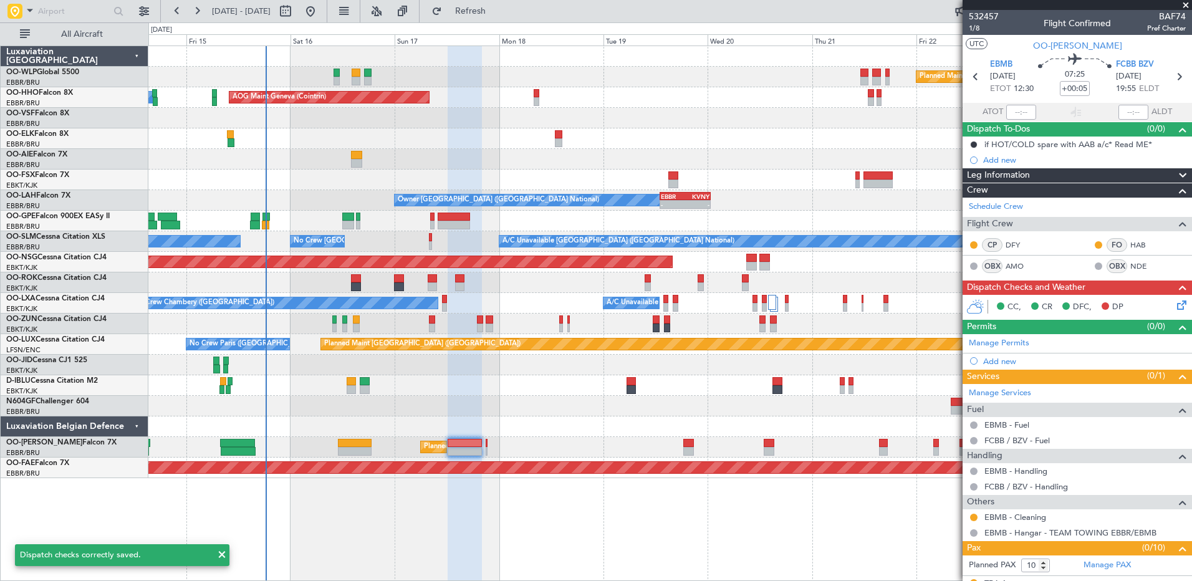
click at [483, 295] on div "Planned Maint [GEOGRAPHIC_DATA] ([GEOGRAPHIC_DATA]) AOG Maint Geneva ([GEOGRAPH…" at bounding box center [669, 262] width 1043 height 432
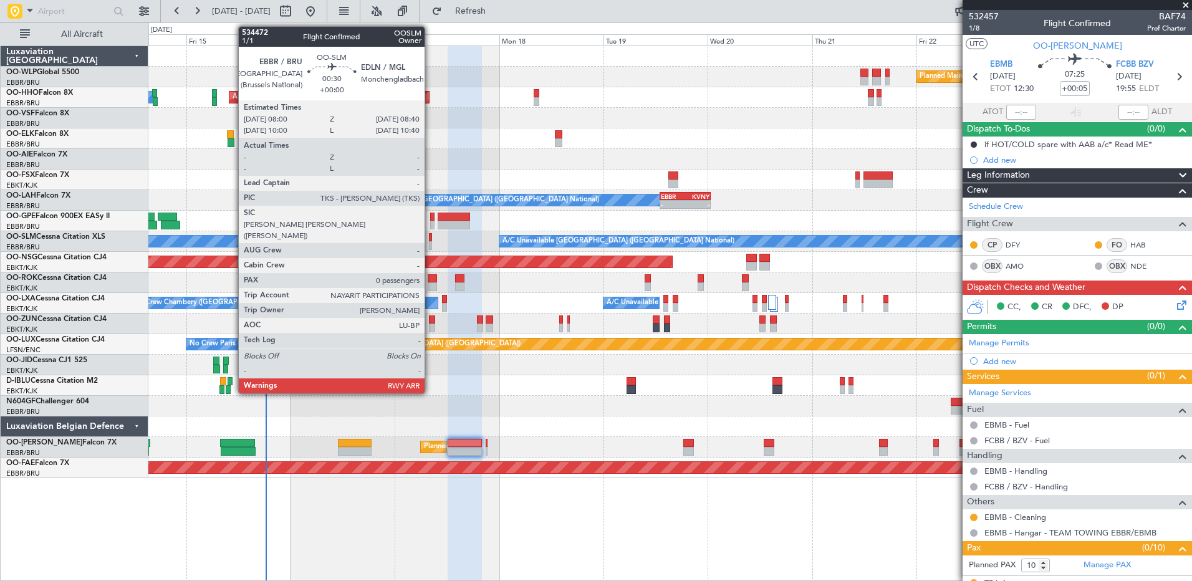
click at [430, 245] on div at bounding box center [430, 245] width 3 height 9
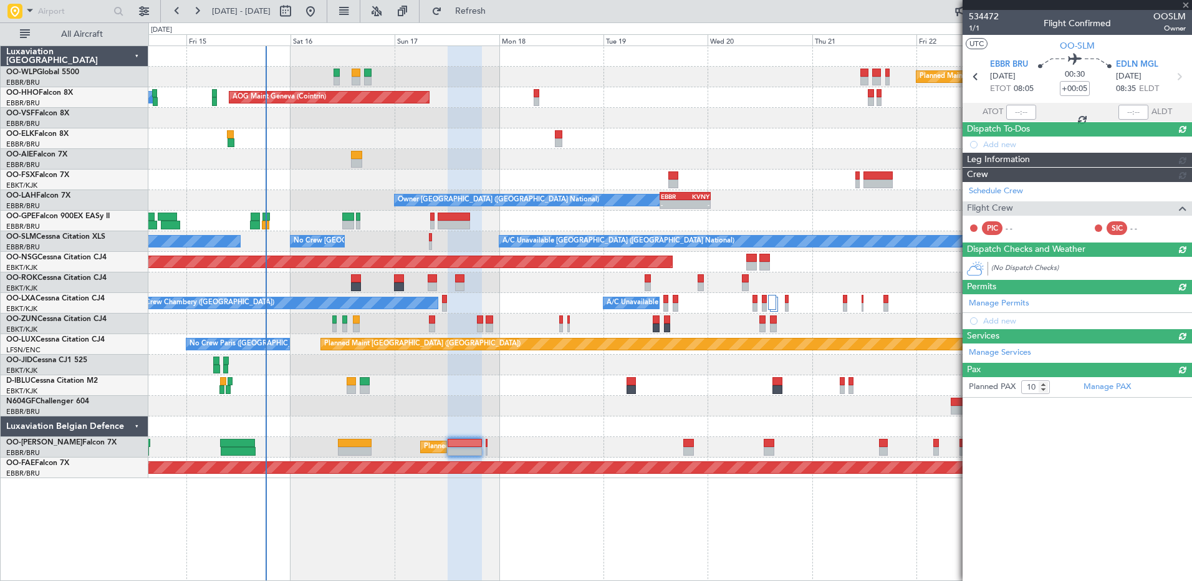
type input "0"
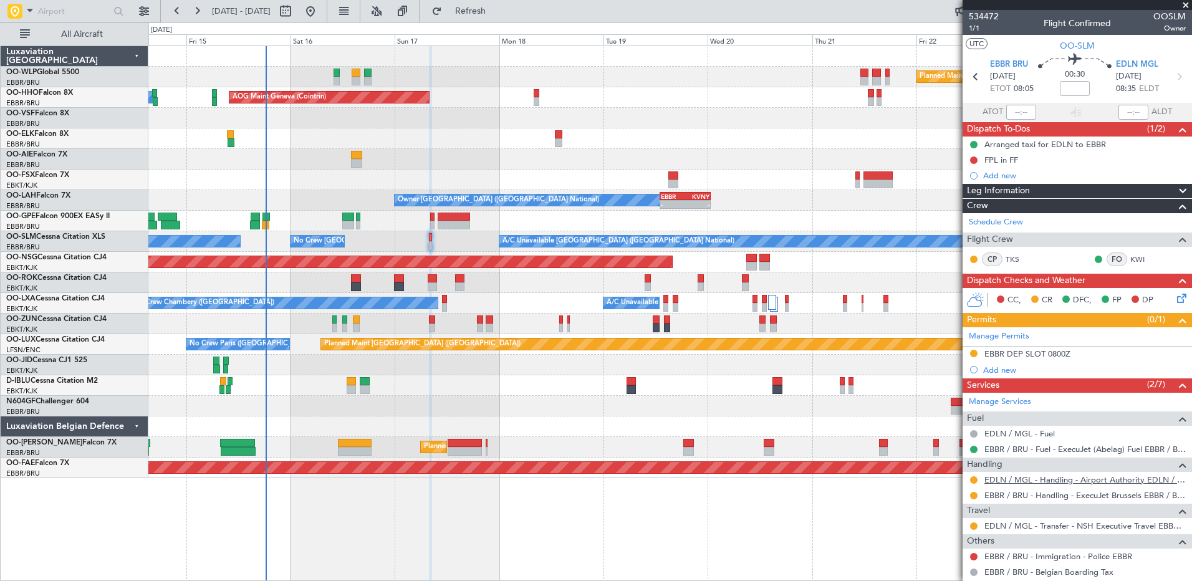
scroll to position [65, 0]
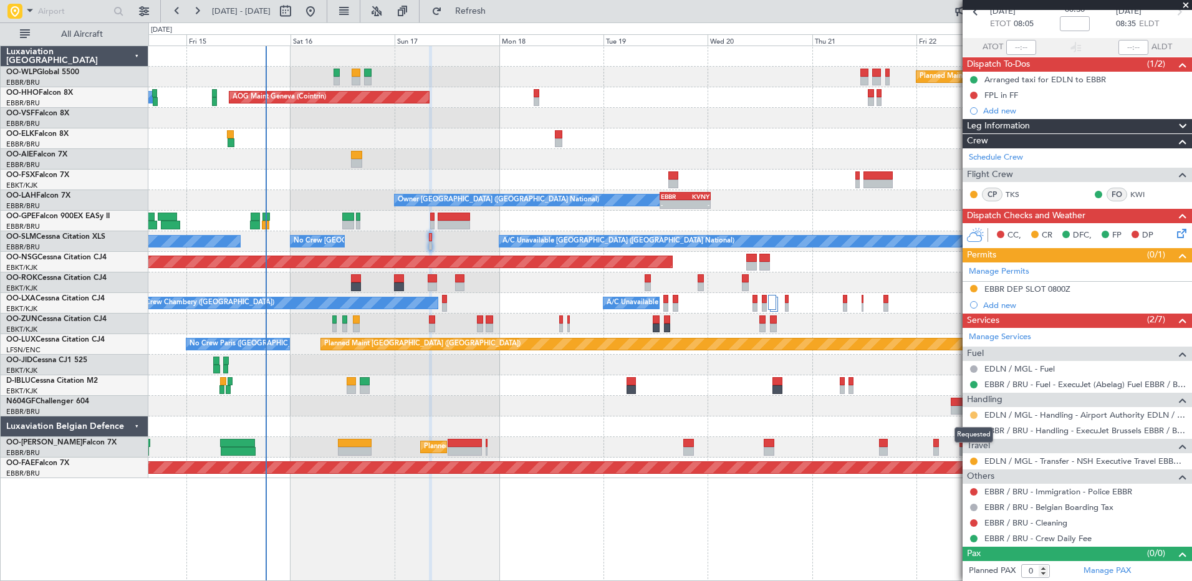
click at [975, 417] on button at bounding box center [973, 414] width 7 height 7
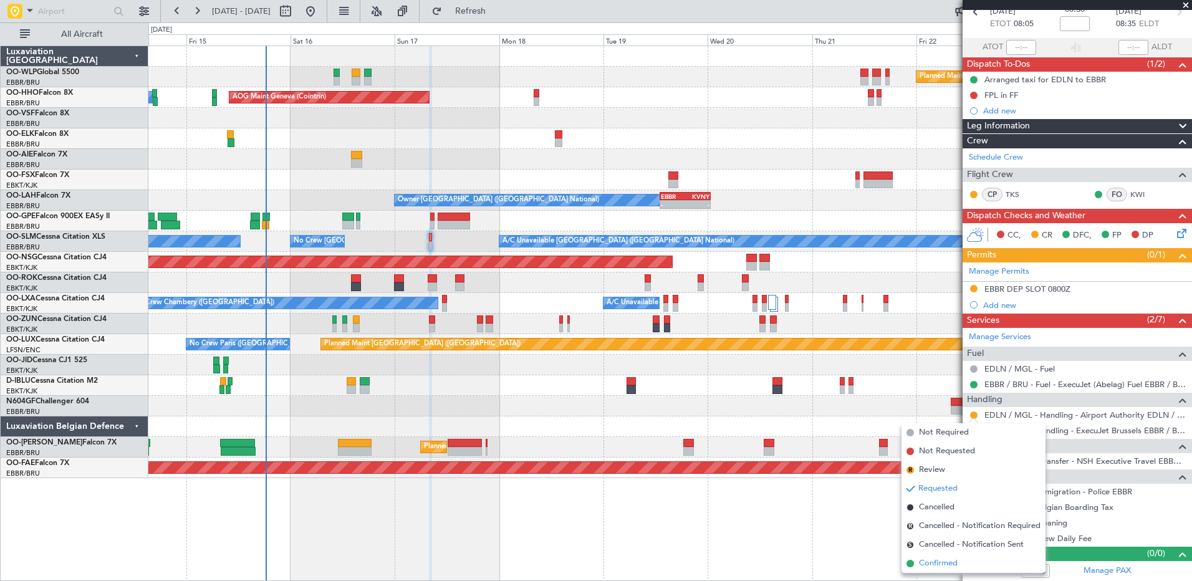
click at [946, 563] on span "Confirmed" at bounding box center [938, 563] width 39 height 12
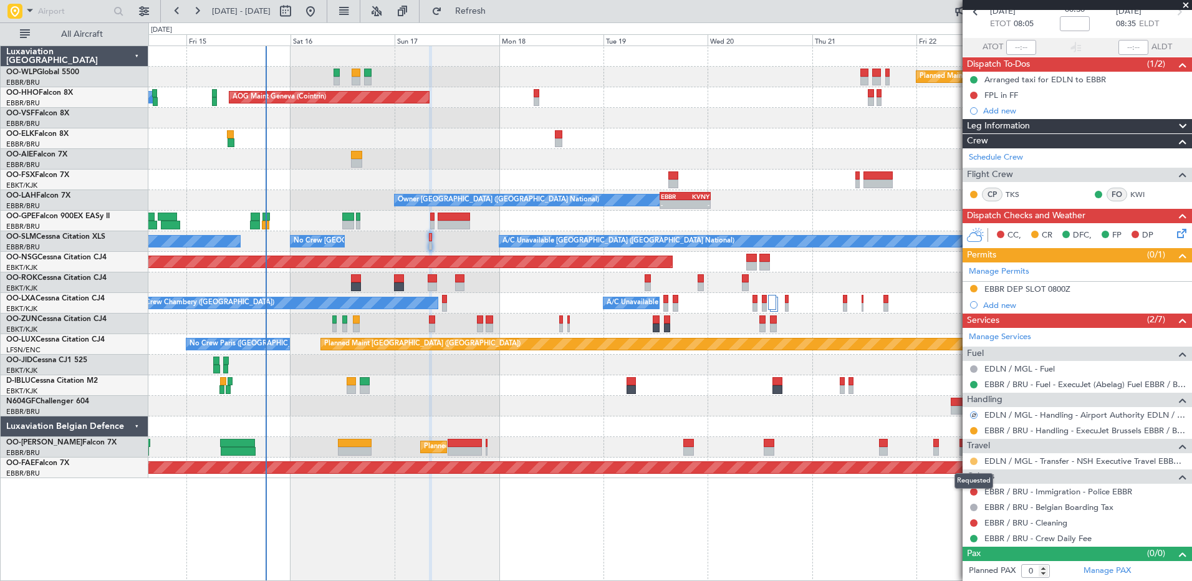
click at [972, 459] on button at bounding box center [973, 460] width 7 height 7
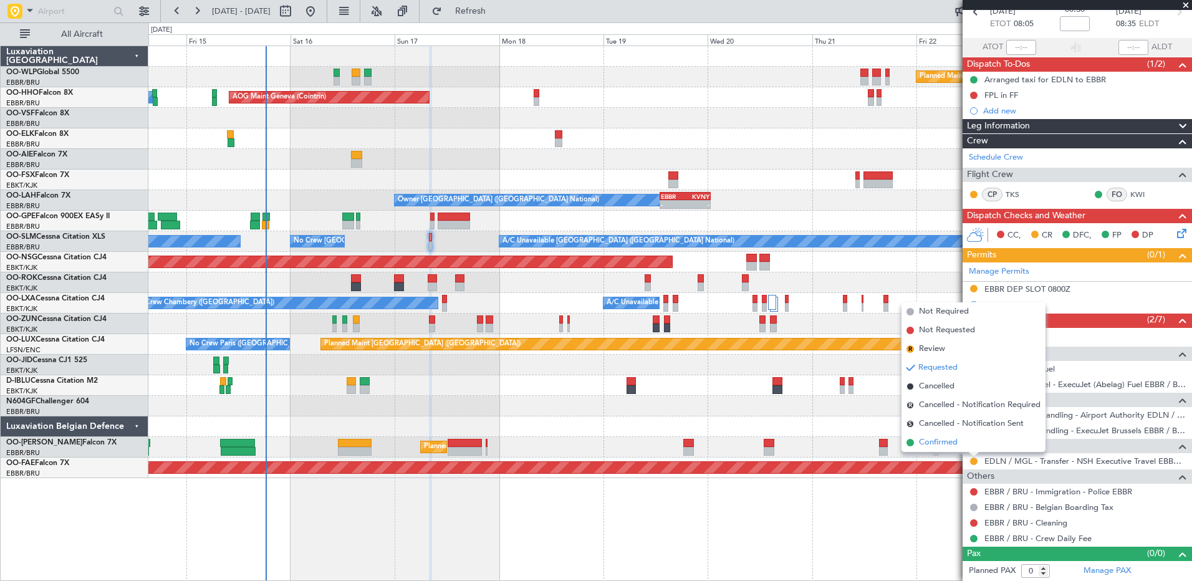
click at [950, 442] on span "Confirmed" at bounding box center [938, 442] width 39 height 12
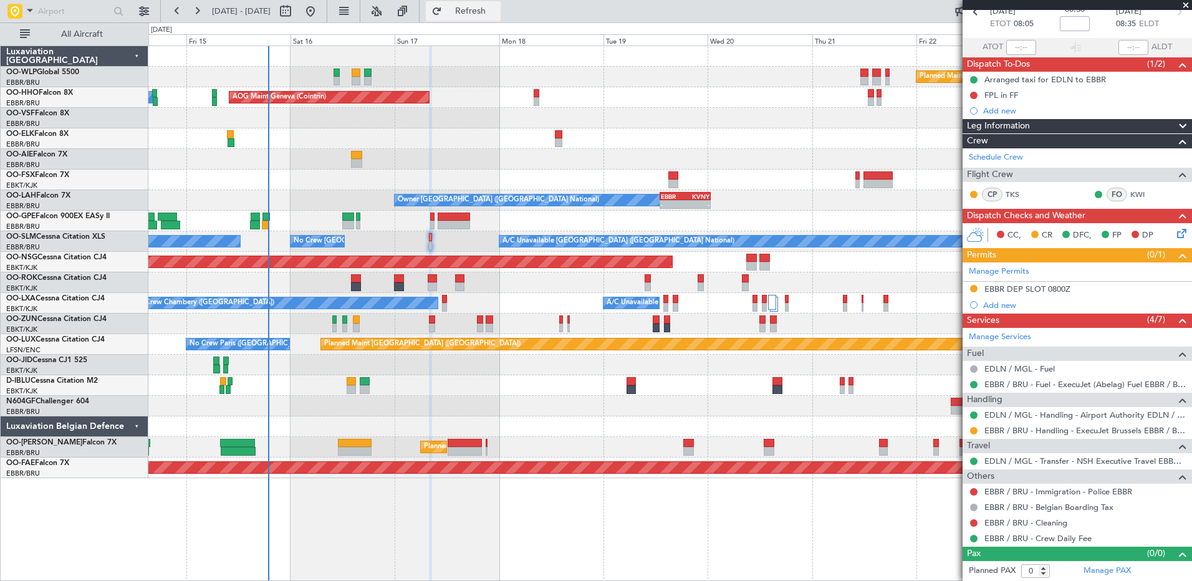
click at [500, 17] on button "Refresh" at bounding box center [463, 11] width 75 height 20
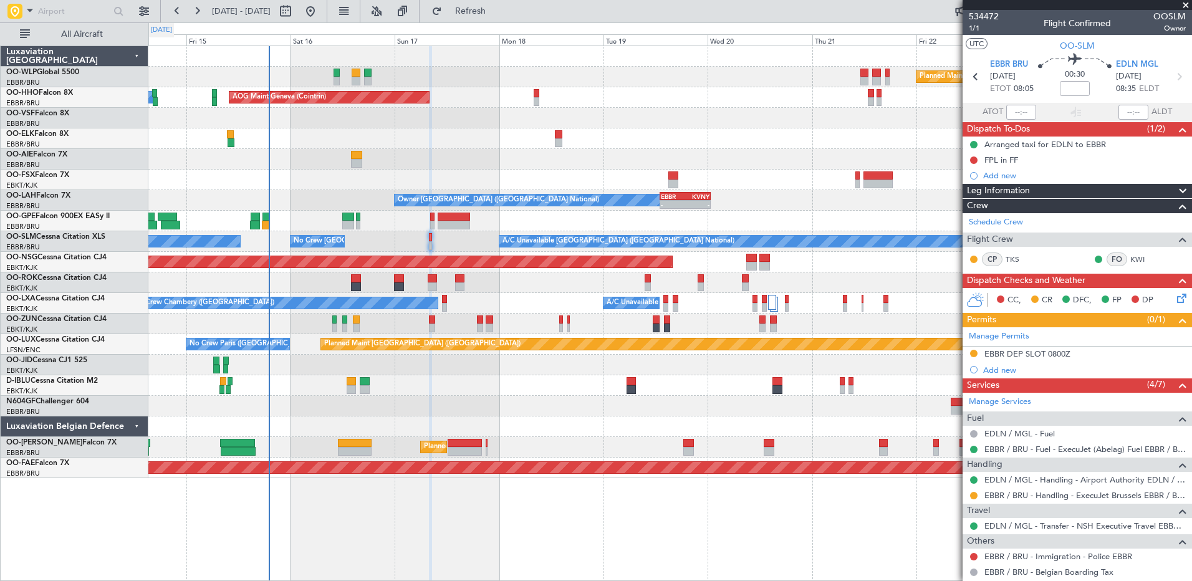
scroll to position [65, 0]
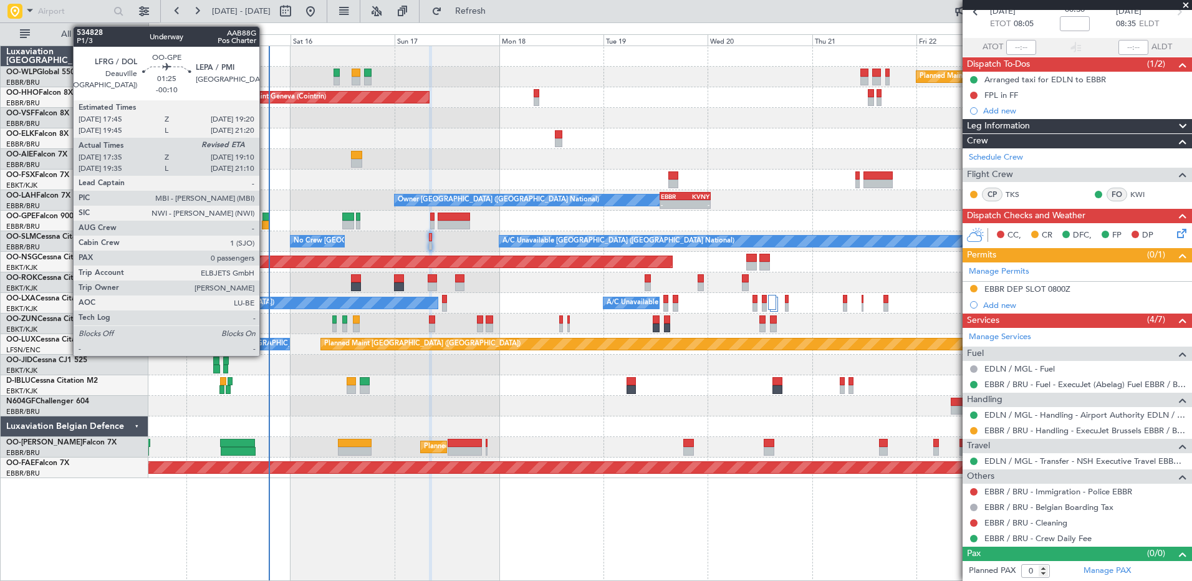
click at [266, 220] on div at bounding box center [265, 217] width 7 height 9
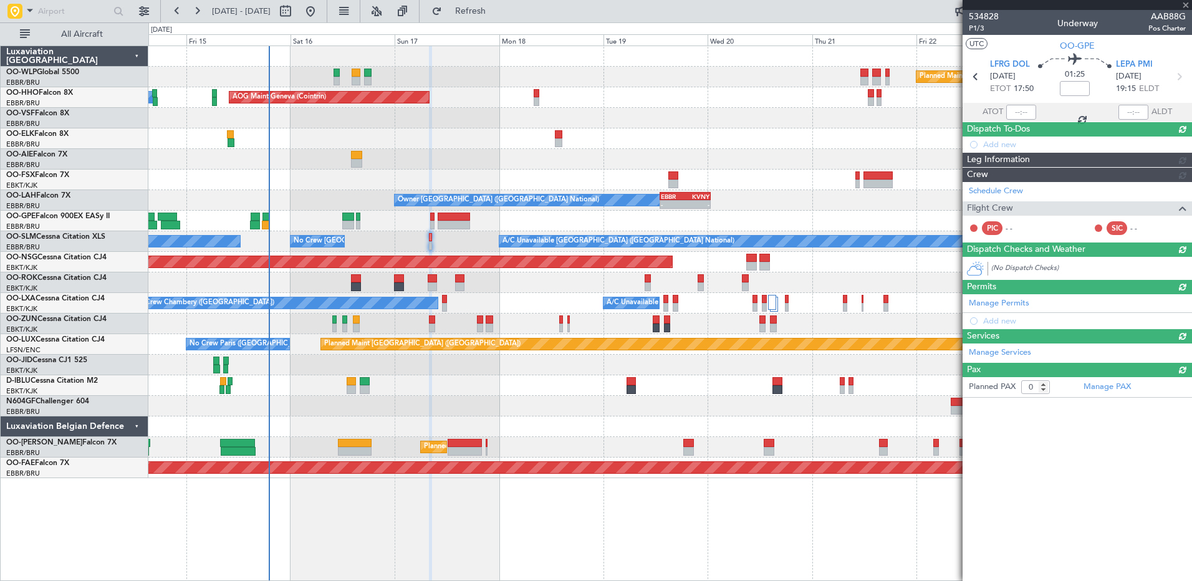
type input "-00:10"
type input "17:40"
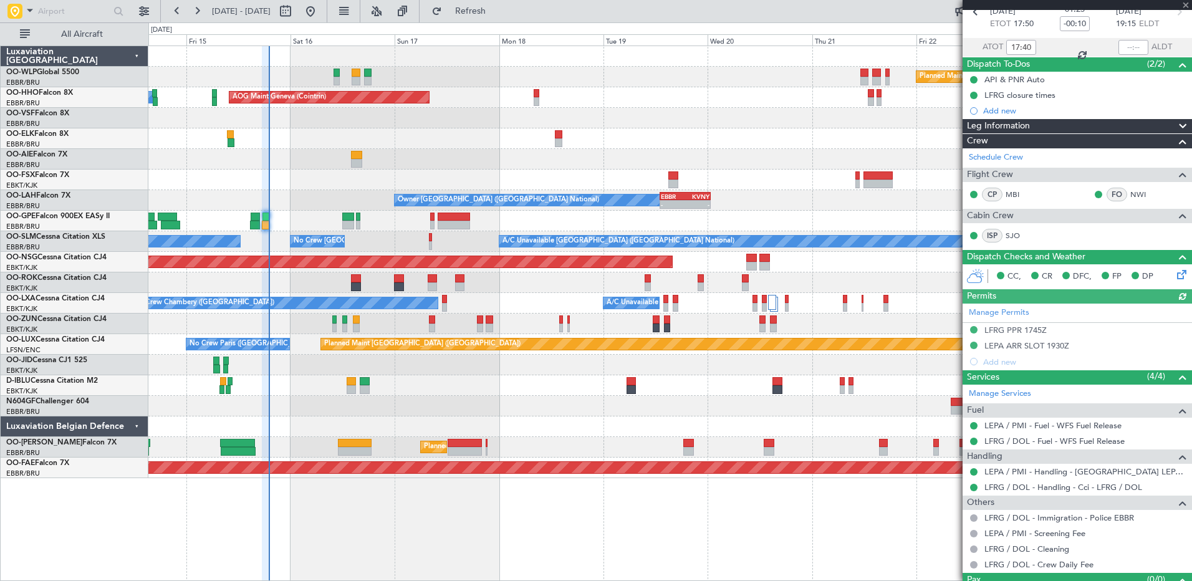
scroll to position [0, 0]
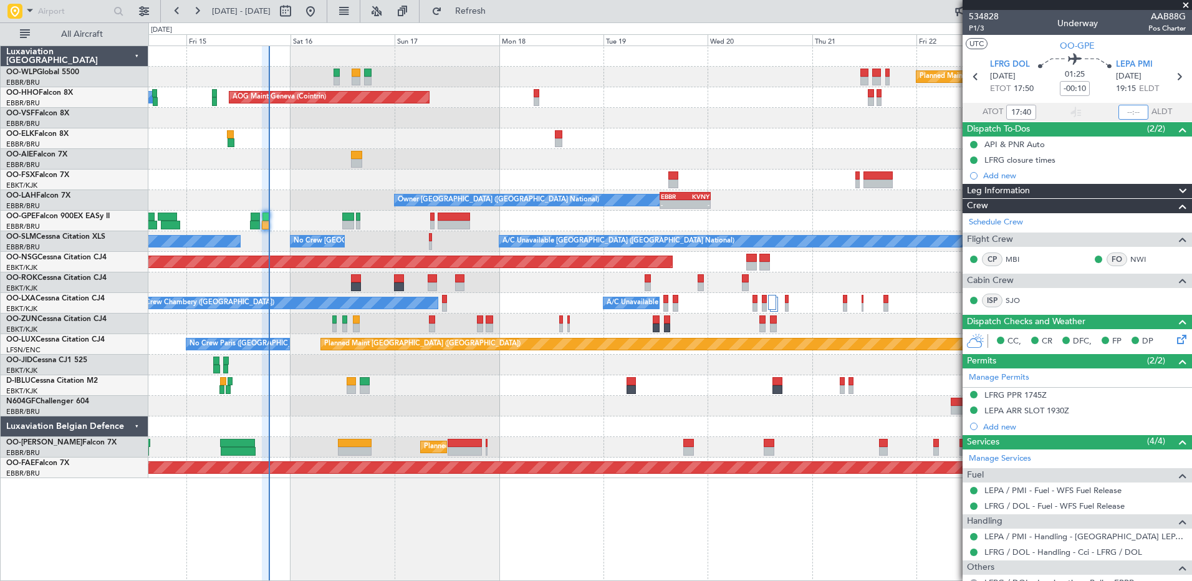
click at [1121, 111] on input "text" at bounding box center [1133, 112] width 30 height 15
click at [1119, 112] on input "text" at bounding box center [1133, 112] width 30 height 15
type input "19:05"
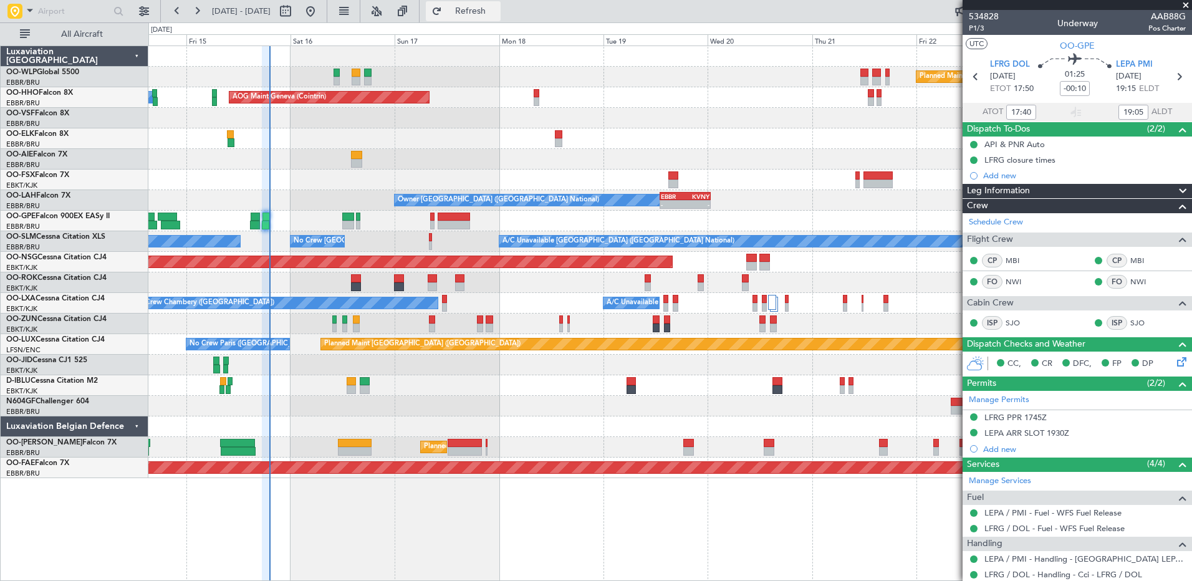
click at [500, 17] on button "Refresh" at bounding box center [463, 11] width 75 height 20
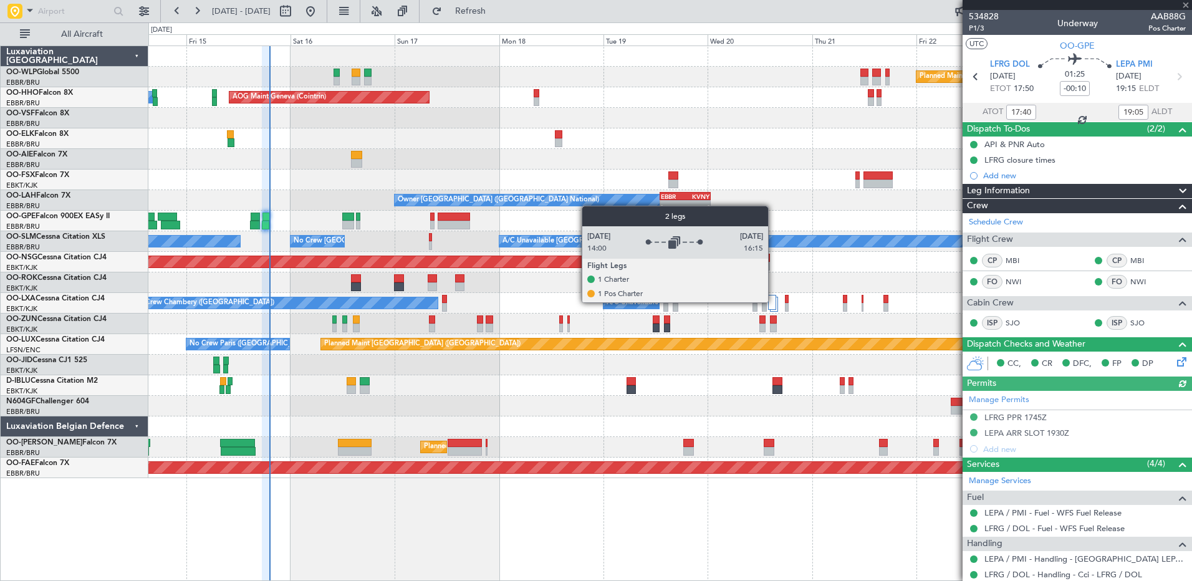
click at [772, 304] on div at bounding box center [772, 302] width 8 height 15
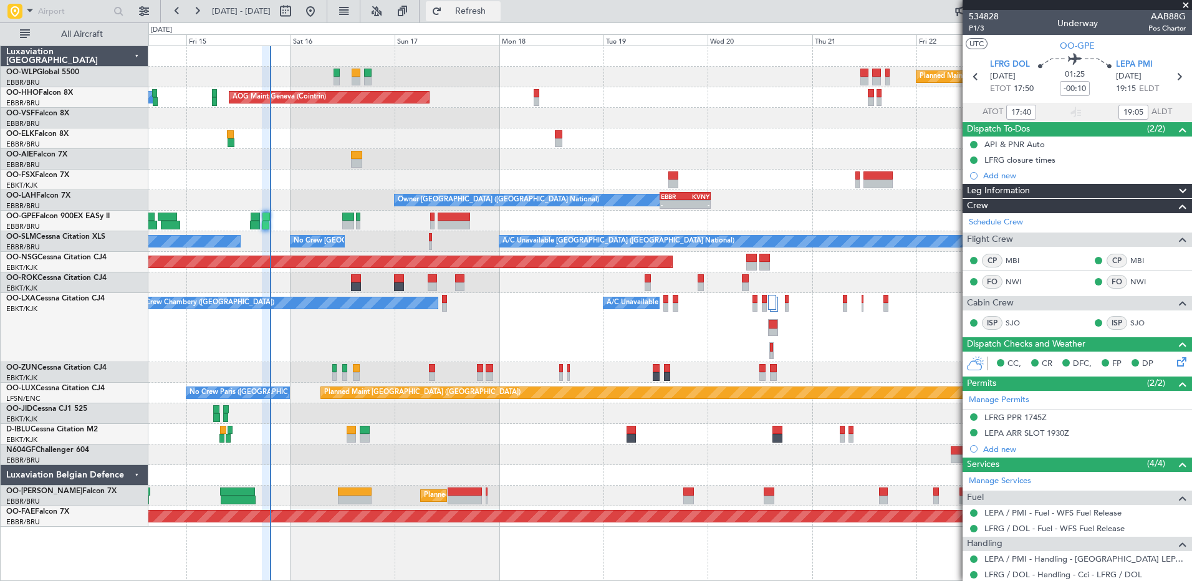
click at [497, 10] on span "Refresh" at bounding box center [470, 11] width 52 height 9
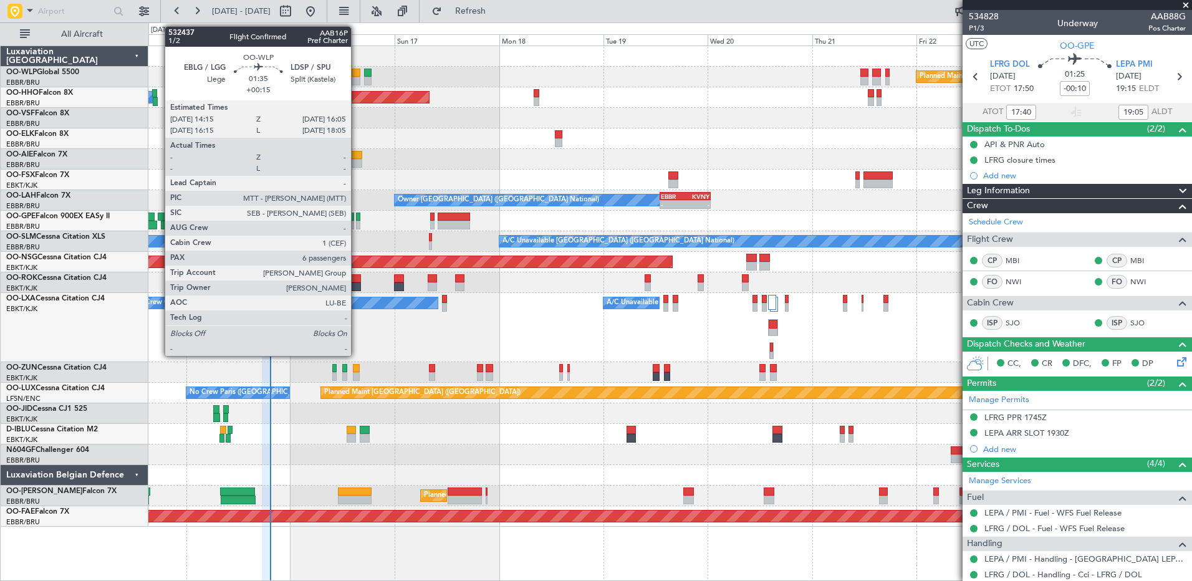
click at [357, 72] on div at bounding box center [356, 73] width 8 height 9
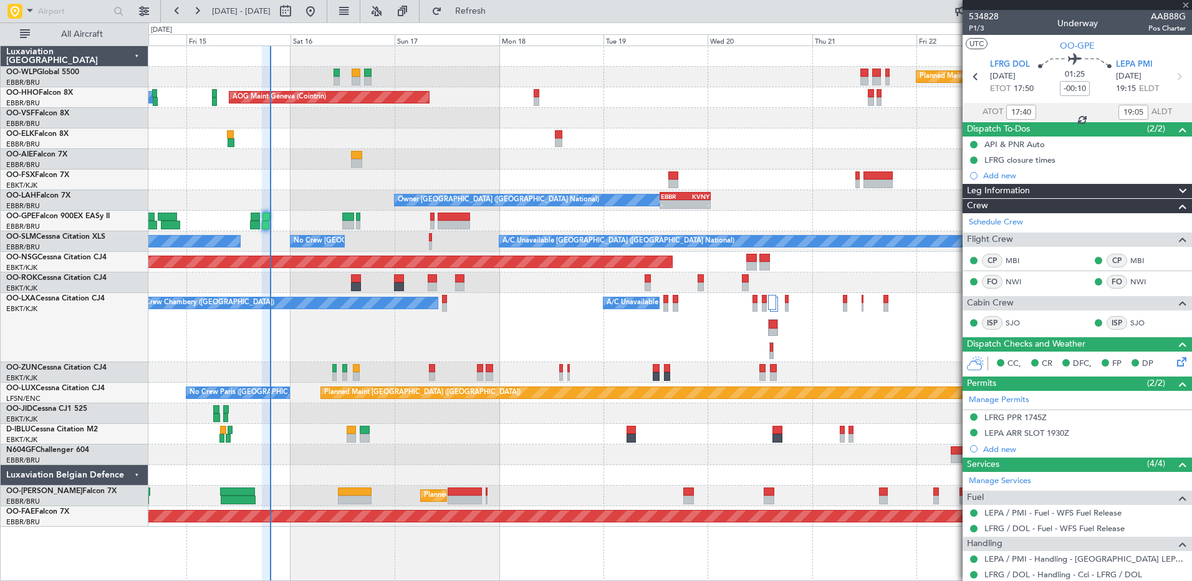
type input "+00:15"
type input "6"
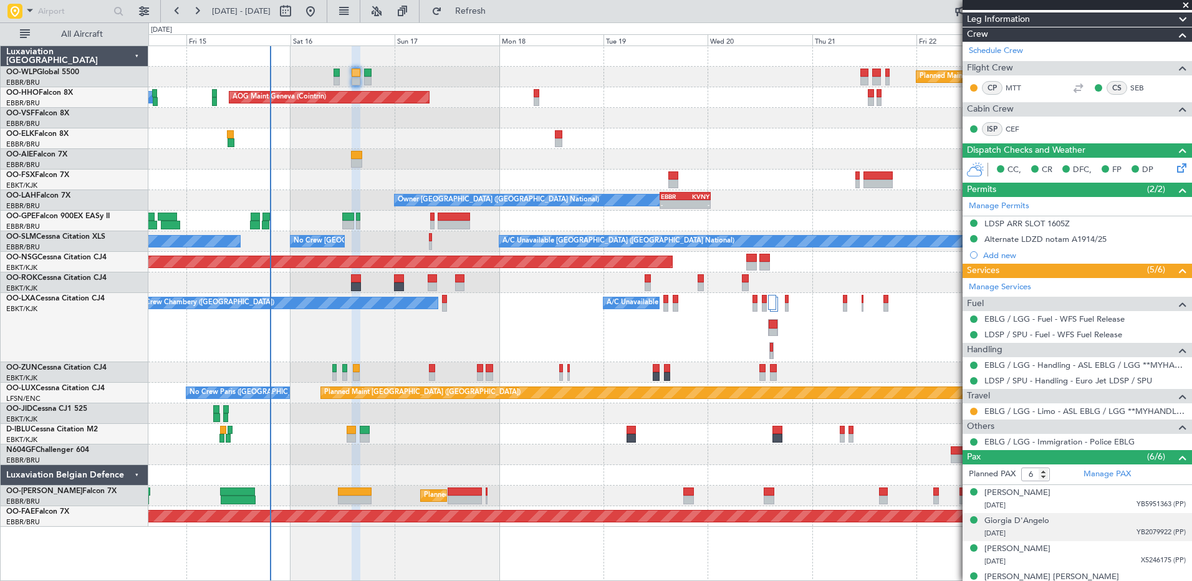
scroll to position [249, 0]
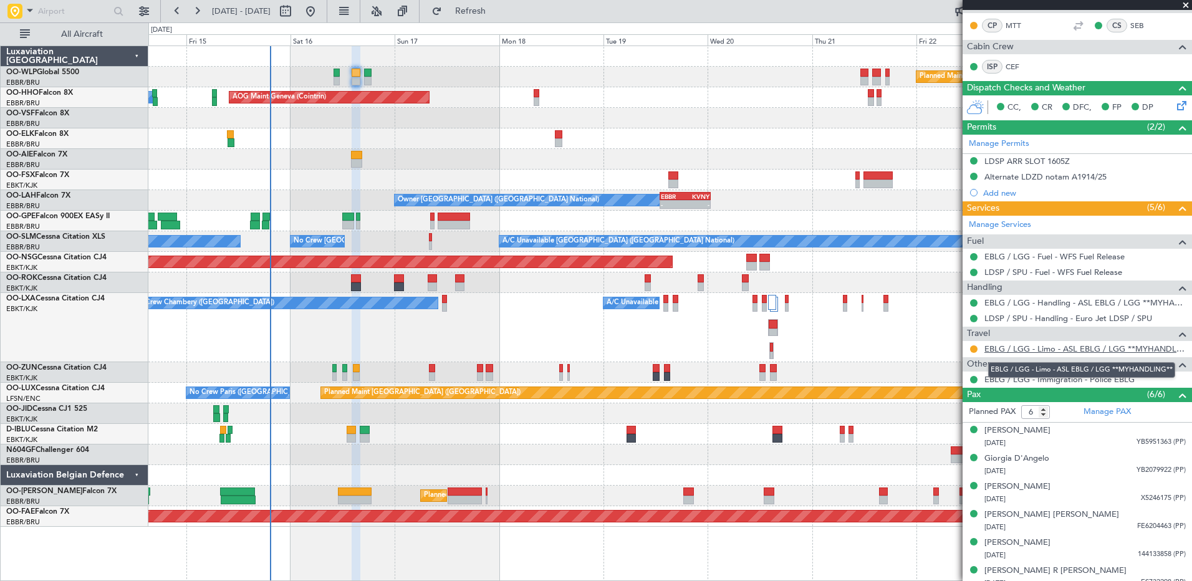
click at [1022, 349] on link "EBLG / LGG - Limo - ASL EBLG / LGG **MYHANDLING**" at bounding box center [1084, 348] width 201 height 11
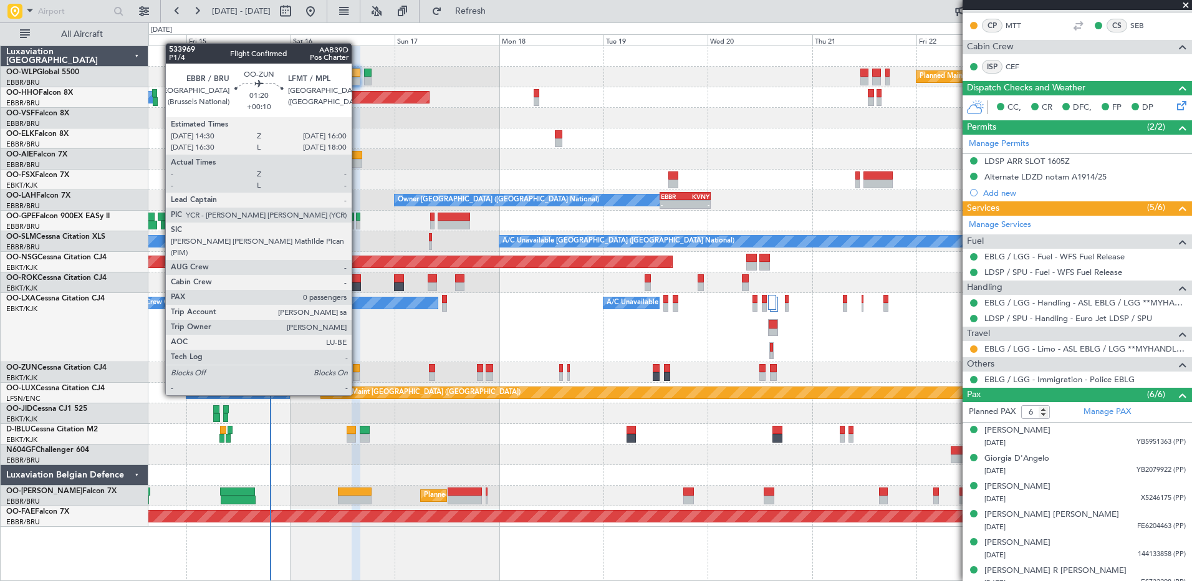
click at [357, 373] on div at bounding box center [356, 376] width 7 height 9
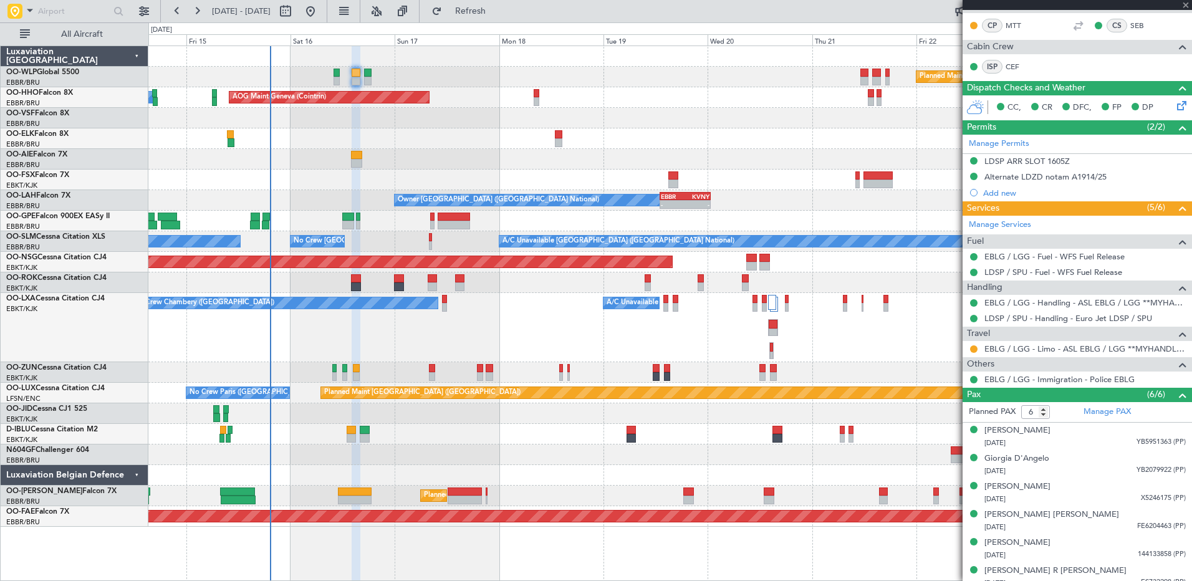
type input "+00:10"
type input "0"
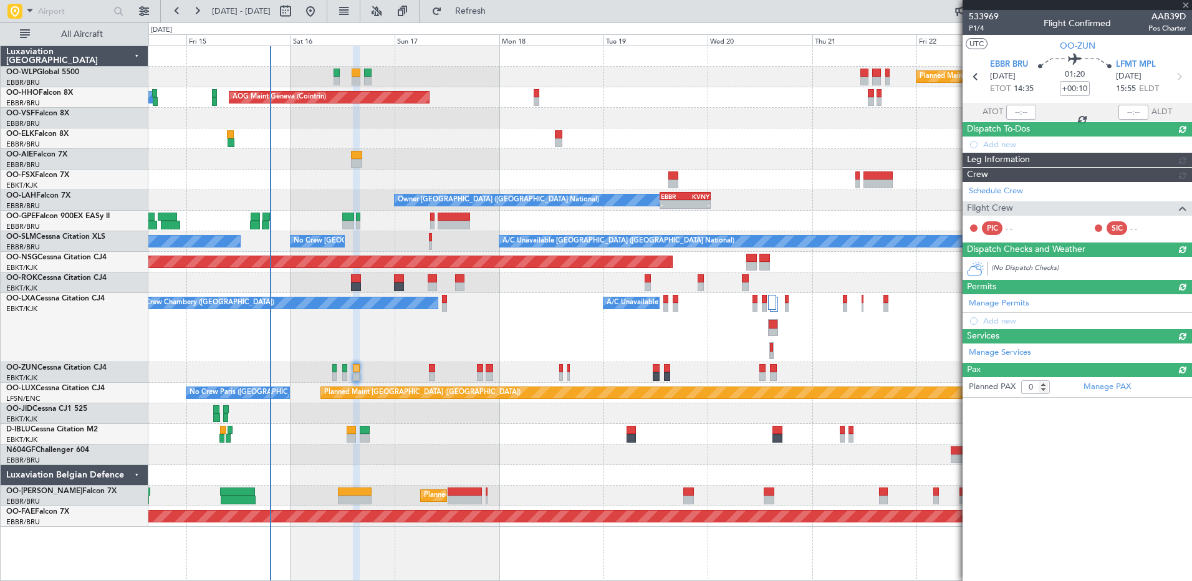
scroll to position [0, 0]
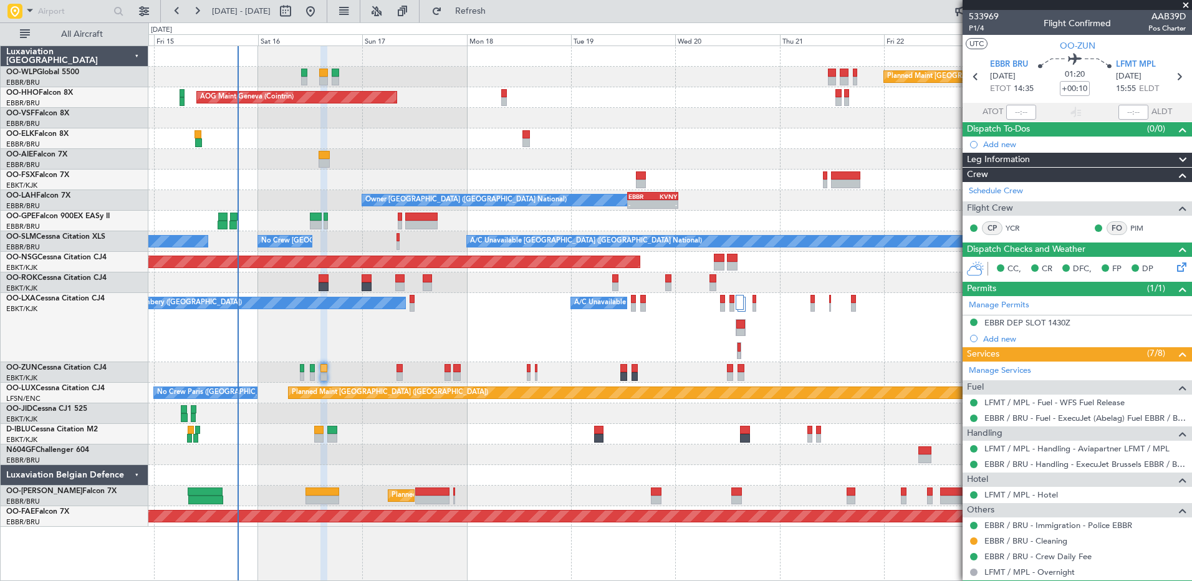
click at [360, 454] on div at bounding box center [669, 454] width 1043 height 21
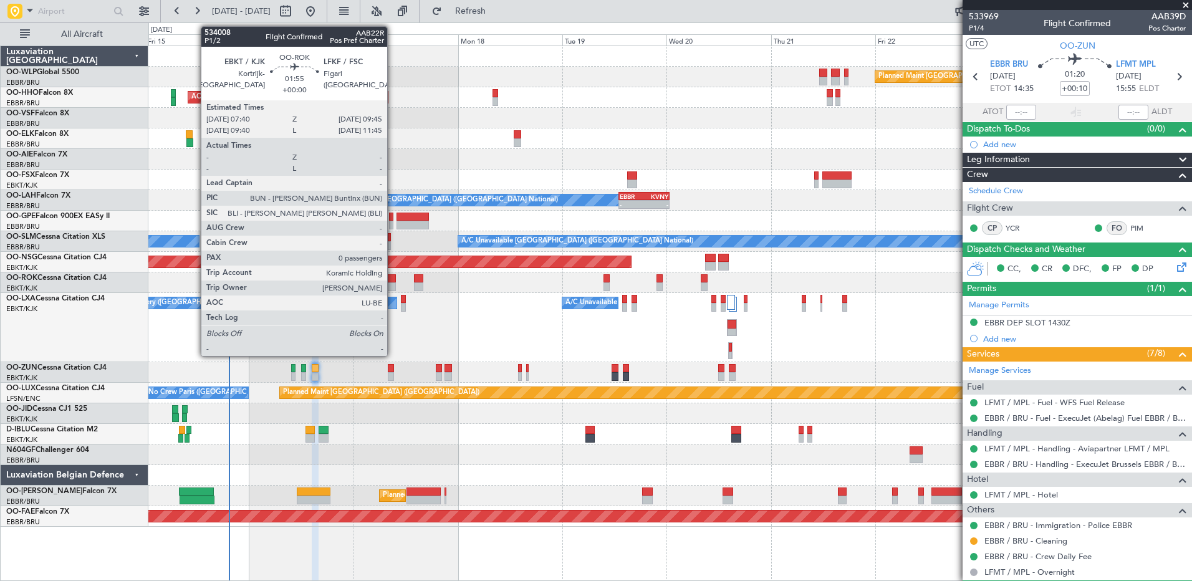
click at [393, 288] on div at bounding box center [390, 286] width 9 height 9
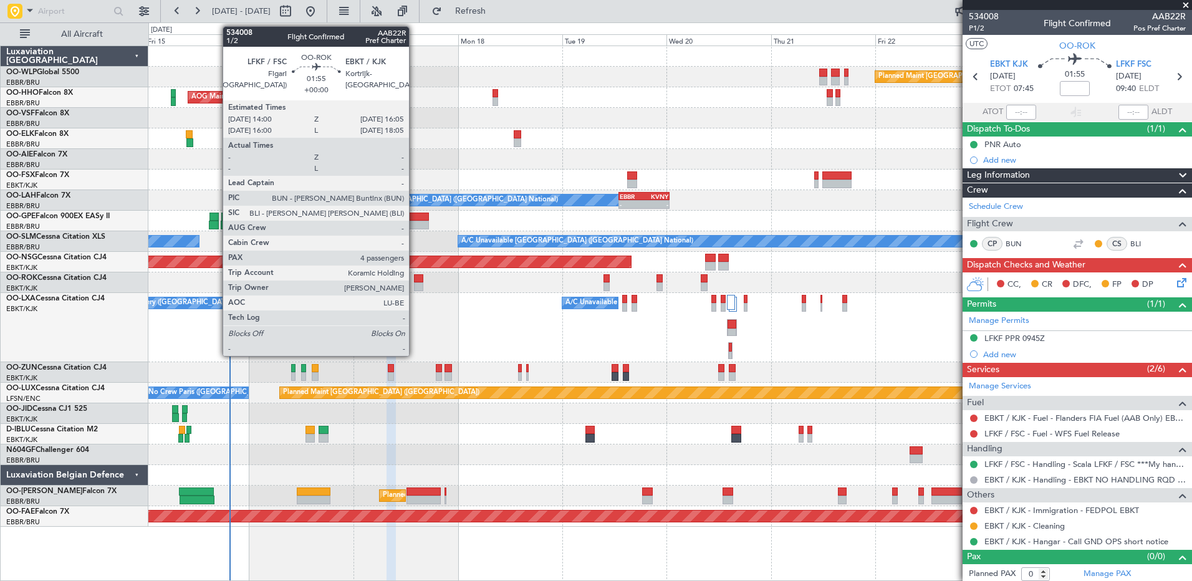
click at [414, 282] on div at bounding box center [418, 278] width 9 height 9
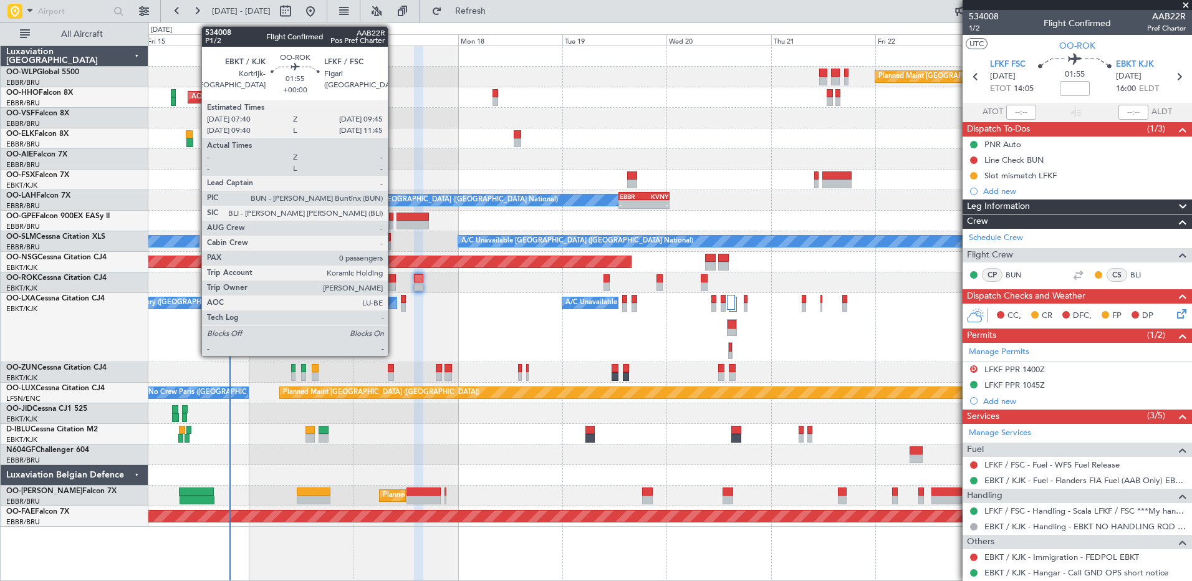
click at [393, 288] on div at bounding box center [390, 286] width 9 height 9
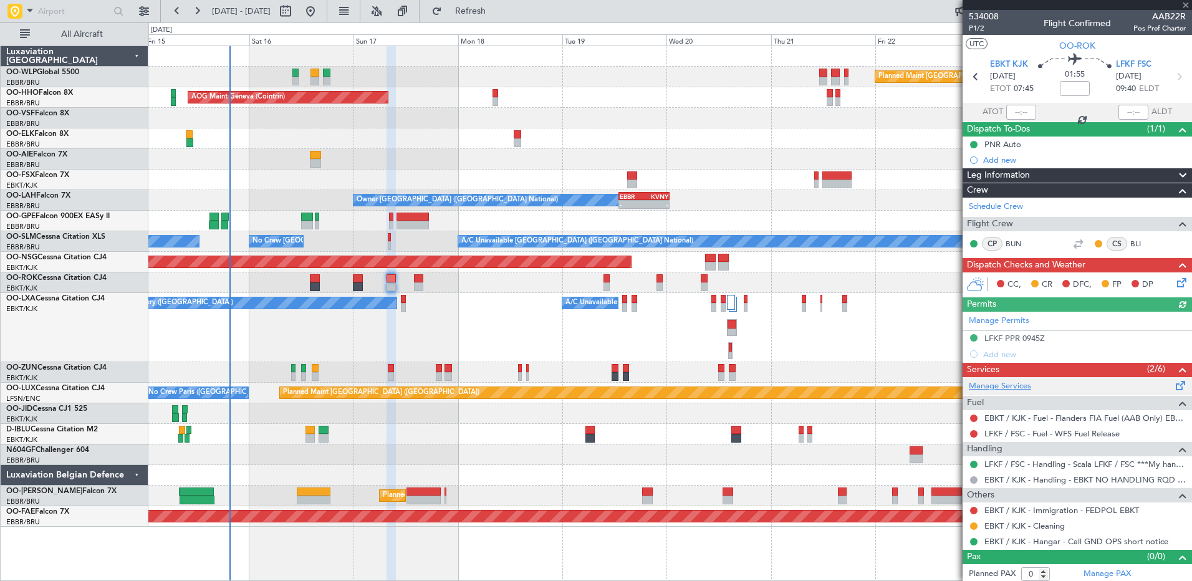
scroll to position [3, 0]
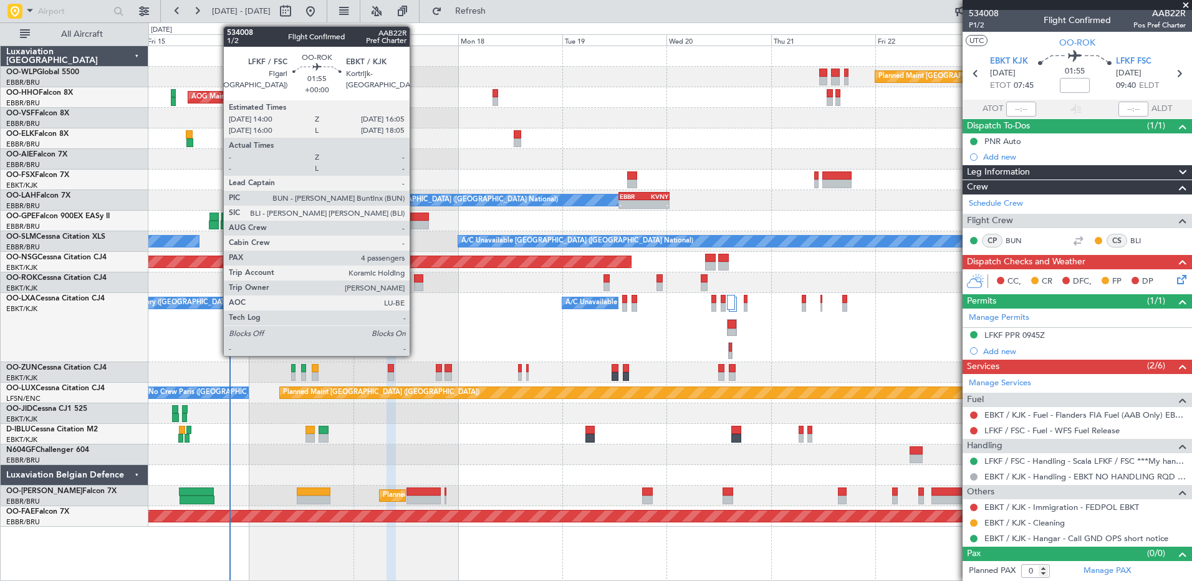
click at [415, 282] on div at bounding box center [418, 286] width 9 height 9
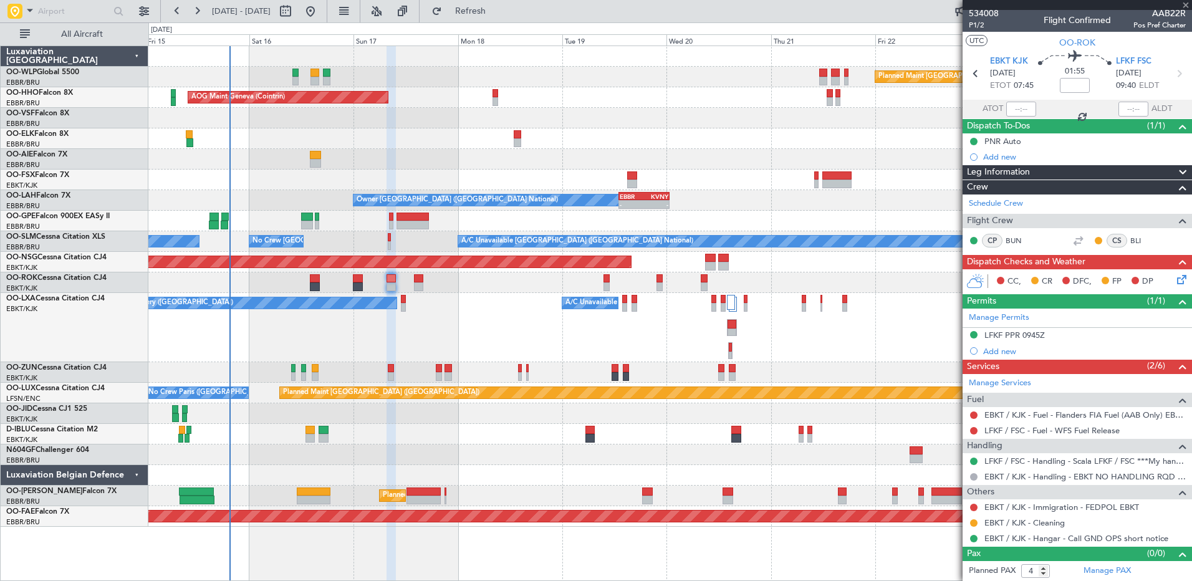
scroll to position [0, 0]
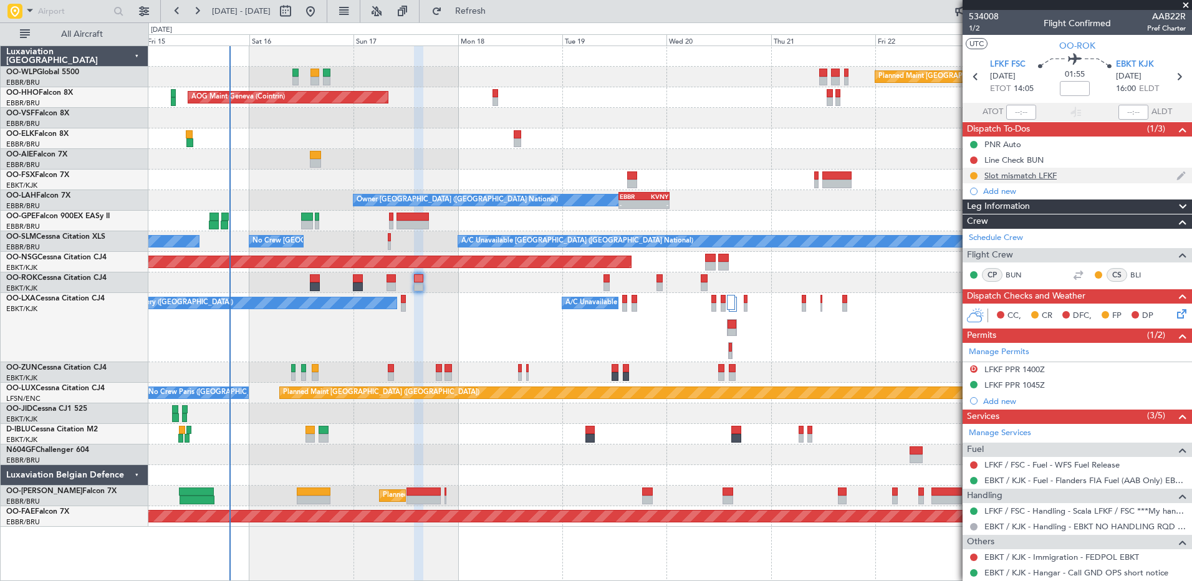
click at [1026, 176] on div "Slot mismatch LFKF" at bounding box center [1020, 175] width 72 height 11
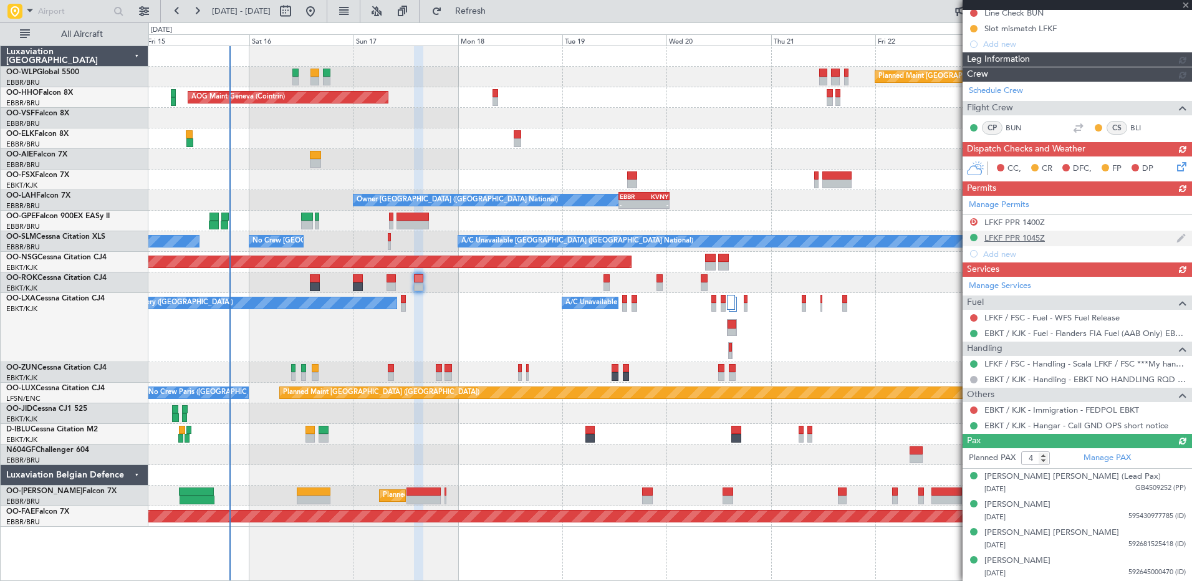
scroll to position [146, 0]
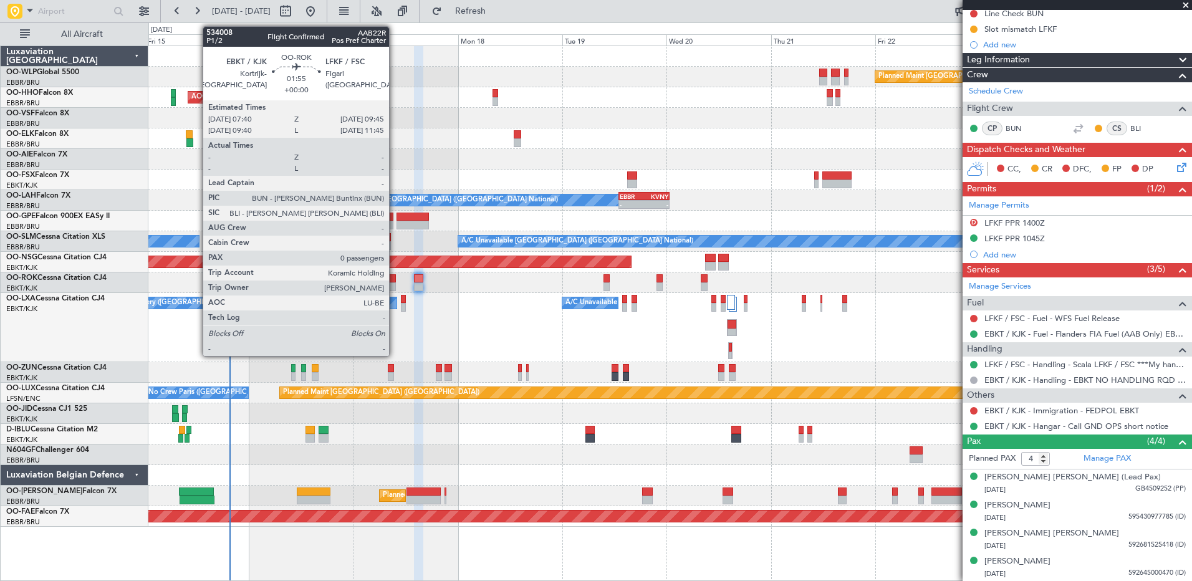
click at [395, 279] on div at bounding box center [390, 278] width 9 height 9
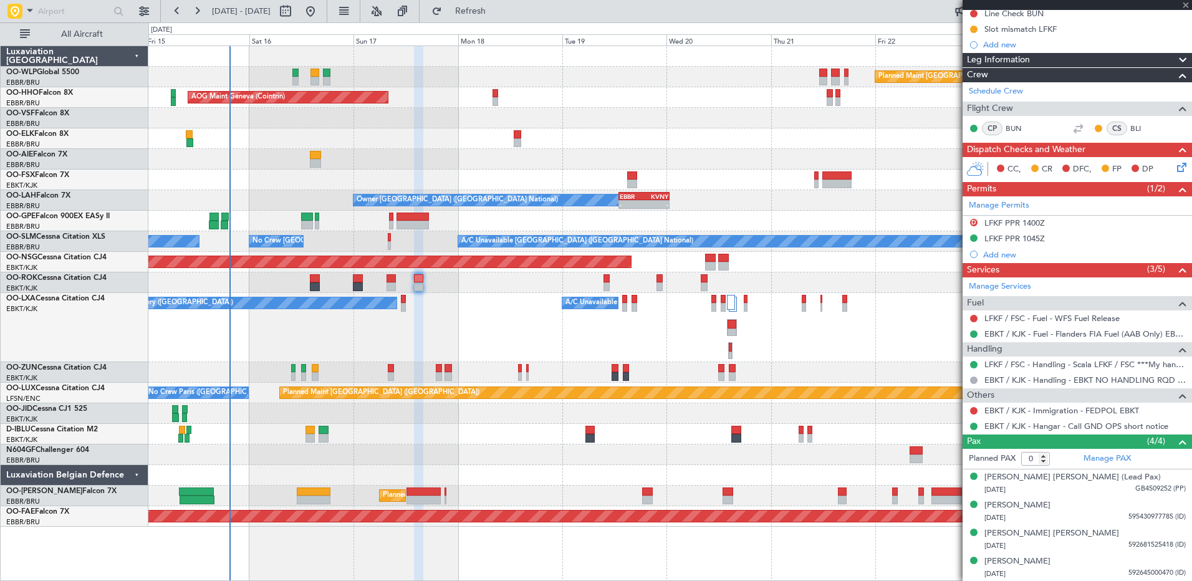
scroll to position [0, 0]
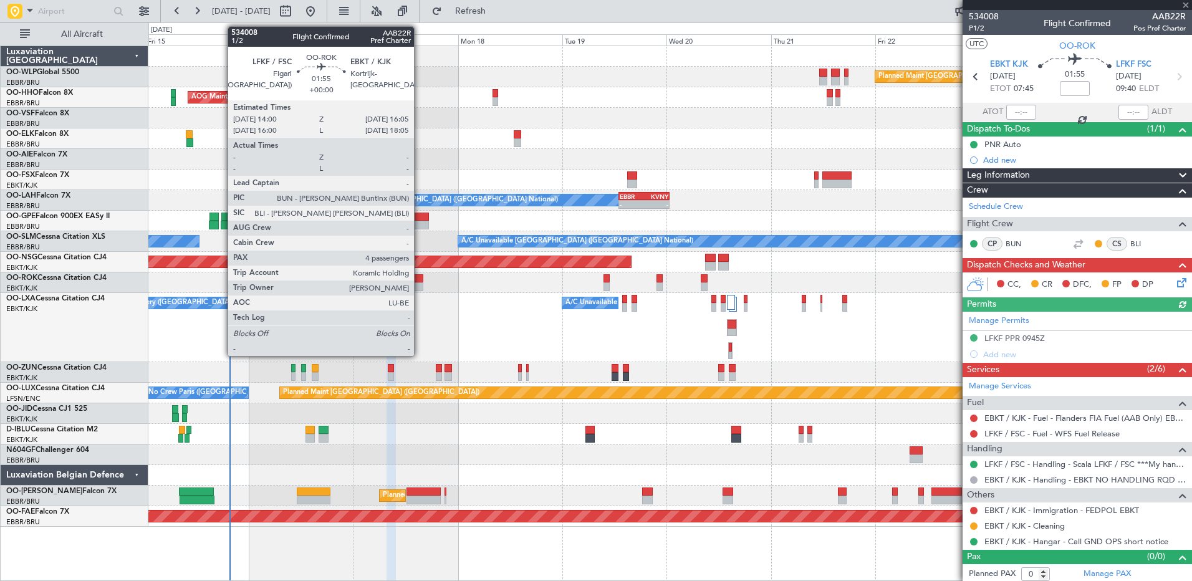
click at [419, 285] on div at bounding box center [418, 286] width 9 height 9
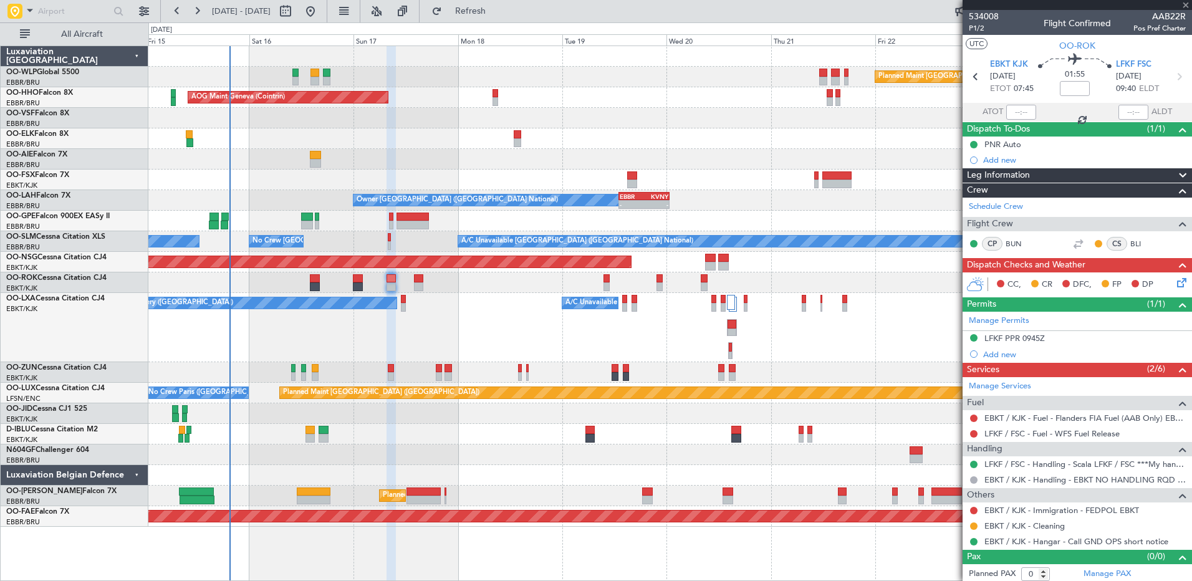
type input "4"
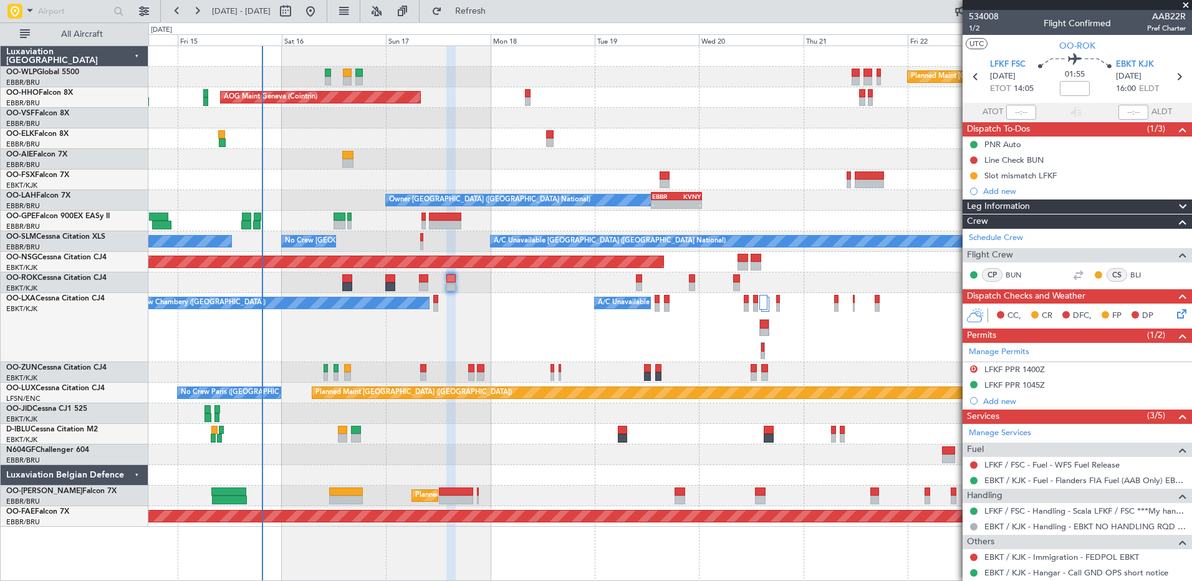
click at [382, 340] on div "No Crew Chambery (Aix-les-bains) A/C Unavailable" at bounding box center [669, 327] width 1043 height 69
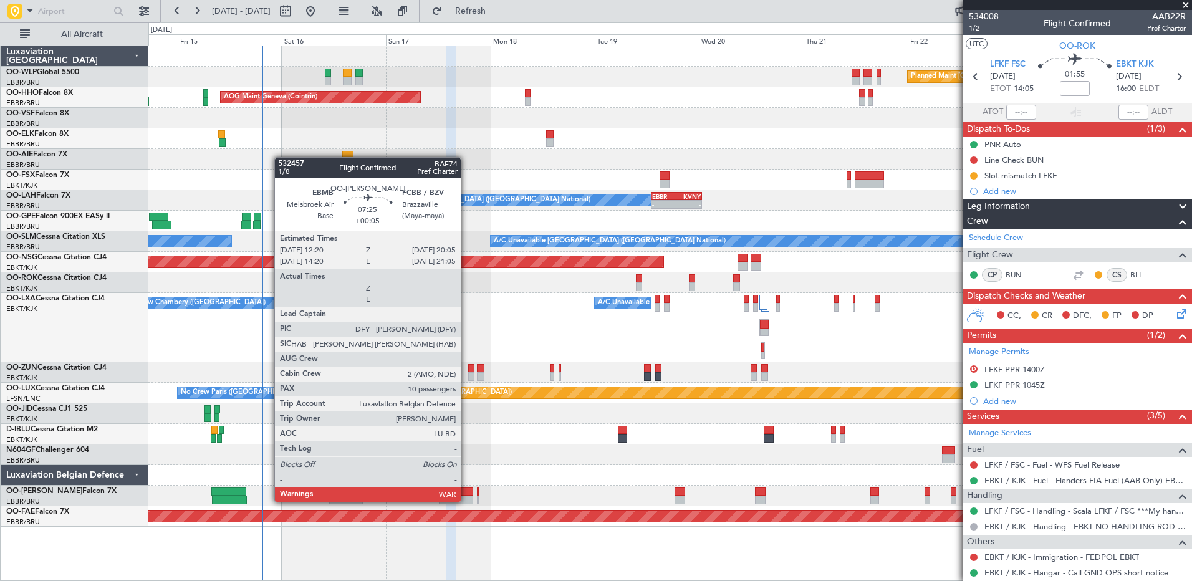
click at [466, 500] on div at bounding box center [456, 499] width 34 height 9
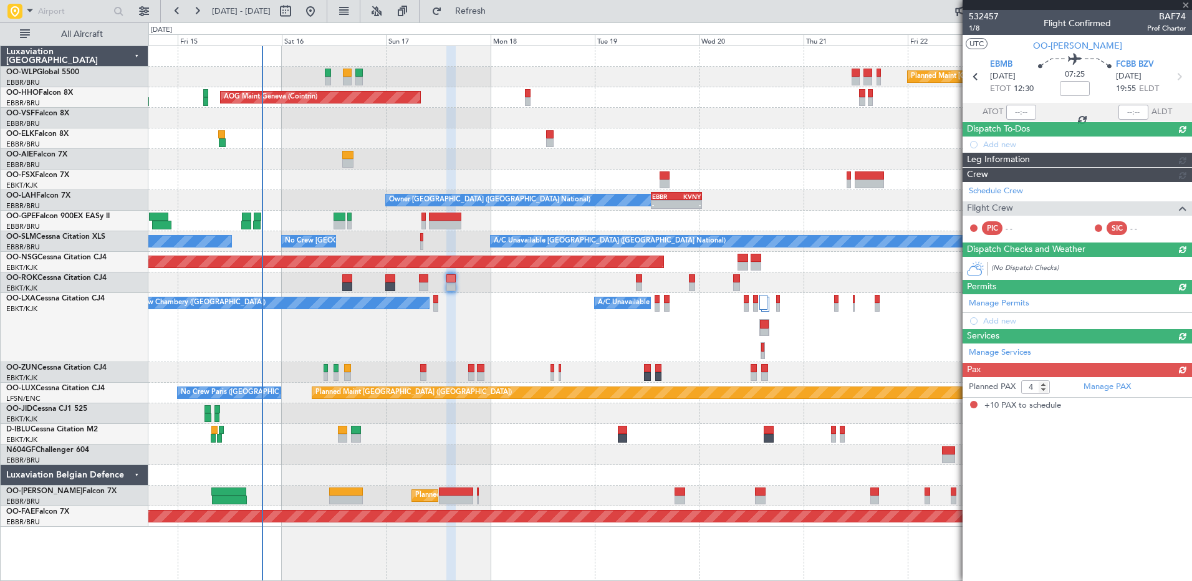
type input "+00:05"
type input "10"
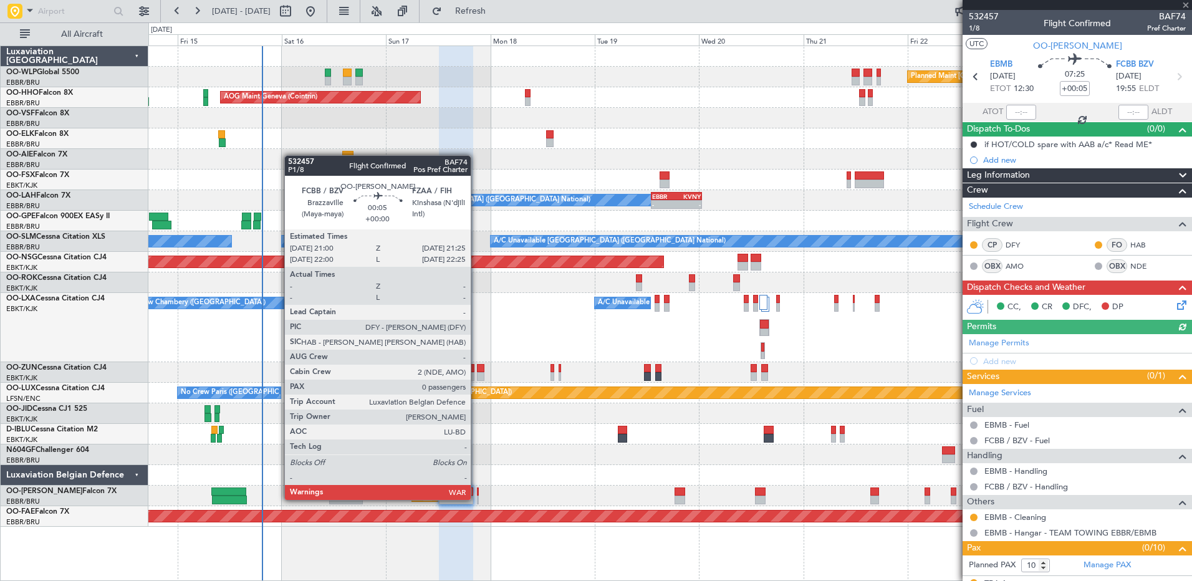
click at [477, 499] on div at bounding box center [478, 499] width 2 height 9
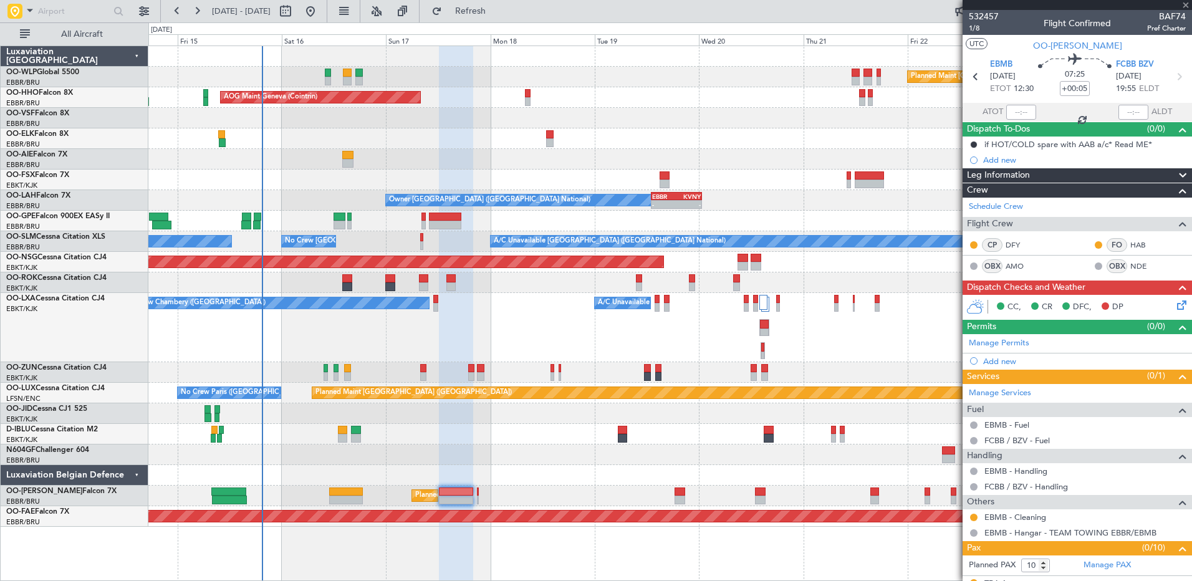
type input "0"
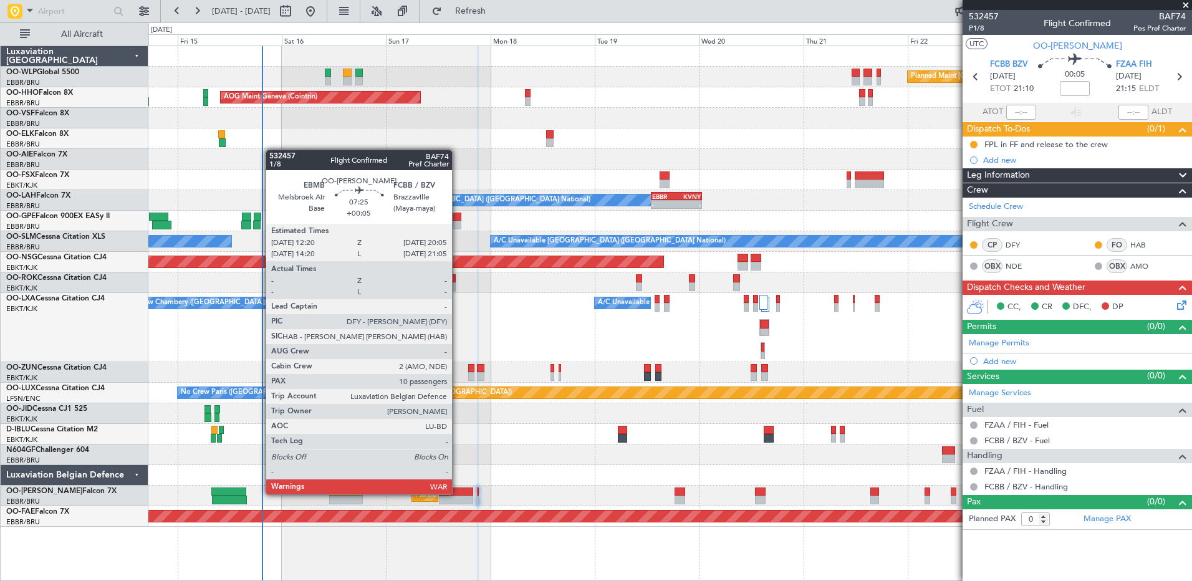
click at [457, 493] on div at bounding box center [456, 491] width 34 height 9
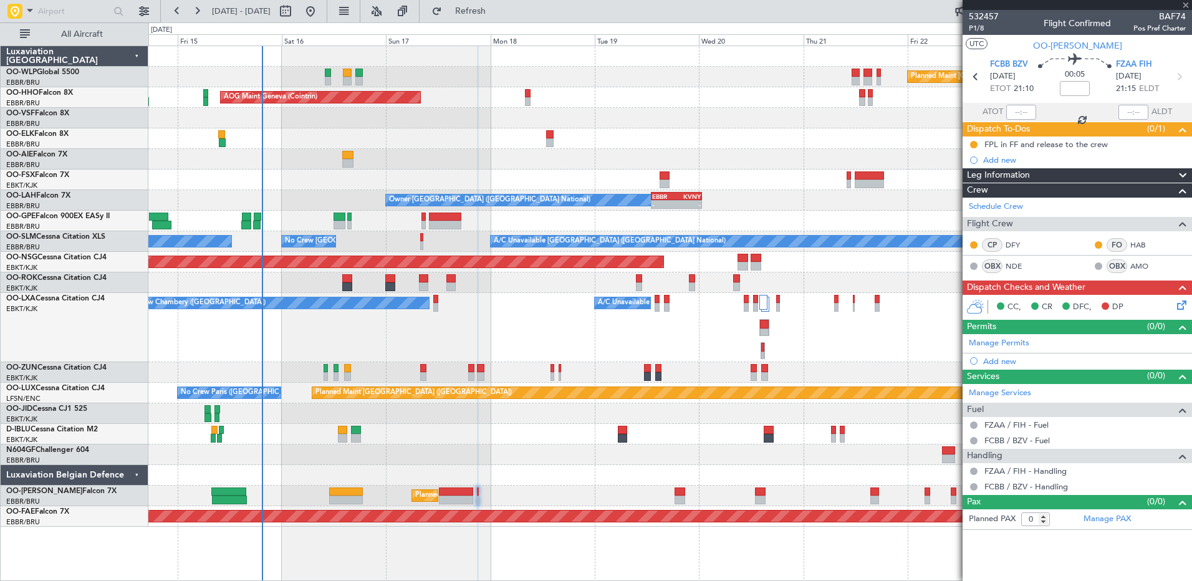
type input "+00:05"
type input "10"
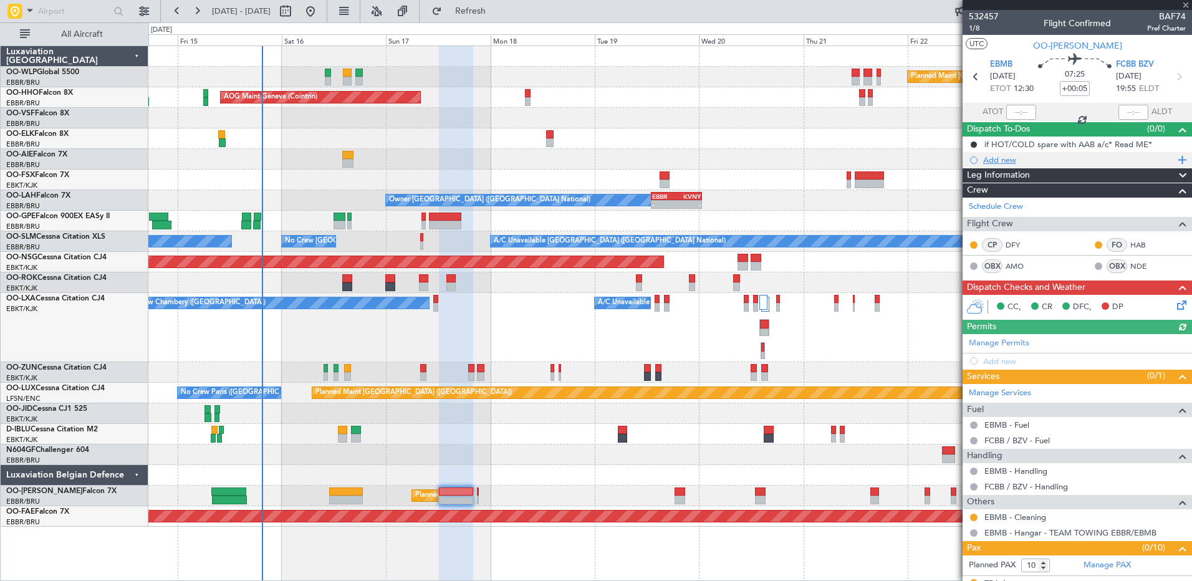
click at [997, 156] on div "Add new" at bounding box center [1078, 160] width 191 height 11
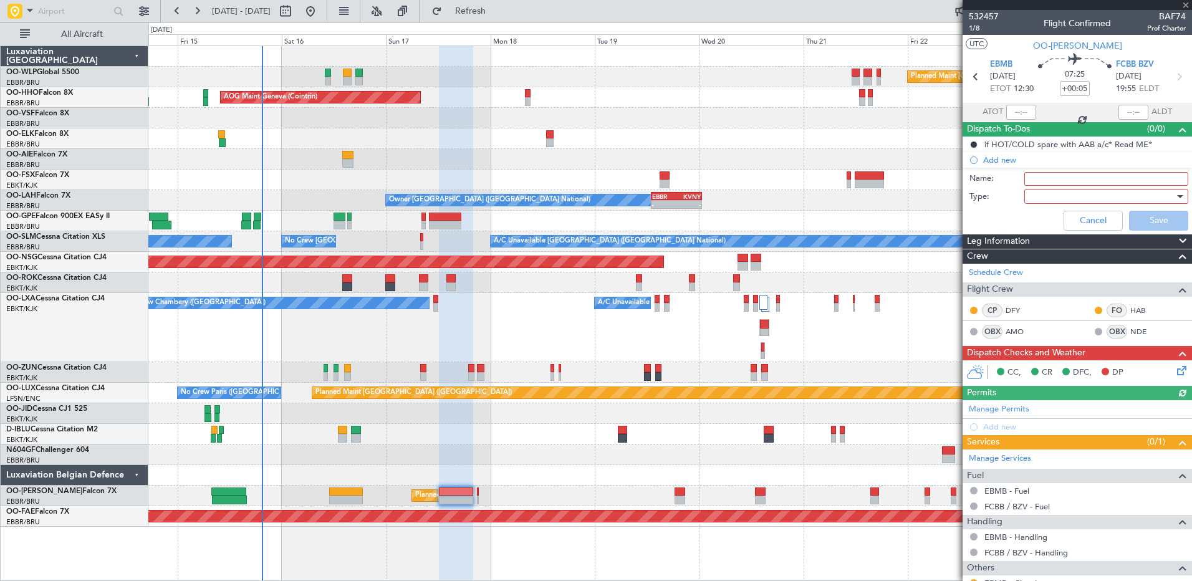
click at [1096, 179] on input "Name:" at bounding box center [1106, 179] width 164 height 14
type input "FPL in FF and release to the crew"
click at [1091, 198] on div at bounding box center [1101, 196] width 145 height 19
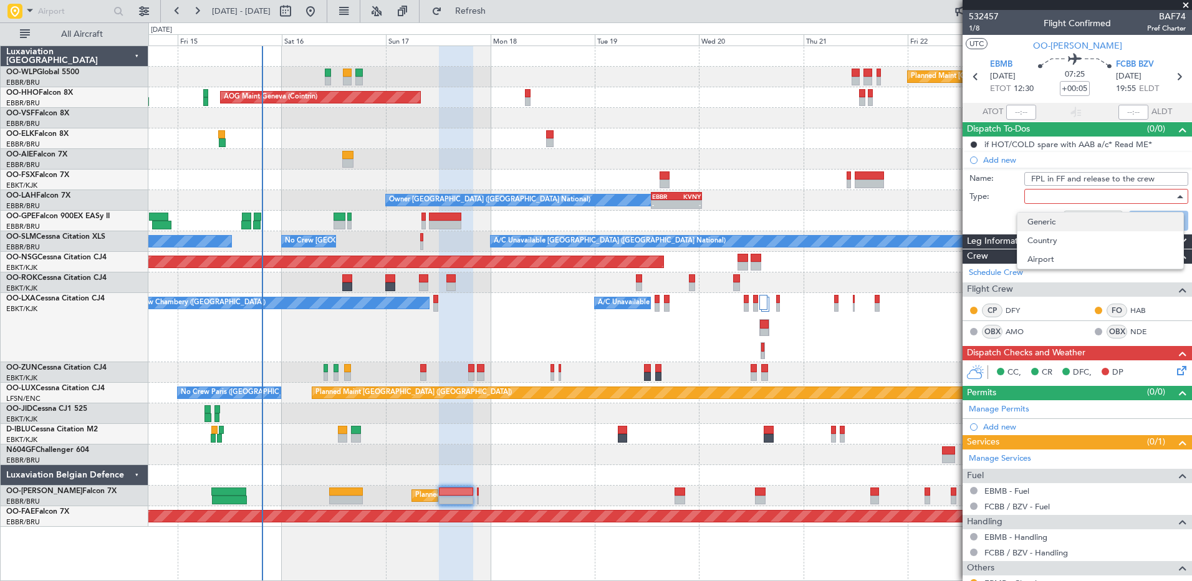
click at [1088, 221] on span "Generic" at bounding box center [1100, 222] width 146 height 19
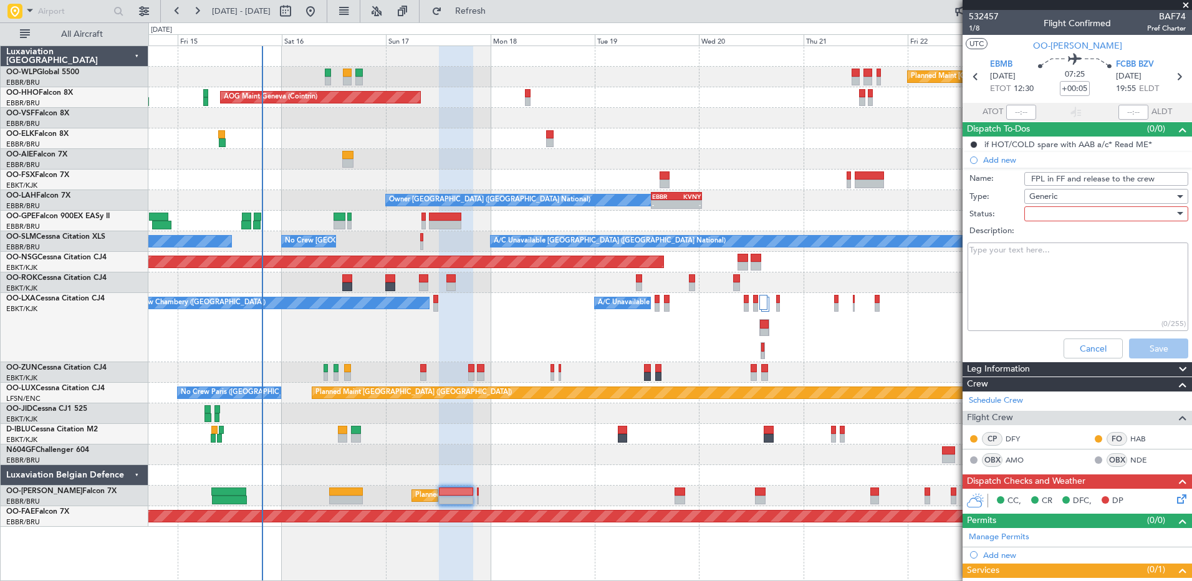
click at [1077, 213] on div at bounding box center [1101, 213] width 145 height 19
click at [1084, 263] on span "In Progress" at bounding box center [1100, 257] width 146 height 19
click at [1164, 356] on button "Save" at bounding box center [1158, 348] width 59 height 20
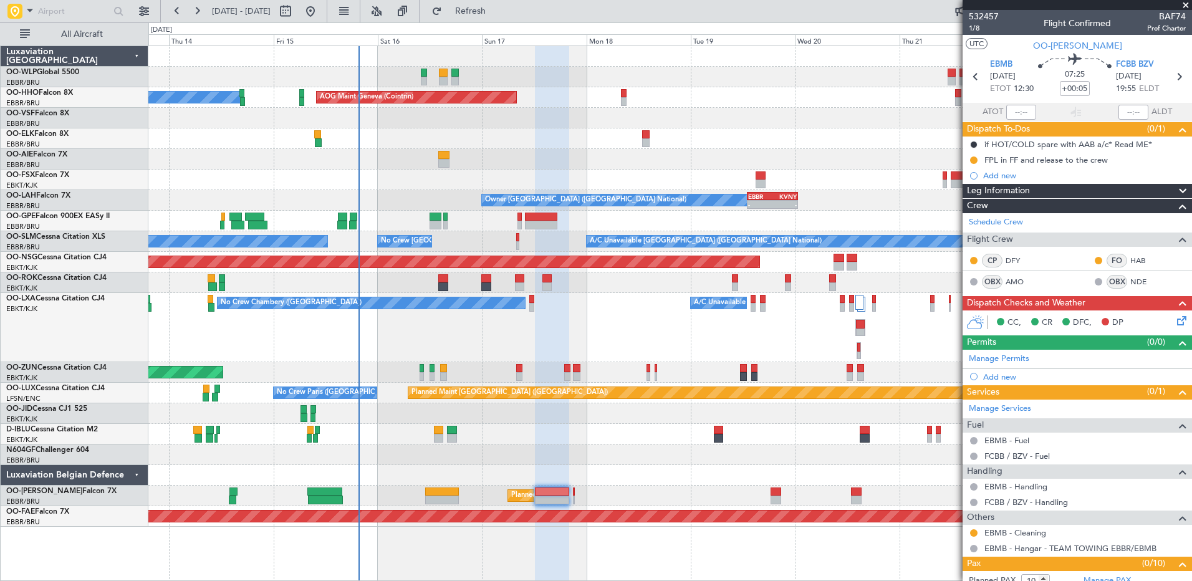
click at [549, 327] on div "No Crew Chambery (Aix-les-bains) A/C Unavailable" at bounding box center [669, 327] width 1043 height 69
